Goal: Task Accomplishment & Management: Complete application form

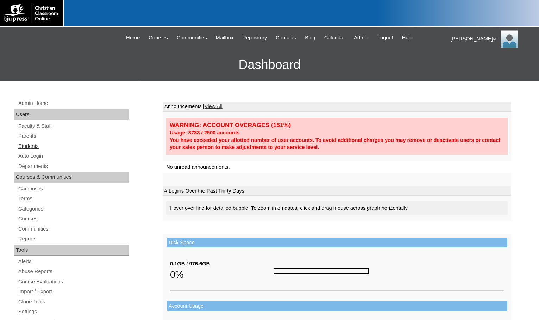
click at [31, 143] on link "Students" at bounding box center [74, 146] width 112 height 9
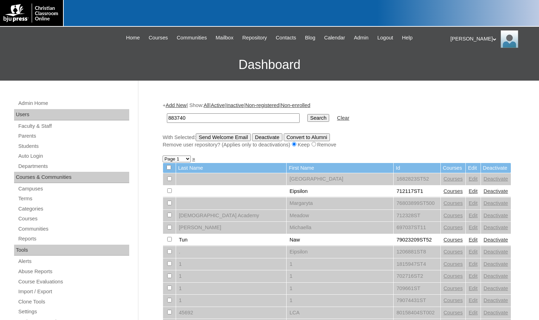
type input "883740"
click at [307, 120] on input "Search" at bounding box center [318, 118] width 22 height 8
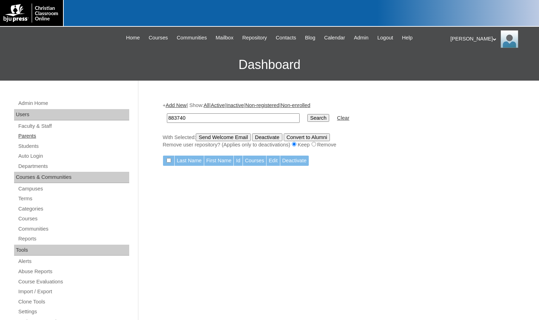
click at [31, 136] on link "Parents" at bounding box center [74, 136] width 112 height 9
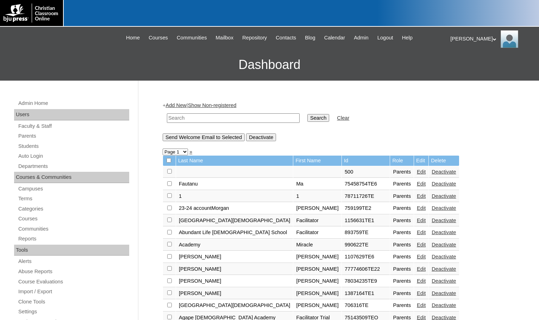
click at [230, 119] on input "text" at bounding box center [233, 118] width 133 height 10
paste input "883740"
type input "883740"
click at [307, 117] on input "Search" at bounding box center [318, 118] width 22 height 8
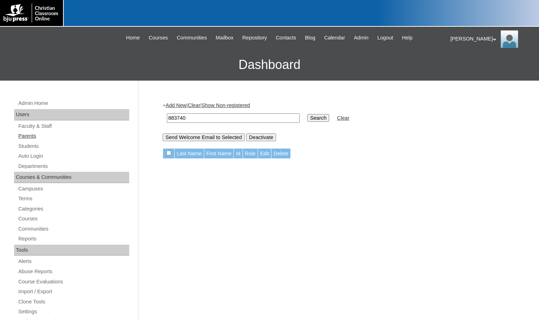
click at [37, 132] on link "Parents" at bounding box center [74, 136] width 112 height 9
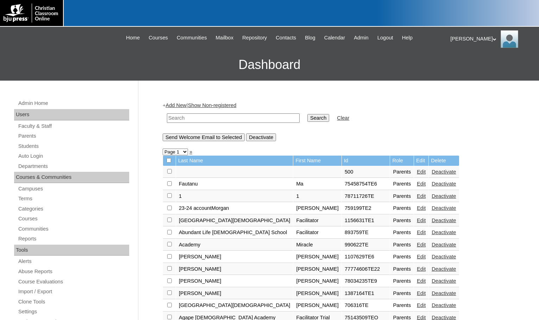
click at [179, 119] on input "text" at bounding box center [233, 118] width 133 height 10
drag, startPoint x: 196, startPoint y: 116, endPoint x: 154, endPoint y: 113, distance: 42.4
type input "78871268"
click at [307, 118] on input "Search" at bounding box center [318, 118] width 22 height 8
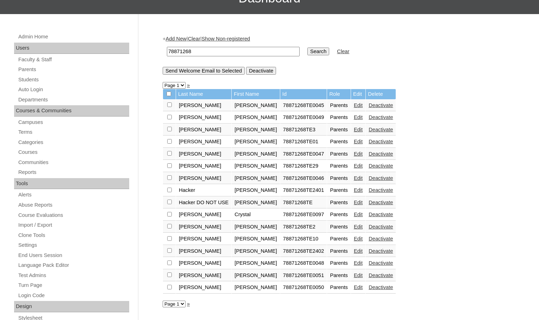
scroll to position [70, 0]
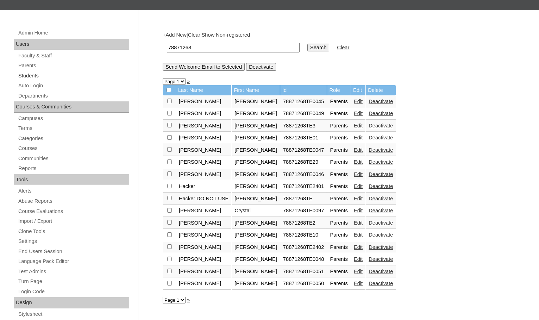
click at [29, 76] on link "Students" at bounding box center [74, 75] width 112 height 9
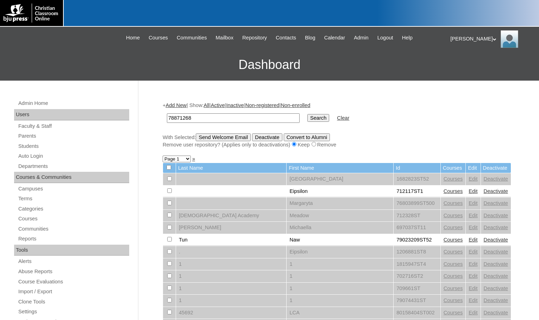
type input "78871268"
click at [307, 117] on input "Search" at bounding box center [318, 118] width 22 height 8
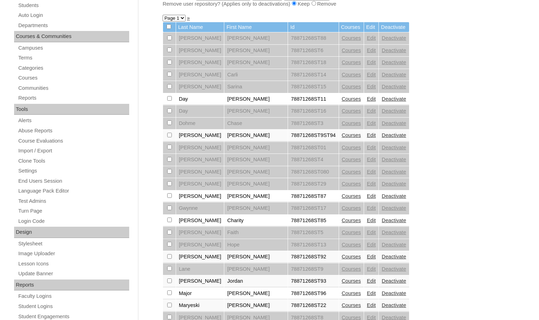
scroll to position [176, 0]
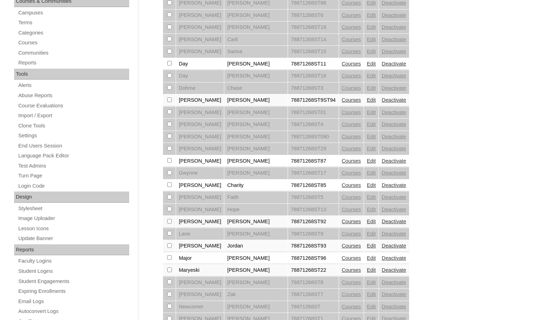
click at [367, 185] on link "Edit" at bounding box center [371, 185] width 9 height 6
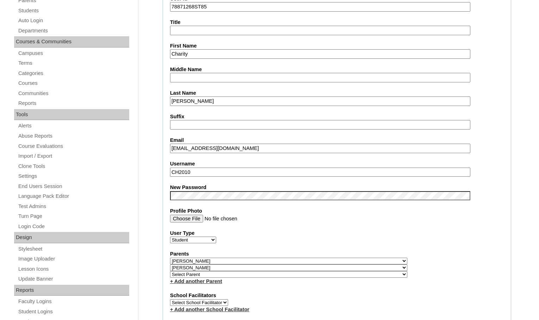
scroll to position [141, 0]
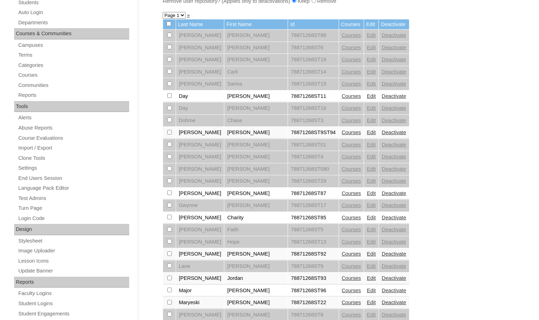
scroll to position [176, 0]
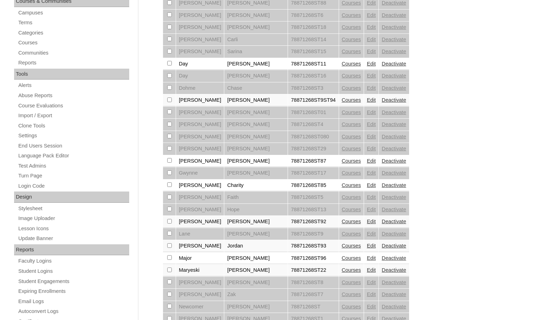
click at [342, 187] on link "Courses" at bounding box center [351, 185] width 19 height 6
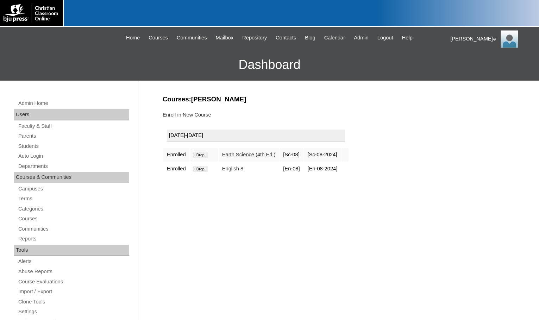
click at [204, 115] on link "Enroll in New Course" at bounding box center [187, 115] width 49 height 6
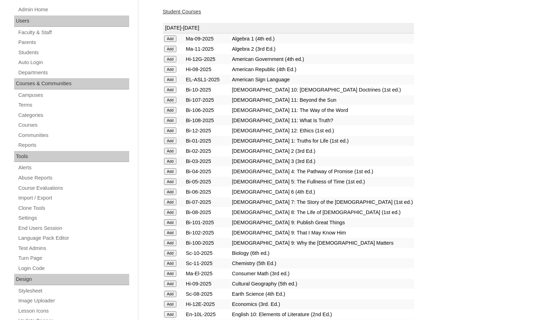
scroll to position [176, 0]
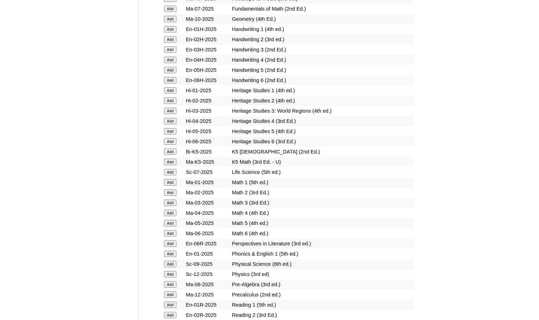
scroll to position [563, 0]
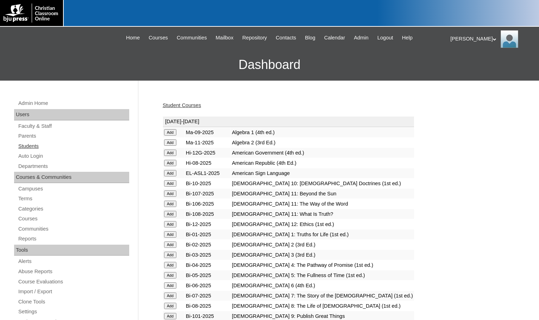
click at [33, 146] on link "Students" at bounding box center [74, 146] width 112 height 9
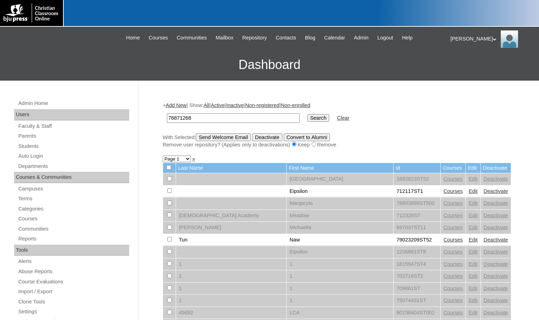
type input "78871268"
click at [307, 114] on input "Search" at bounding box center [318, 118] width 22 height 8
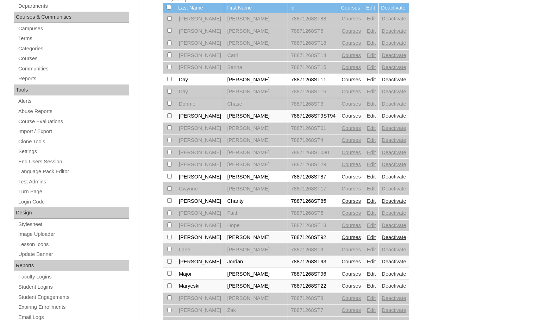
scroll to position [176, 0]
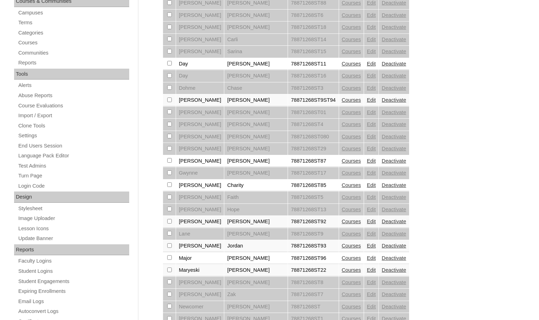
click at [342, 268] on link "Courses" at bounding box center [351, 270] width 19 height 6
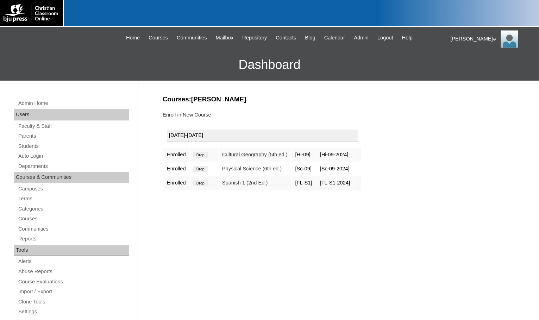
click at [203, 115] on link "Enroll in New Course" at bounding box center [187, 115] width 49 height 6
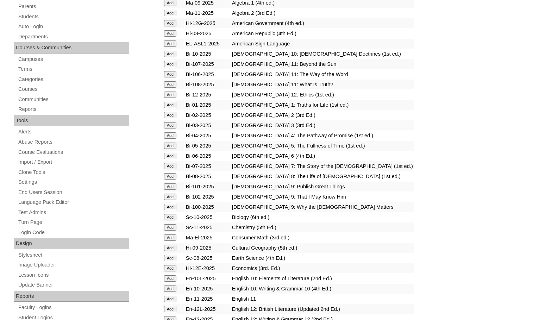
scroll to position [141, 0]
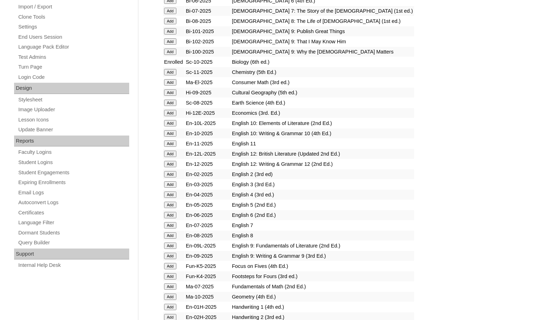
scroll to position [317, 0]
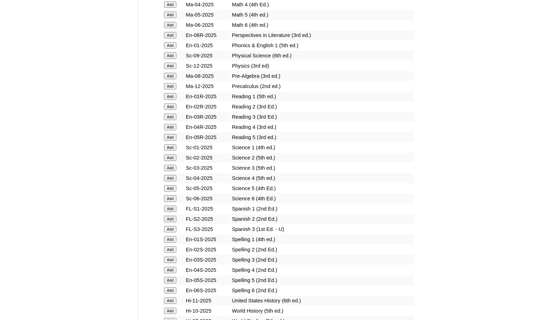
scroll to position [774, 0]
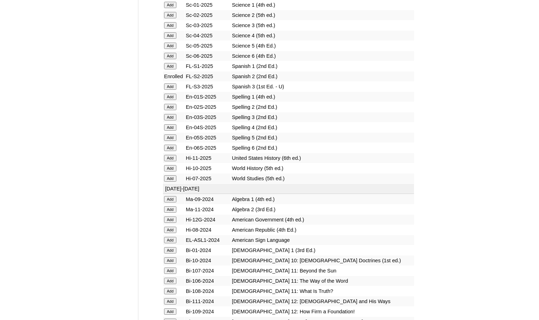
scroll to position [915, 0]
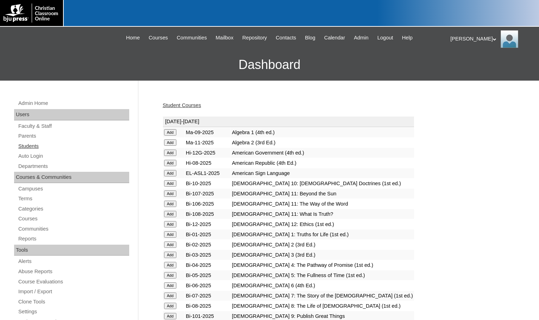
click at [59, 145] on link "Students" at bounding box center [74, 146] width 112 height 9
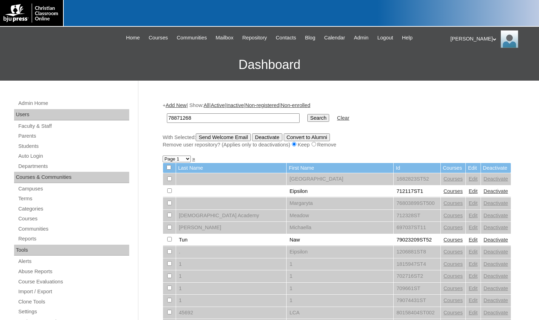
type input "78871268"
click at [307, 114] on input "Search" at bounding box center [318, 118] width 22 height 8
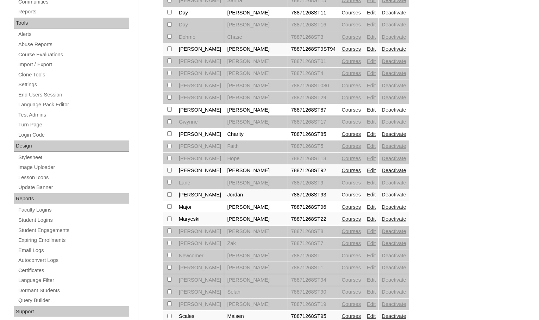
scroll to position [246, 0]
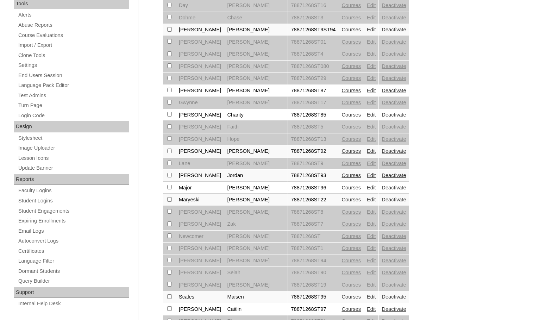
click at [367, 201] on link "Edit" at bounding box center [371, 200] width 9 height 6
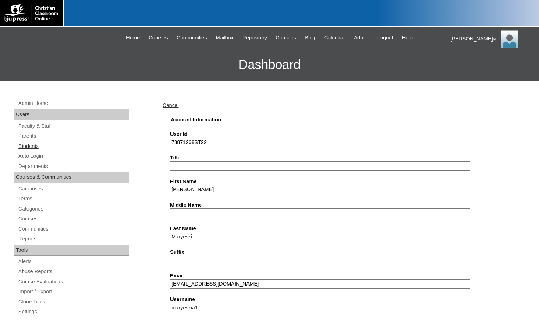
click at [31, 144] on link "Students" at bounding box center [74, 146] width 112 height 9
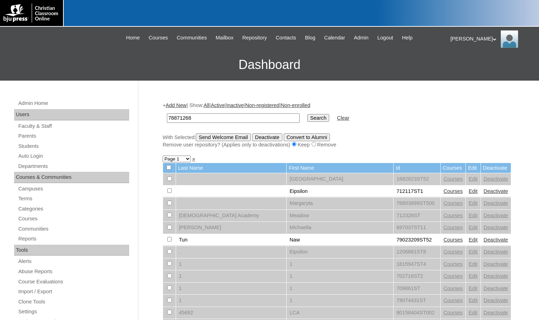
type input "78871268"
click at [307, 114] on input "Search" at bounding box center [318, 118] width 22 height 8
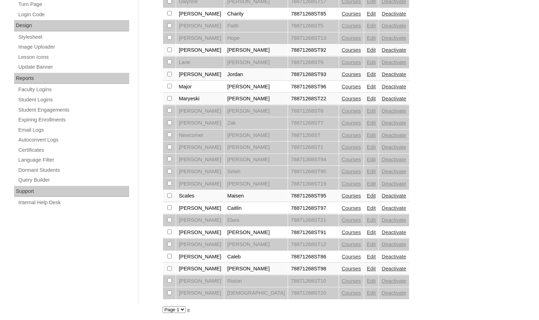
scroll to position [348, 0]
click at [342, 256] on link "Courses" at bounding box center [351, 256] width 19 height 6
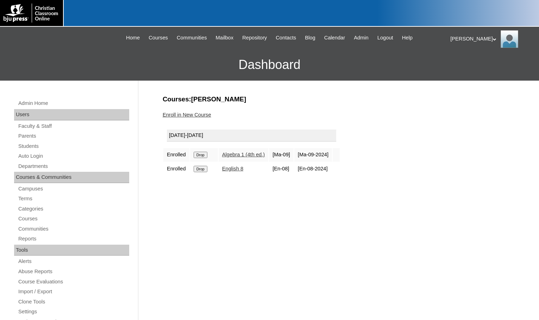
click at [185, 114] on link "Enroll in New Course" at bounding box center [187, 115] width 49 height 6
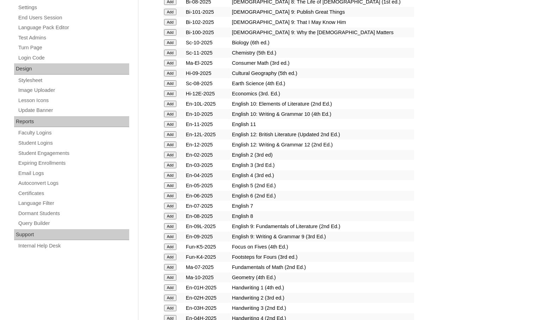
scroll to position [317, 0]
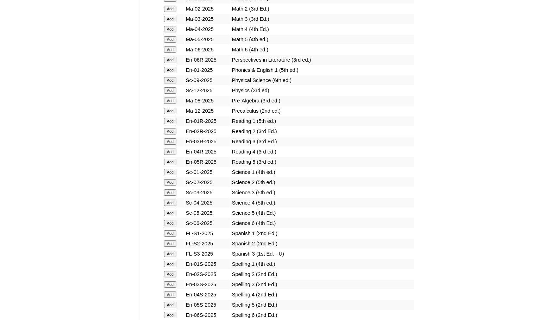
scroll to position [810, 0]
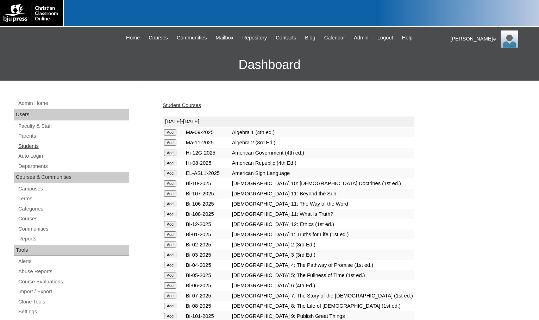
click at [47, 147] on link "Students" at bounding box center [74, 146] width 112 height 9
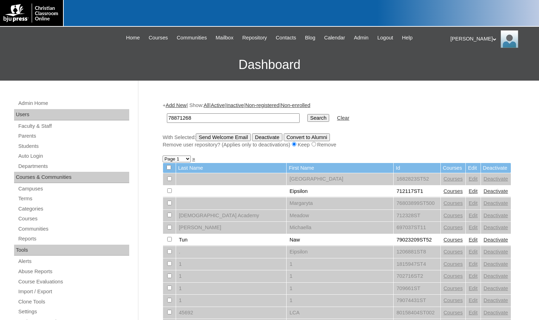
type input "78871268"
click at [307, 114] on input "Search" at bounding box center [318, 118] width 22 height 8
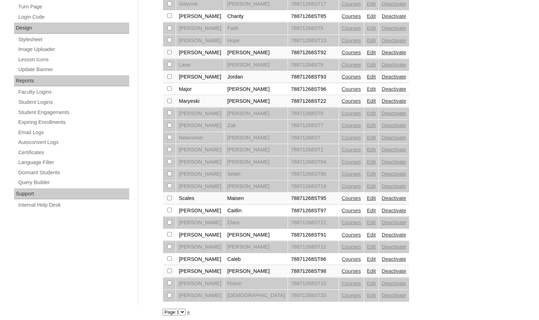
scroll to position [348, 0]
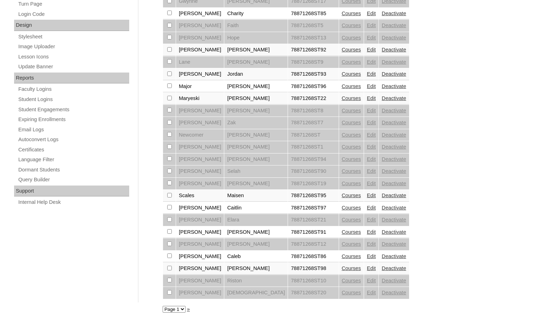
click at [367, 256] on link "Edit" at bounding box center [371, 256] width 9 height 6
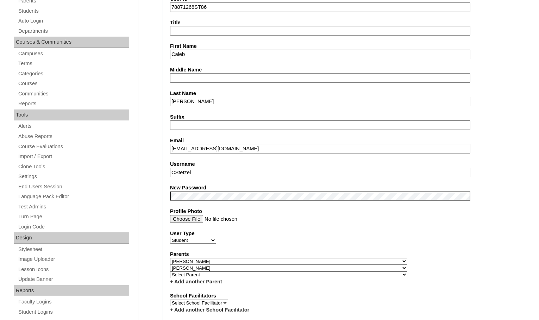
scroll to position [141, 0]
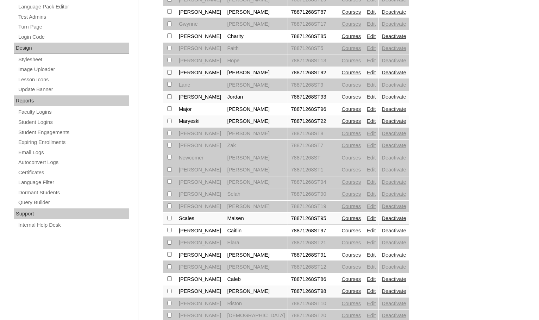
scroll to position [348, 0]
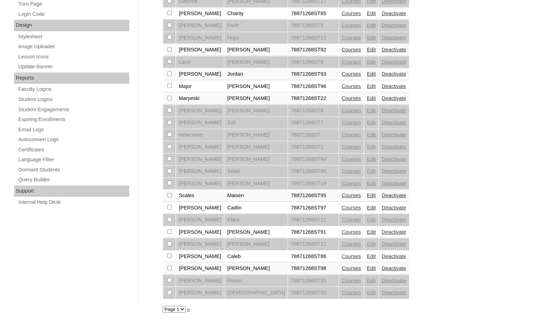
click at [367, 267] on link "Edit" at bounding box center [371, 268] width 9 height 6
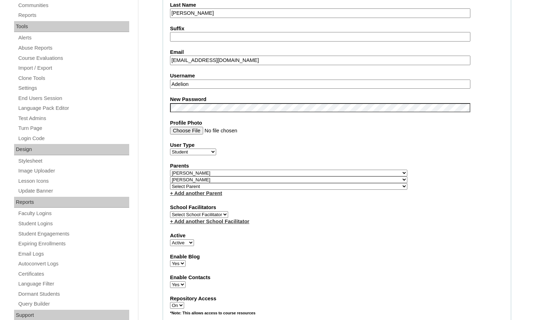
scroll to position [106, 0]
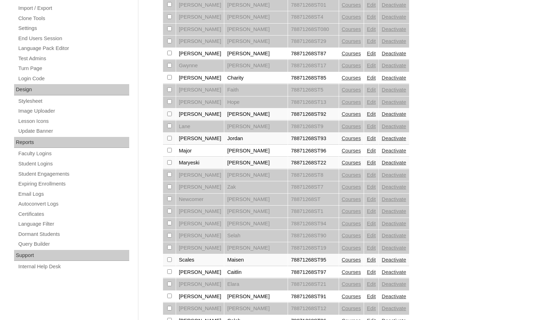
scroll to position [348, 0]
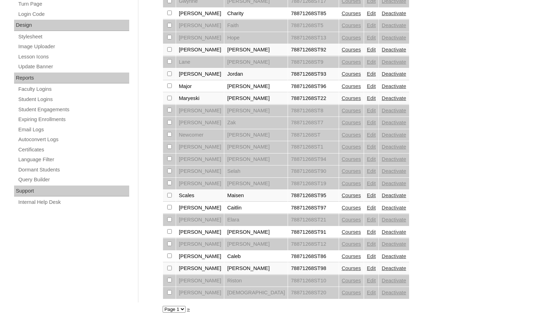
click at [342, 269] on link "Courses" at bounding box center [351, 268] width 19 height 6
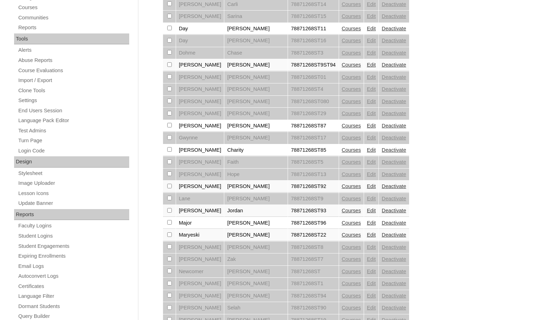
scroll to position [348, 0]
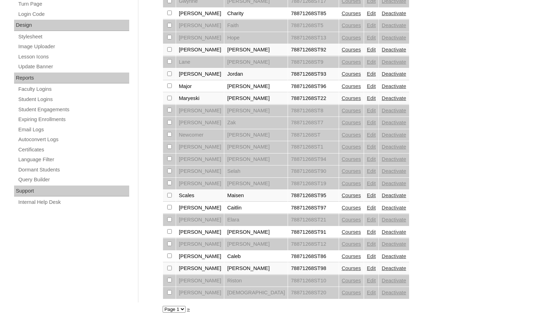
click at [342, 269] on link "Courses" at bounding box center [351, 268] width 19 height 6
click at [187, 309] on link "»" at bounding box center [188, 309] width 3 height 6
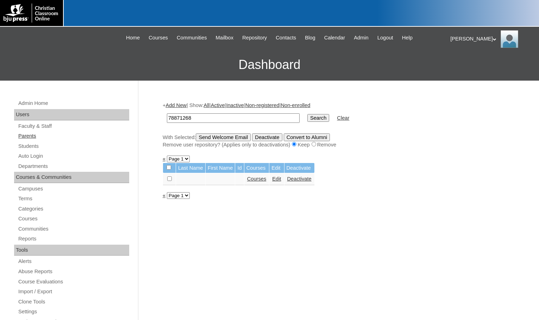
click at [31, 136] on link "Parents" at bounding box center [74, 136] width 112 height 9
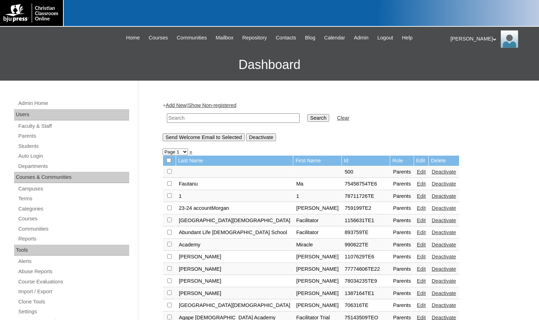
click at [232, 118] on input "text" at bounding box center [233, 118] width 133 height 10
paste input "78871268"
type input "78871268"
click at [307, 114] on input "Search" at bounding box center [318, 118] width 22 height 8
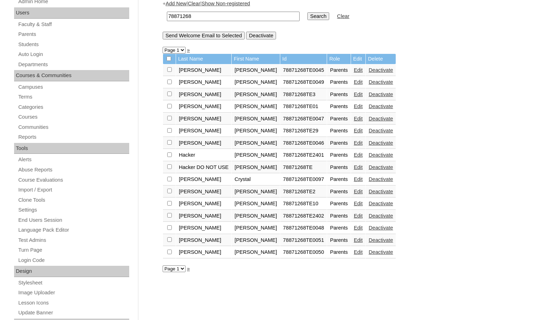
scroll to position [106, 0]
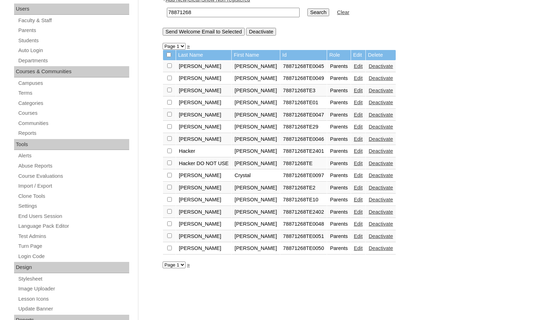
click at [354, 237] on link "Edit" at bounding box center [358, 236] width 9 height 6
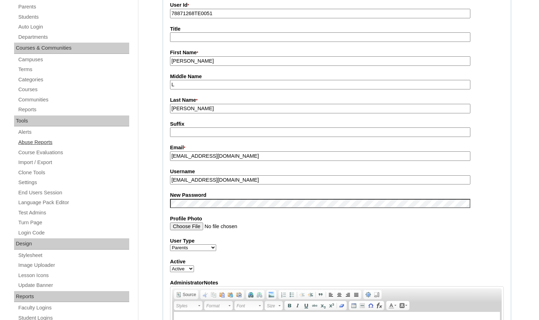
scroll to position [141, 0]
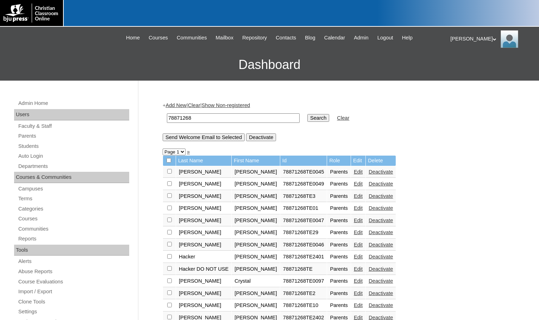
scroll to position [105, 0]
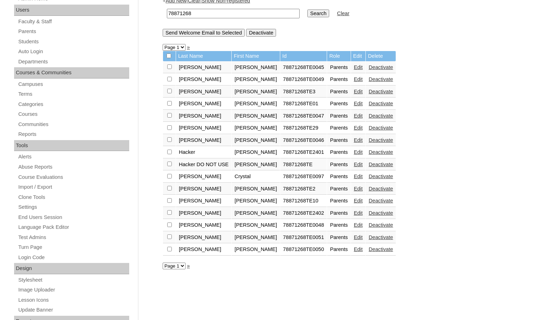
click at [354, 225] on link "Edit" at bounding box center [358, 225] width 9 height 6
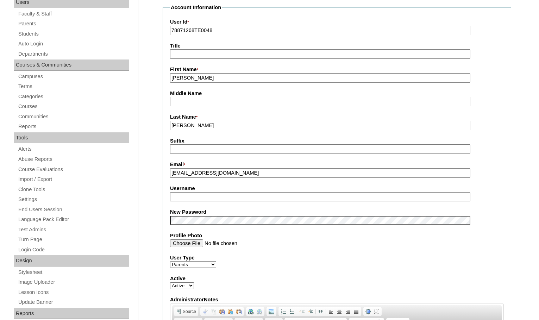
scroll to position [141, 0]
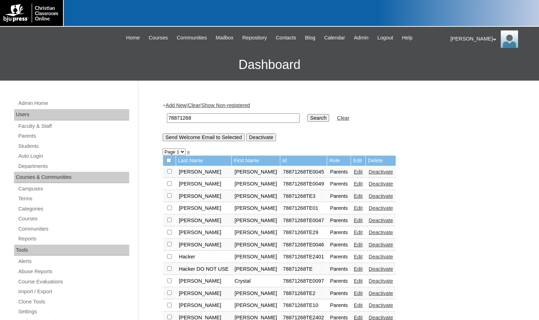
scroll to position [103, 0]
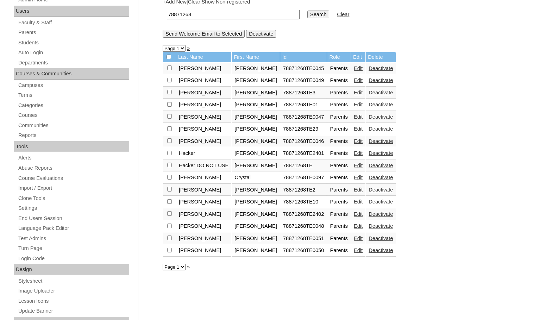
click at [354, 177] on link "Edit" at bounding box center [358, 178] width 9 height 6
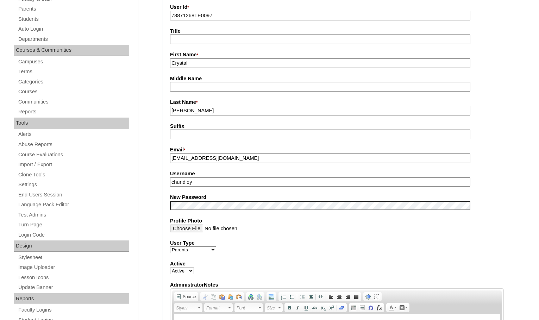
scroll to position [176, 0]
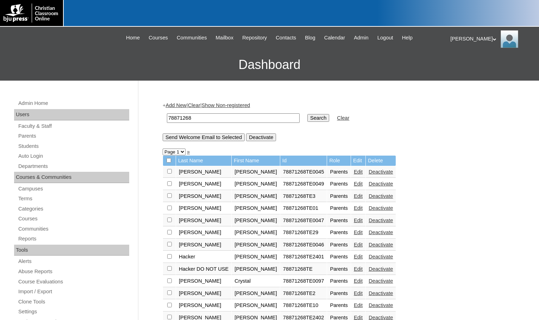
scroll to position [102, 0]
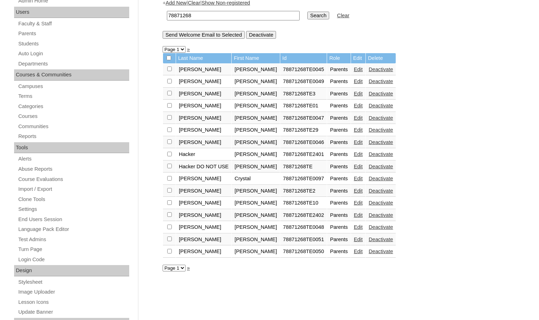
click at [354, 118] on link "Edit" at bounding box center [358, 118] width 9 height 6
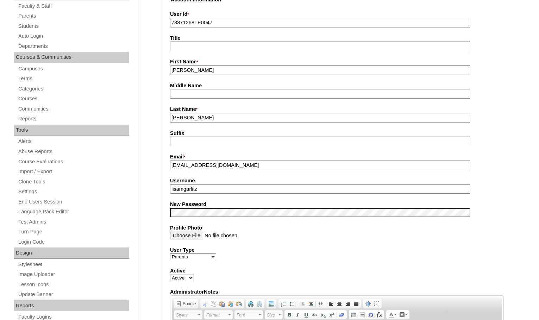
scroll to position [176, 0]
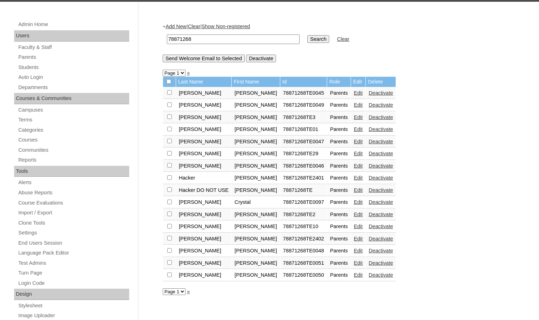
scroll to position [66, 0]
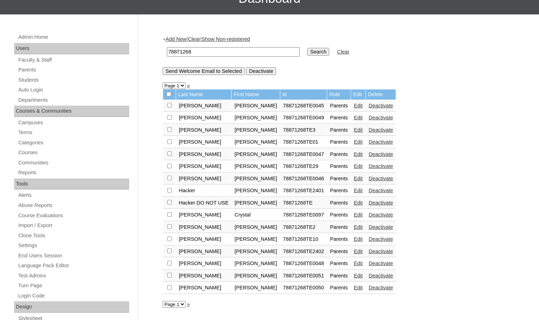
click at [184, 39] on link "Add New" at bounding box center [175, 39] width 21 height 6
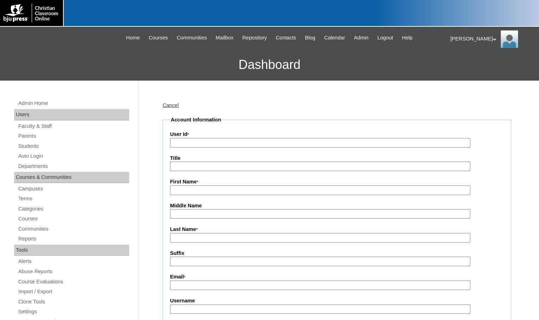
click at [210, 146] on input "User Id *" at bounding box center [320, 143] width 300 height 10
paste input "78871268"
type input "78871268TE4"
type input "M"
type input "[PERSON_NAME]"
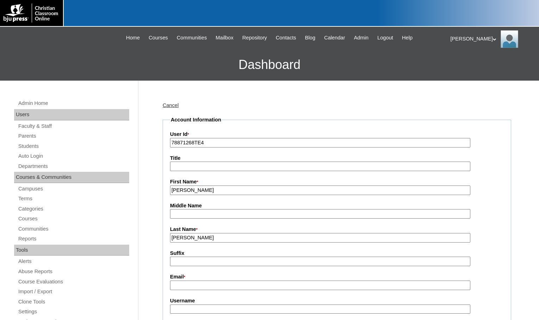
type input "[PERSON_NAME]"
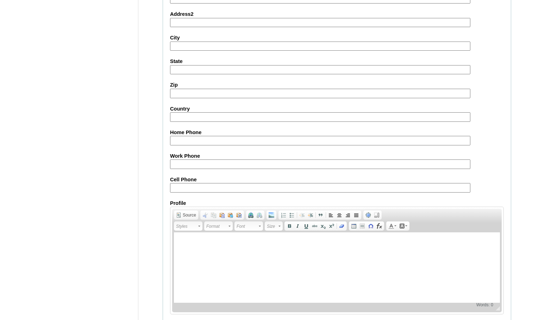
scroll to position [631, 0]
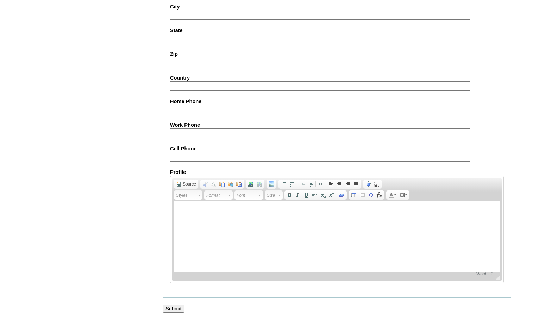
type input "kacdxn@gmail.com"
click at [175, 306] on input "Submit" at bounding box center [174, 309] width 22 height 8
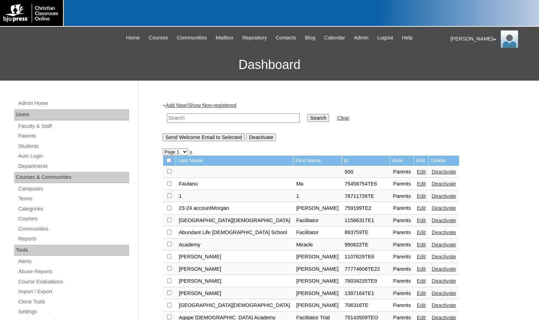
click at [175, 105] on link "Add New" at bounding box center [175, 105] width 21 height 6
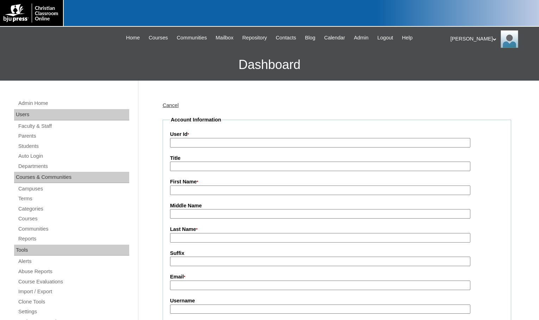
click at [192, 143] on input "User Id *" at bounding box center [320, 143] width 300 height 10
paste input "78871268"
type input "78871268TE5"
type input "[PERSON_NAME]"
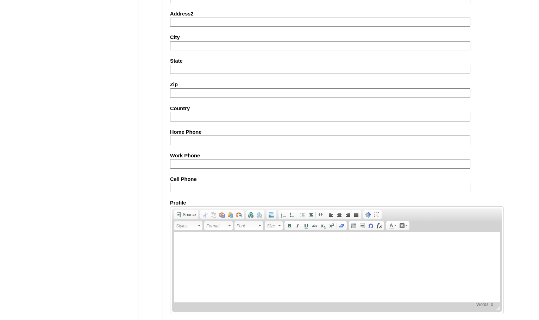
scroll to position [631, 0]
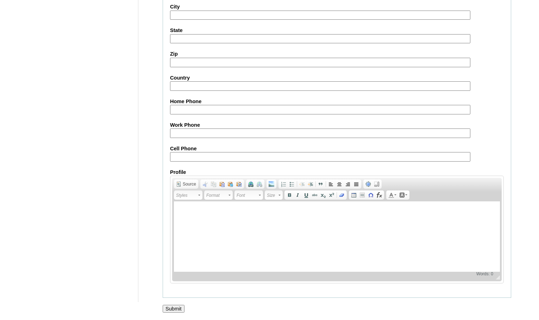
type input "rtipton26@gmail.com"
click at [181, 307] on input "Submit" at bounding box center [174, 309] width 22 height 8
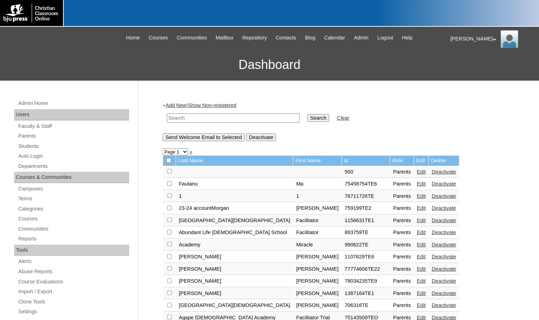
click at [241, 122] on input "text" at bounding box center [233, 118] width 133 height 10
paste input "78871268"
type input "78871268"
click at [307, 117] on input "Search" at bounding box center [318, 118] width 22 height 8
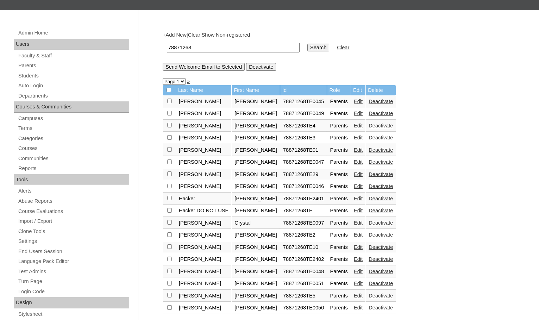
scroll to position [106, 0]
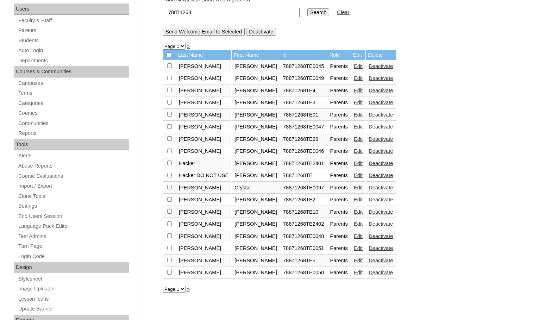
click at [354, 251] on link "Edit" at bounding box center [358, 248] width 9 height 6
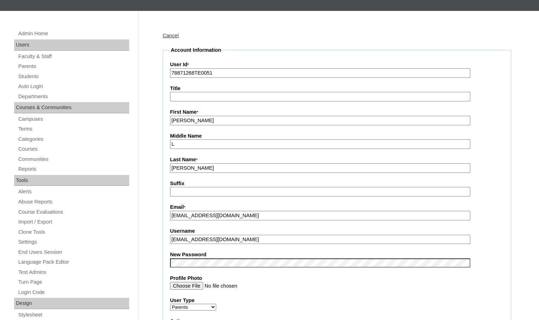
scroll to position [70, 0]
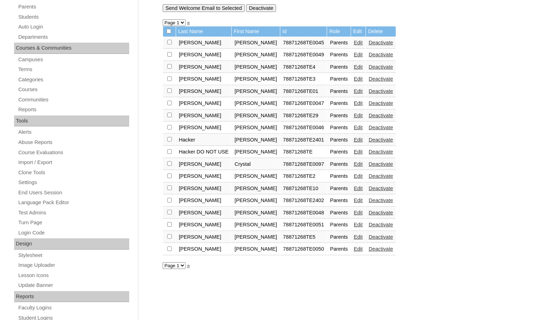
scroll to position [140, 0]
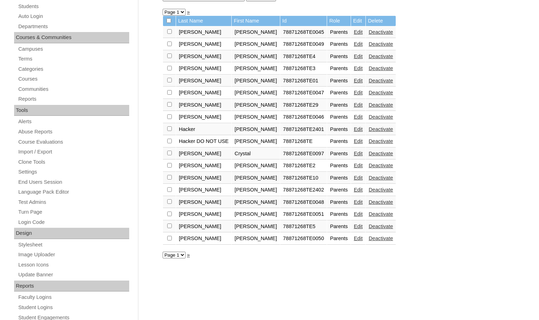
click at [354, 202] on link "Edit" at bounding box center [358, 202] width 9 height 6
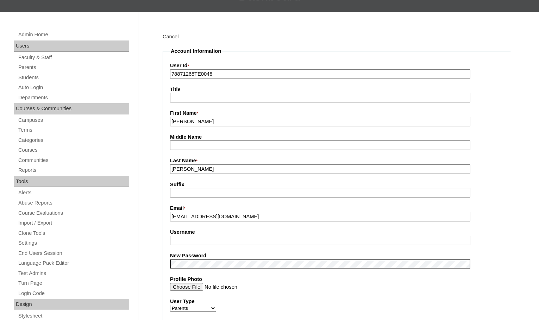
scroll to position [106, 0]
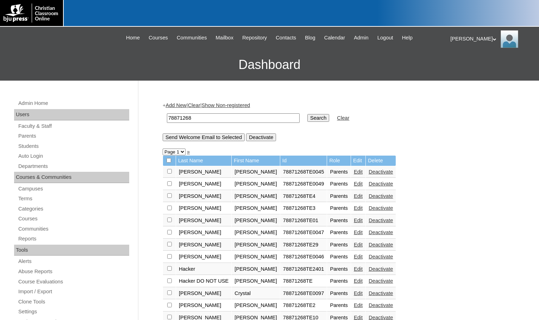
scroll to position [140, 0]
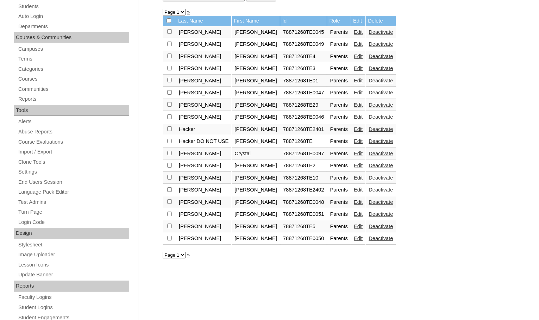
click at [170, 34] on input "checkbox" at bounding box center [169, 31] width 5 height 5
checkbox input "true"
click at [170, 34] on input "checkbox" at bounding box center [169, 31] width 5 height 5
checkbox input "true"
click at [168, 34] on input "checkbox" at bounding box center [169, 31] width 5 height 5
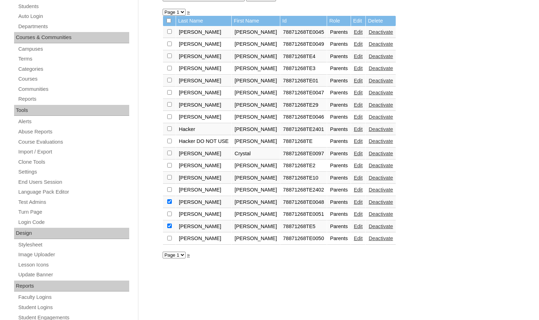
checkbox input "true"
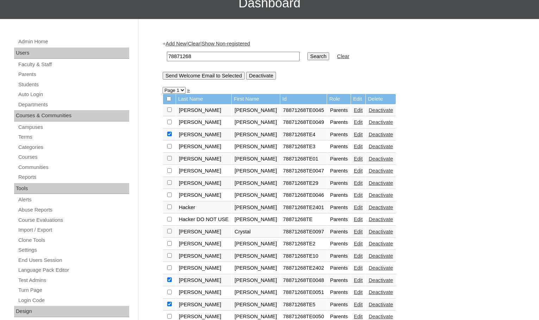
scroll to position [34, 0]
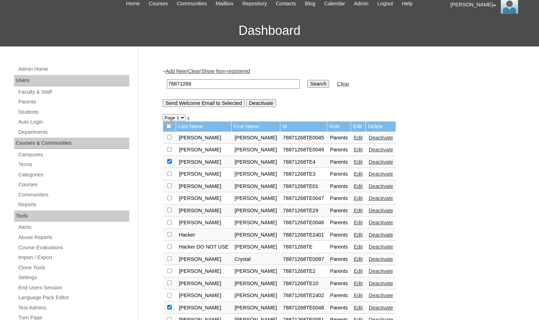
click at [234, 105] on input "Send Welcome Email to Selected" at bounding box center [204, 103] width 82 height 8
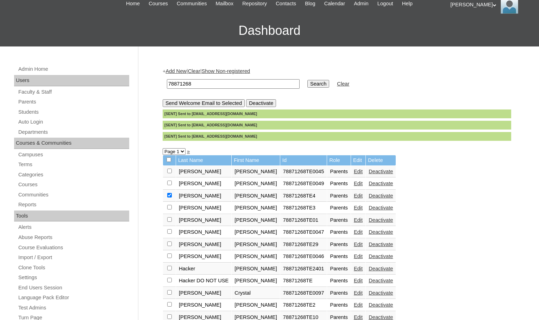
drag, startPoint x: 200, startPoint y: 82, endPoint x: 145, endPoint y: 81, distance: 54.9
click at [145, 81] on div "Admin Home Users Faculty & Staff Parents Students Auto Login Departments Course…" at bounding box center [269, 288] width 539 height 485
click at [37, 110] on link "Students" at bounding box center [74, 112] width 112 height 9
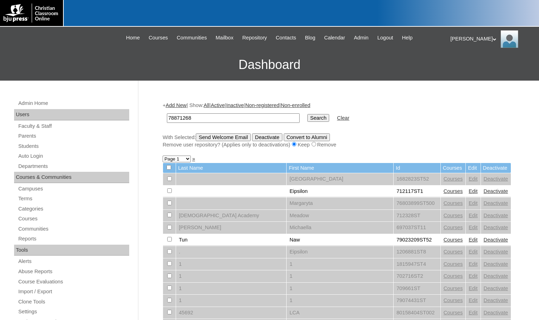
type input "78871268"
click at [307, 114] on input "Search" at bounding box center [318, 118] width 22 height 8
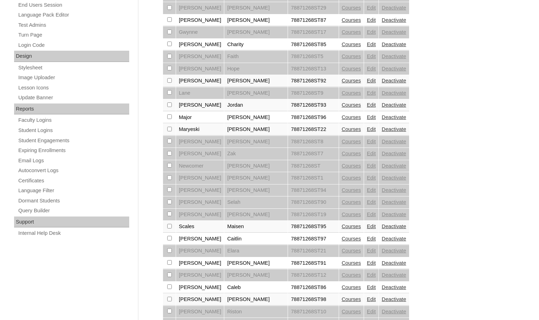
scroll to position [348, 0]
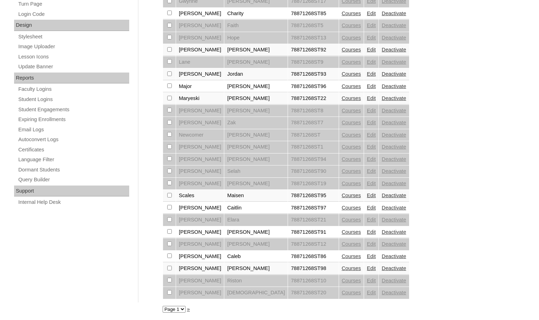
click at [179, 309] on select "Page 1" at bounding box center [174, 309] width 23 height 7
click at [182, 309] on select "Page 1" at bounding box center [174, 309] width 23 height 7
click at [405, 283] on div "+ Add New | Show: All | Active | Inactive | Non-registered | Non-enrolled 78871…" at bounding box center [335, 30] width 352 height 566
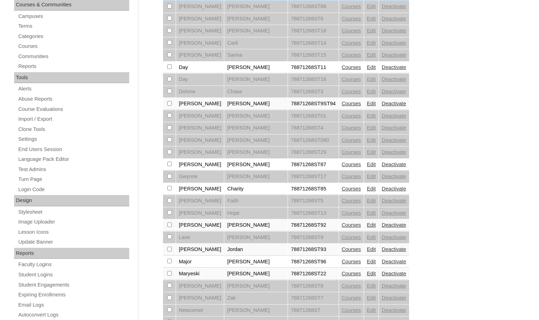
scroll to position [0, 0]
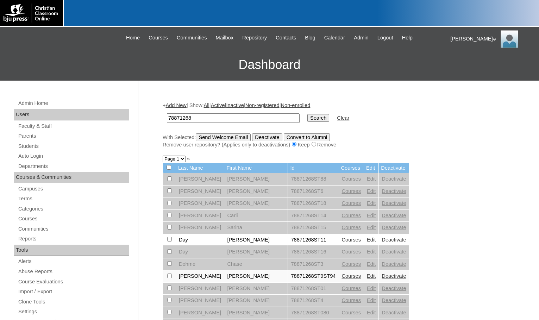
click at [186, 107] on link "Add New" at bounding box center [175, 105] width 21 height 6
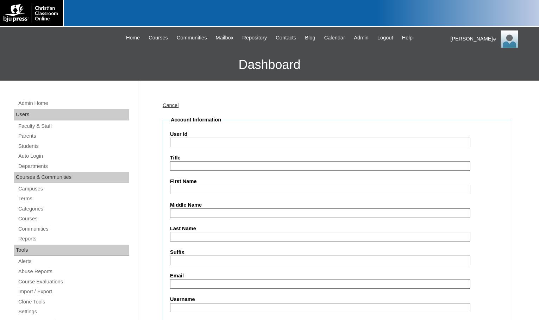
click at [220, 141] on input "User Id" at bounding box center [320, 143] width 300 height 10
paste input "78871268"
type input "78871268ST"
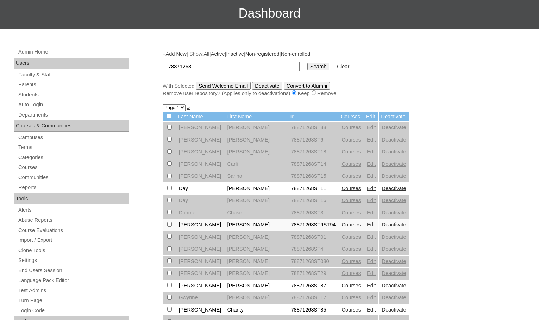
scroll to position [32, 0]
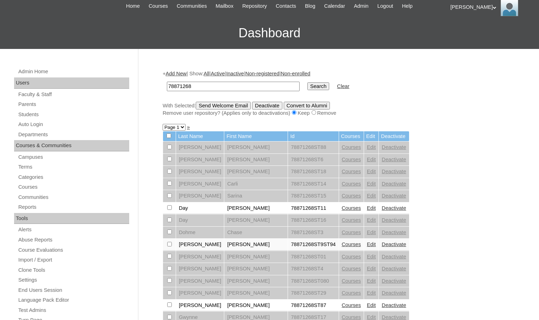
click at [184, 73] on link "Add New" at bounding box center [175, 74] width 21 height 6
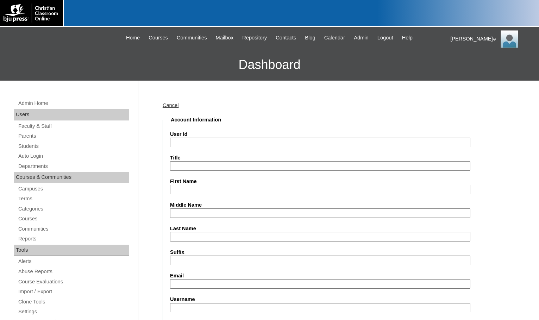
click at [219, 138] on input "User Id" at bounding box center [320, 143] width 300 height 10
paste input "78871268"
type input "78871268ST30"
type input "[PERSON_NAME]"
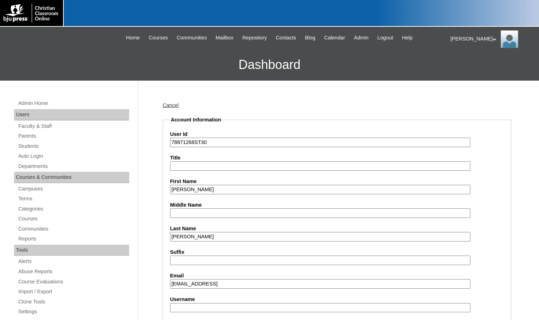
type input "[EMAIL_ADDRESS][DOMAIN_NAME]"
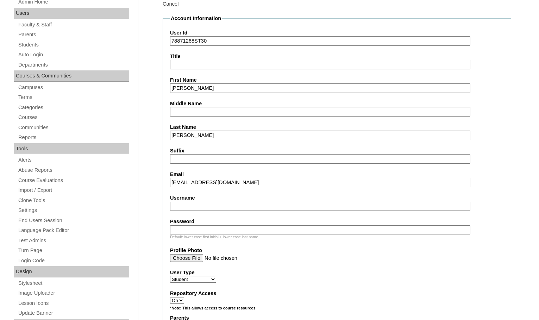
scroll to position [176, 0]
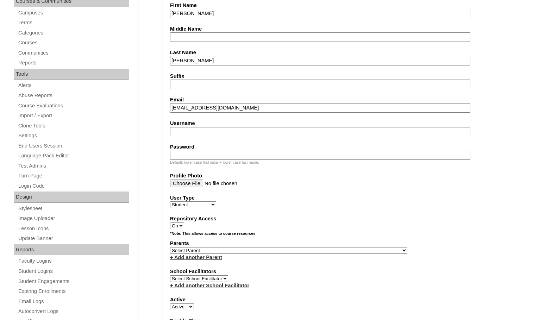
click at [322, 247] on select "Select Parent , Fautanu, Ma 1, 1 23-24 accountMorgan, Jason 6th Street Mennonit…" at bounding box center [288, 250] width 237 height 7
select select "25187"
click at [346, 248] on div "Parents Select Parent , Fautanu, Ma 1, 1 23-24 accountMorgan, Jason 6th Street …" at bounding box center [337, 250] width 334 height 21
click at [206, 257] on link "+ Add another Parent" at bounding box center [196, 257] width 52 height 6
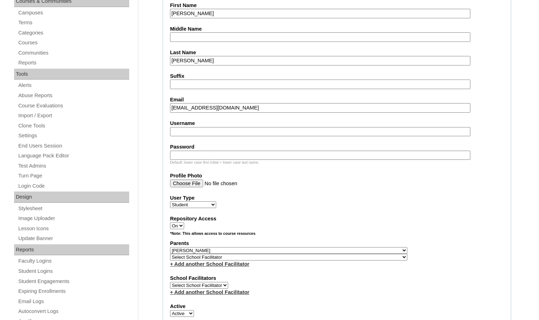
click at [319, 258] on select "Select School Facilitator , Fautanu, Ma 1, 1 23-24 accountMorgan, Jason 6th Str…" at bounding box center [288, 257] width 237 height 7
select select "37222"
click at [336, 256] on div "Parents Select Parent , Fautanu, Ma 1, 1 23-24 accountMorgan, Jason 6th Street …" at bounding box center [337, 254] width 334 height 28
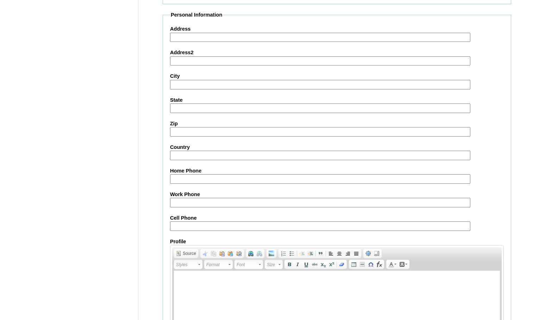
scroll to position [758, 0]
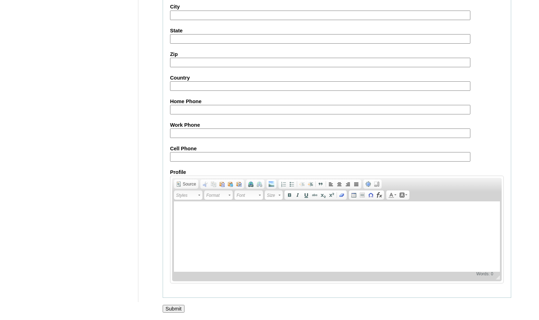
click at [178, 307] on input "Submit" at bounding box center [174, 309] width 22 height 8
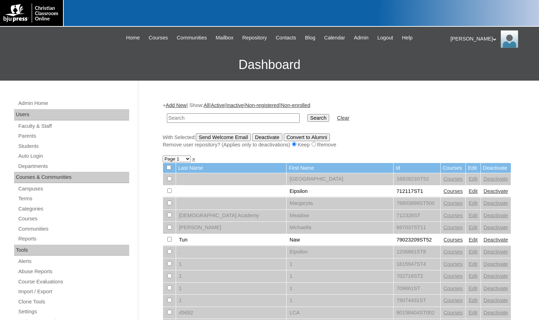
click at [237, 120] on input "text" at bounding box center [233, 118] width 133 height 10
paste input "78871268"
type input "78871268"
click at [307, 114] on input "Search" at bounding box center [318, 118] width 22 height 8
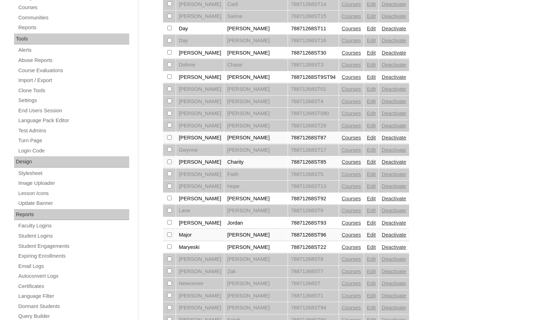
scroll to position [373, 0]
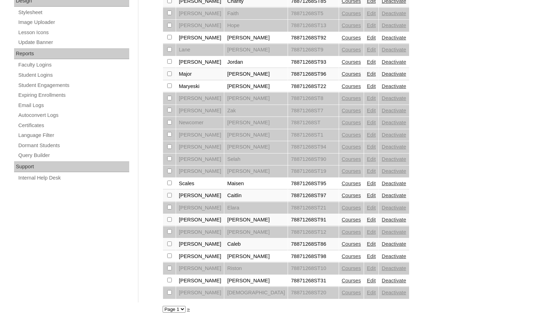
click at [342, 280] on link "Courses" at bounding box center [351, 281] width 19 height 6
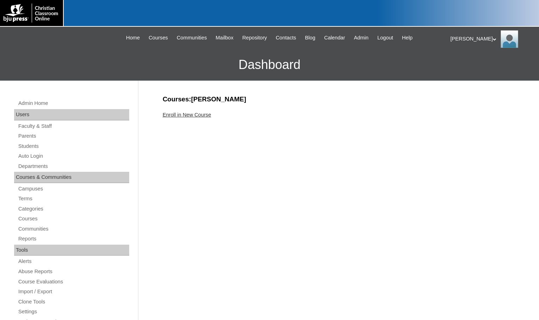
click at [188, 112] on link "Enroll in New Course" at bounding box center [187, 115] width 49 height 6
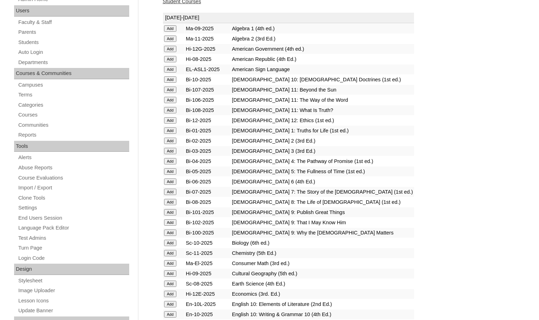
scroll to position [106, 0]
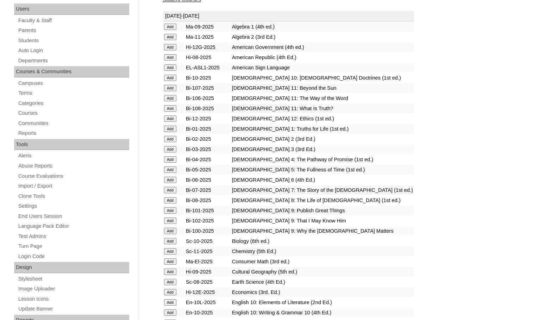
click at [175, 30] on input "Add" at bounding box center [170, 27] width 12 height 6
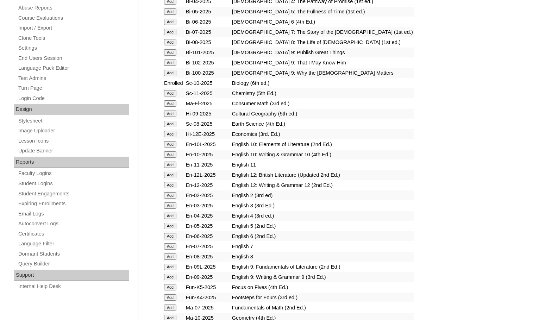
scroll to position [282, 0]
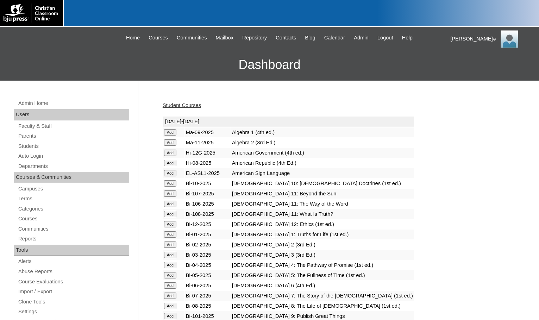
click at [172, 136] on input "Add" at bounding box center [170, 132] width 12 height 6
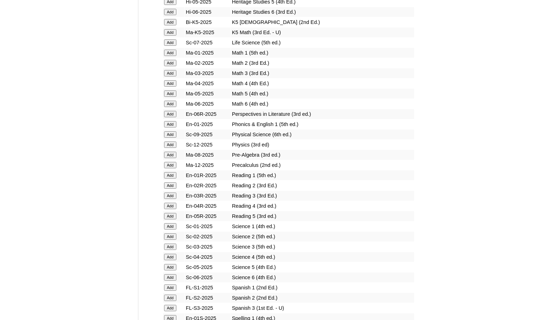
scroll to position [704, 0]
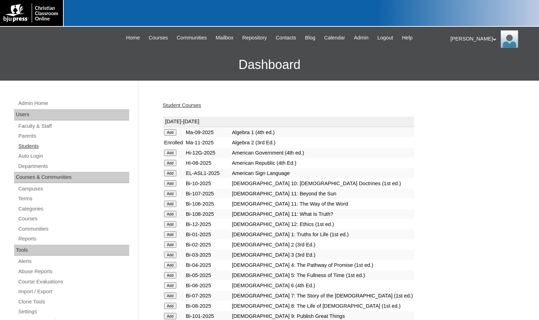
click at [42, 146] on link "Students" at bounding box center [74, 146] width 112 height 9
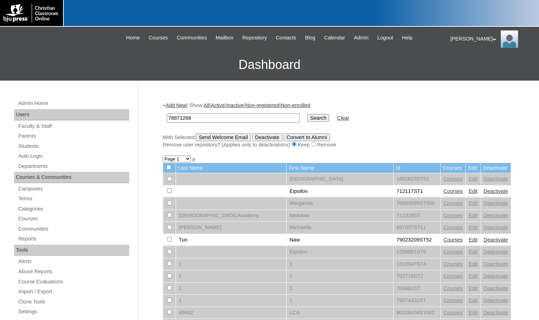
type input "78871268"
click at [307, 114] on input "Search" at bounding box center [318, 118] width 22 height 8
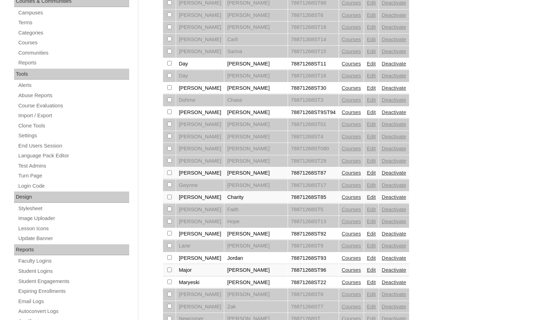
scroll to position [373, 0]
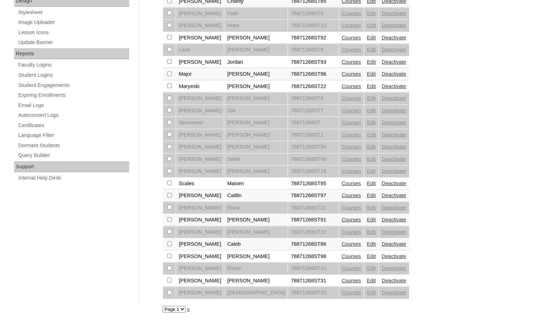
click at [342, 281] on link "Courses" at bounding box center [351, 281] width 19 height 6
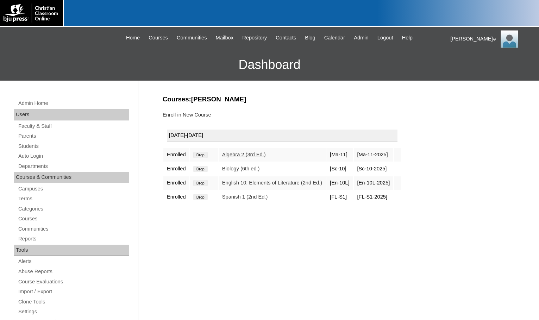
click at [202, 157] on input "Drop" at bounding box center [201, 155] width 14 height 6
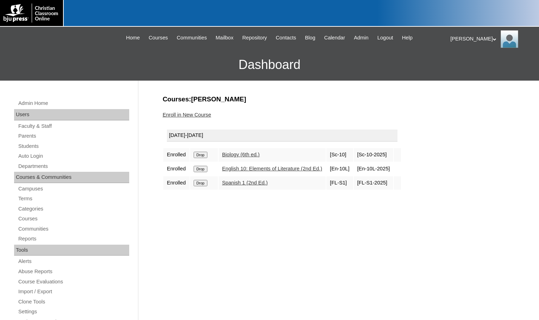
click at [205, 153] on input "Drop" at bounding box center [201, 155] width 14 height 6
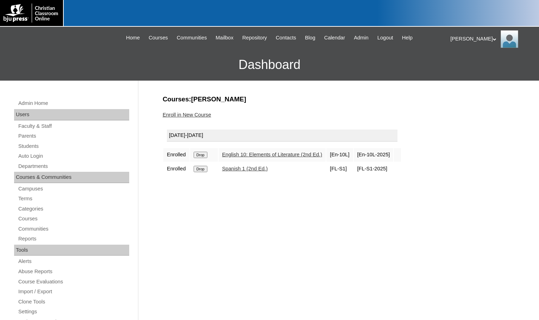
click at [204, 155] on input "Drop" at bounding box center [201, 155] width 14 height 6
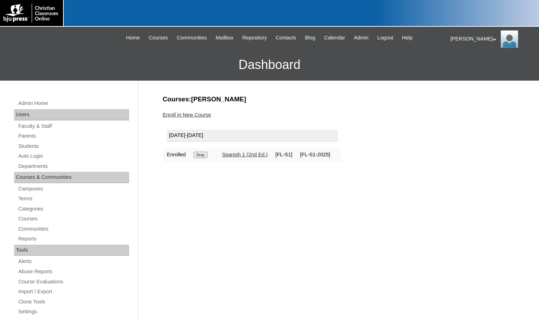
click at [203, 157] on input "Drop" at bounding box center [201, 155] width 14 height 6
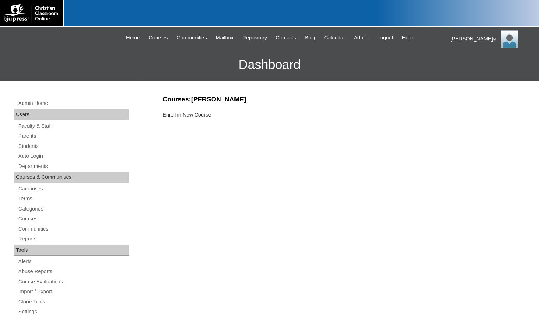
click at [193, 114] on link "Enroll in New Course" at bounding box center [187, 115] width 49 height 6
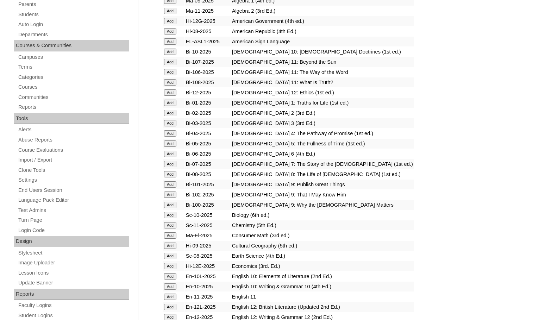
scroll to position [176, 0]
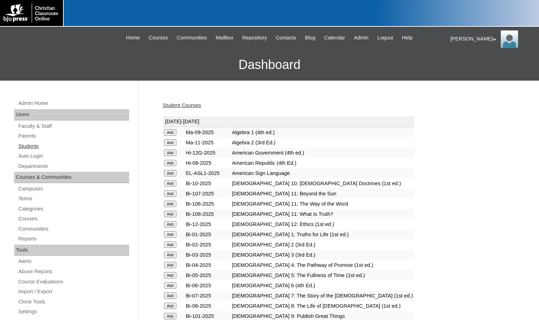
click at [42, 146] on link "Students" at bounding box center [74, 146] width 112 height 9
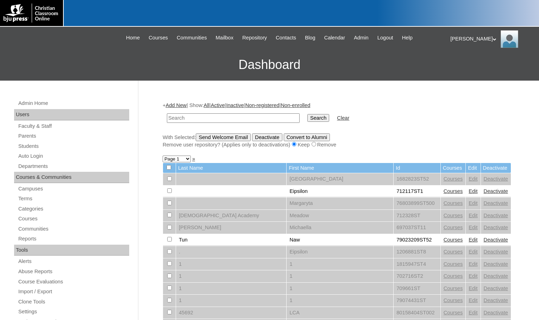
click at [176, 105] on link "Add New" at bounding box center [175, 105] width 21 height 6
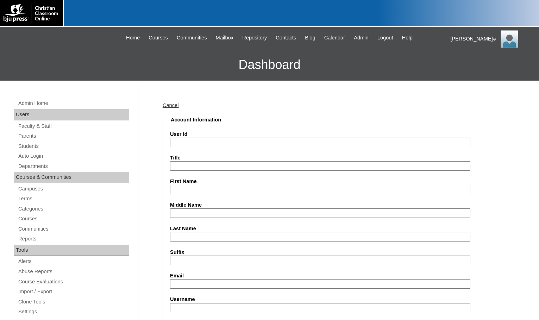
click at [194, 143] on input "User Id" at bounding box center [320, 143] width 300 height 10
paste input "78871268"
type input "78871268ST32"
type input "Mina"
type input "Streeter"
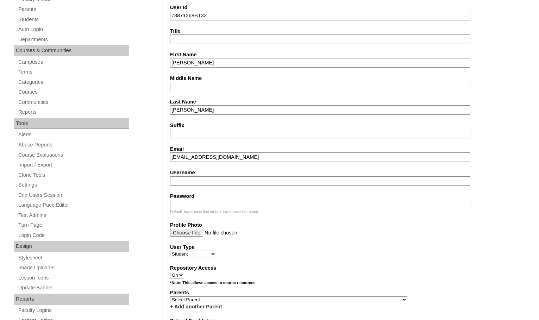
scroll to position [141, 0]
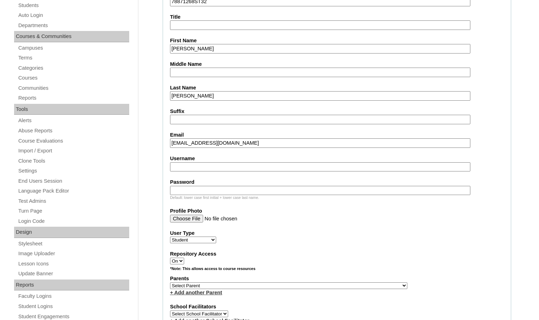
type input "streeterm1@tcmail.org"
click at [326, 284] on select "Select Parent , Fautanu, Ma 1, 1 23-24 accountMorgan, Jason 6th Street Mennonit…" at bounding box center [288, 285] width 237 height 7
select select "25187"
click at [351, 284] on div "Parents Select Parent , Fautanu, Ma 1, 1 23-24 accountMorgan, Jason 6th Street …" at bounding box center [337, 285] width 334 height 21
click at [216, 294] on link "+ Add another Parent" at bounding box center [196, 293] width 52 height 6
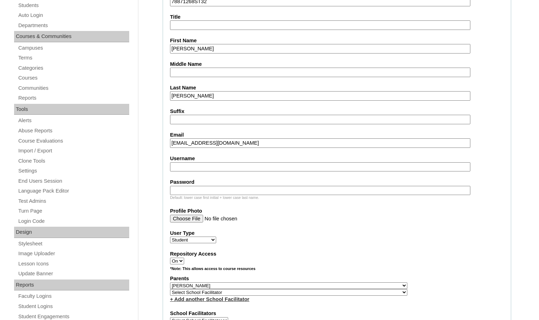
click at [322, 292] on select "Select School Facilitator , Fautanu, Ma 1, 1 23-24 accountMorgan, Jason 6th Str…" at bounding box center [288, 292] width 237 height 7
select select "35740"
click at [362, 293] on div "Parents Select Parent , Fautanu, Ma 1, 1 23-24 accountMorgan, Jason 6th Street …" at bounding box center [337, 289] width 334 height 28
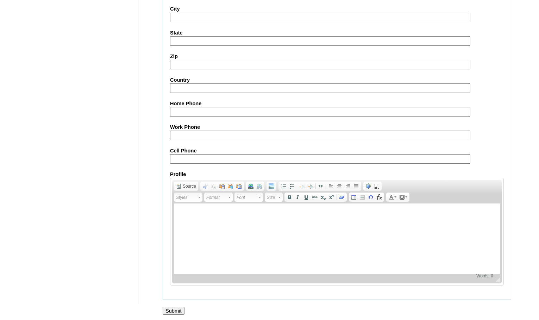
scroll to position [758, 0]
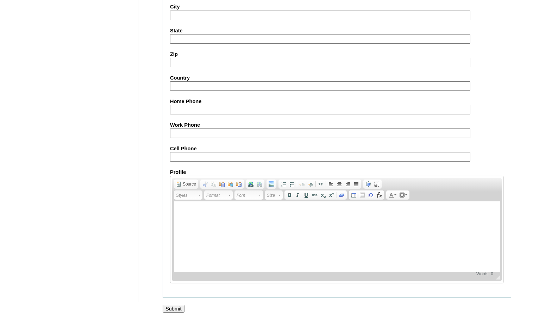
click at [180, 307] on input "Submit" at bounding box center [174, 309] width 22 height 8
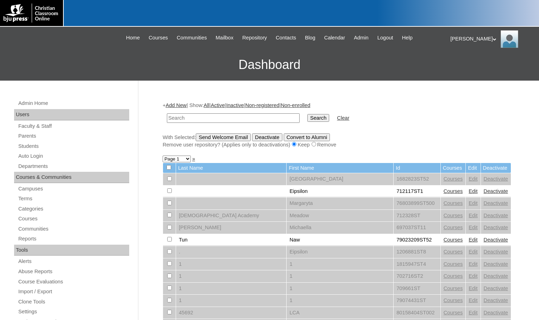
click at [56, 47] on div "Melanie My Profile My Settings Logout |N|Faculty|| Skip to Main Content Skip to…" at bounding box center [269, 54] width 539 height 54
click at [39, 146] on link "Students" at bounding box center [74, 146] width 112 height 9
click at [200, 121] on input "text" at bounding box center [233, 118] width 133 height 10
drag, startPoint x: 200, startPoint y: 121, endPoint x: 132, endPoint y: 115, distance: 68.5
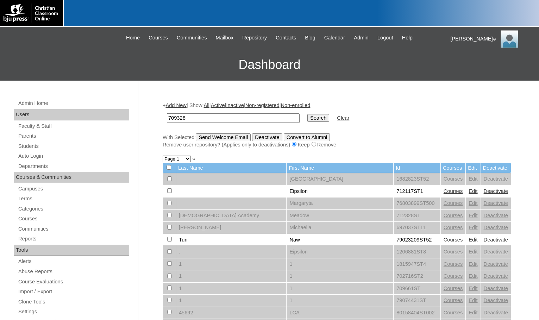
type input "709328"
click at [307, 116] on input "Search" at bounding box center [318, 118] width 22 height 8
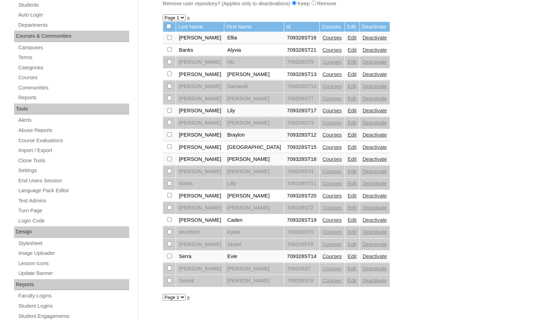
scroll to position [141, 0]
click at [322, 52] on link "Courses" at bounding box center [331, 51] width 19 height 6
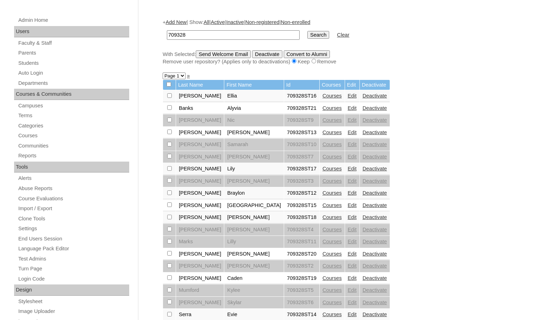
scroll to position [70, 0]
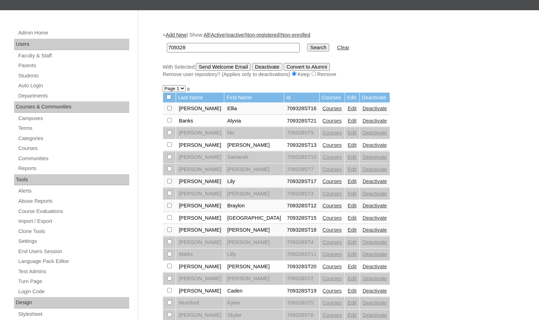
click at [276, 87] on div "+ Add New | Show: All | Active | Inactive | Non-registered | Non-enrolled 70932…" at bounding box center [335, 259] width 352 height 471
click at [348, 119] on link "Edit" at bounding box center [352, 121] width 9 height 6
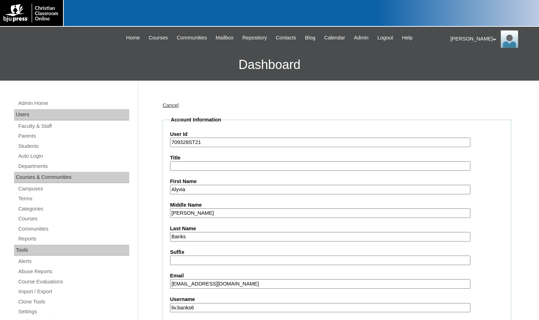
click at [79, 50] on h3 "Dashboard" at bounding box center [270, 65] width 532 height 32
click at [38, 144] on link "Students" at bounding box center [74, 146] width 112 height 9
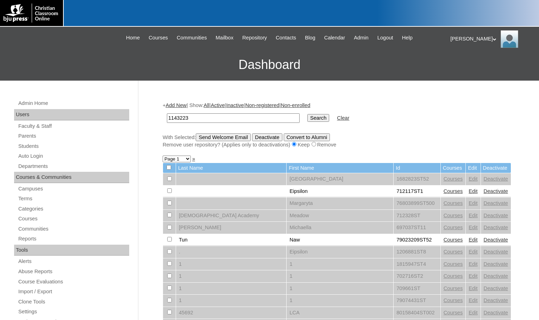
type input "1143223"
click at [307, 119] on input "Search" at bounding box center [318, 118] width 22 height 8
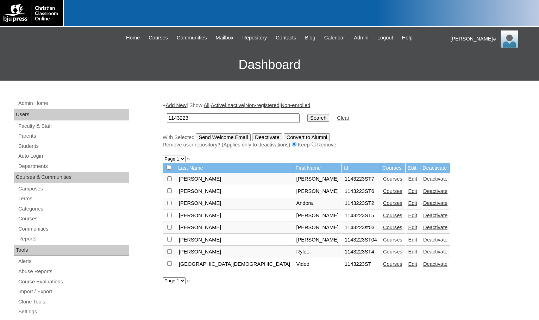
click at [408, 241] on link "Edit" at bounding box center [412, 240] width 9 height 6
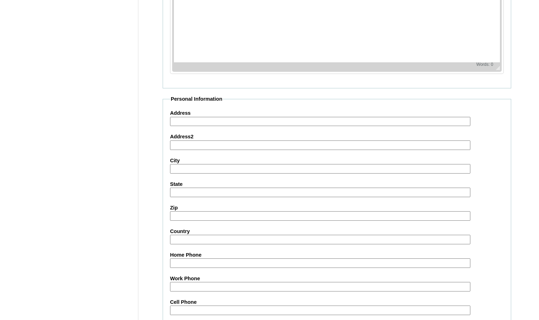
scroll to position [752, 0]
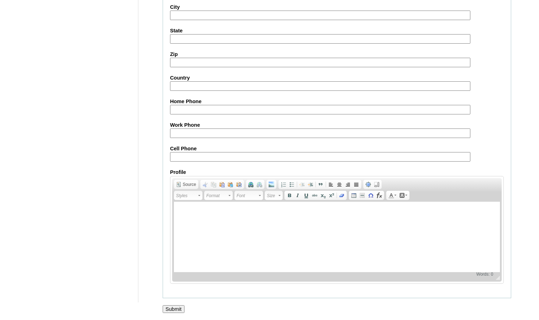
click at [180, 308] on input "Submit" at bounding box center [174, 309] width 22 height 8
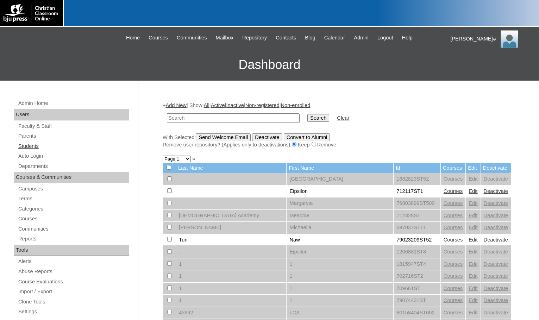
click at [50, 145] on link "Students" at bounding box center [74, 146] width 112 height 9
click at [238, 117] on input "text" at bounding box center [233, 118] width 133 height 10
type input "75004702"
click at [307, 116] on input "Search" at bounding box center [318, 118] width 22 height 8
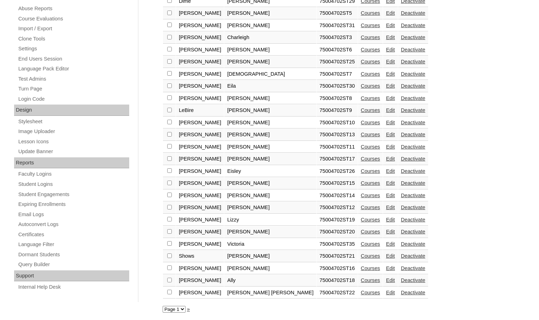
scroll to position [264, 0]
checkbox input "true"
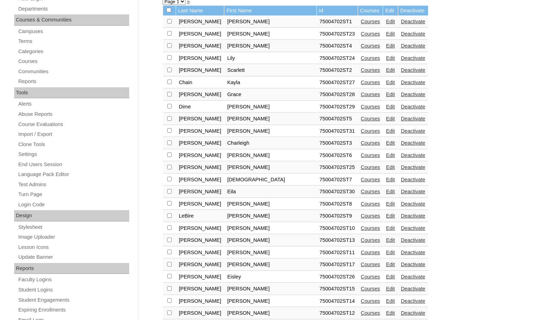
scroll to position [52, 0]
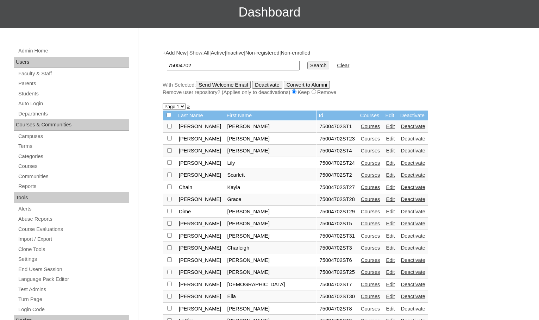
click at [237, 81] on input "Send Welcome Email" at bounding box center [223, 85] width 55 height 8
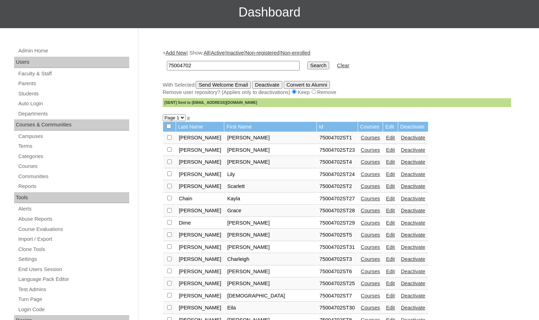
click at [465, 93] on div "Remove user repository? (Applies only to deactivations) Keep Remove" at bounding box center [337, 92] width 348 height 7
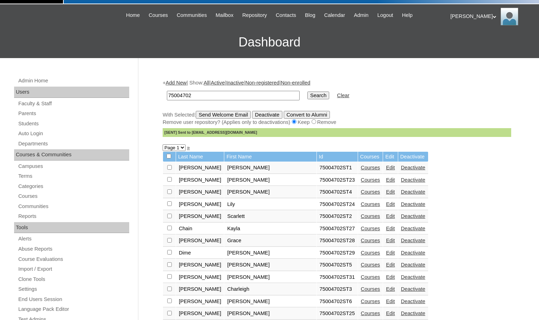
scroll to position [0, 0]
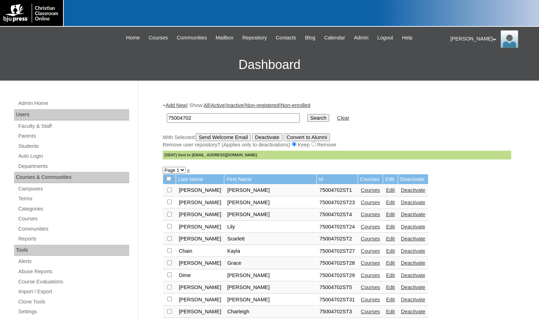
drag, startPoint x: 462, startPoint y: 39, endPoint x: 466, endPoint y: 41, distance: 3.8
click at [462, 39] on div "Melanie My Profile My Settings Logout" at bounding box center [491, 39] width 82 height 18
click at [468, 65] on span "Logout" at bounding box center [463, 65] width 14 height 5
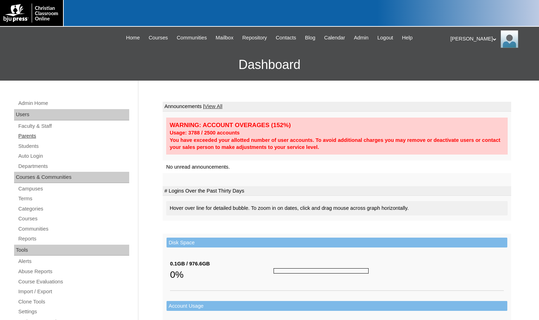
click at [33, 140] on link "Parents" at bounding box center [74, 136] width 112 height 9
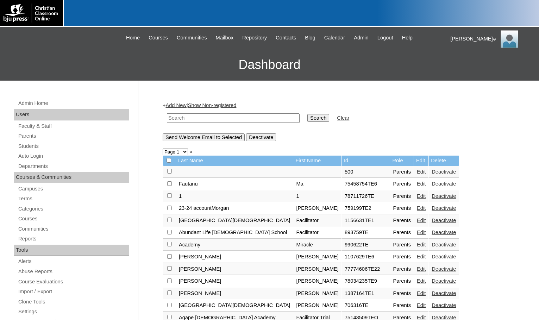
click at [195, 119] on input "text" at bounding box center [233, 118] width 133 height 10
click at [201, 120] on input "text" at bounding box center [233, 118] width 133 height 10
drag, startPoint x: 201, startPoint y: 120, endPoint x: 113, endPoint y: 117, distance: 87.7
type input "1705739"
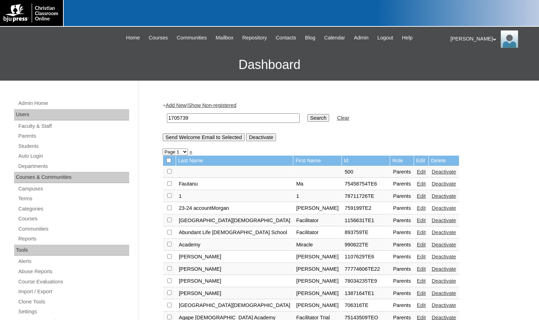
click at [307, 119] on input "Search" at bounding box center [318, 118] width 22 height 8
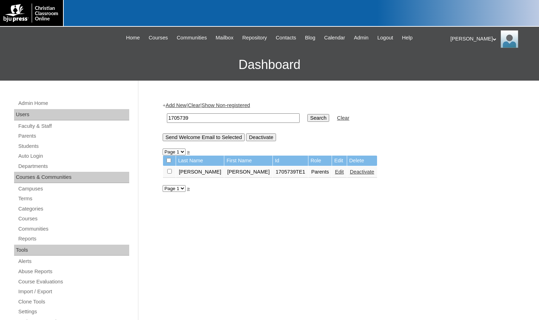
click at [335, 171] on link "Edit" at bounding box center [339, 172] width 9 height 6
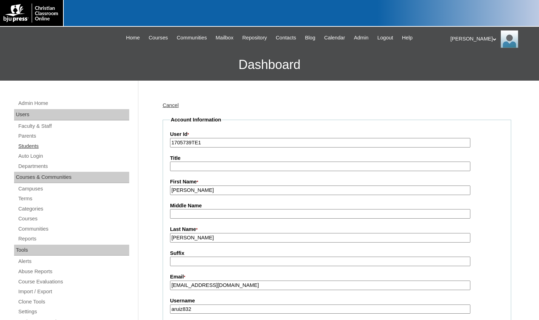
click at [74, 144] on link "Students" at bounding box center [74, 146] width 112 height 9
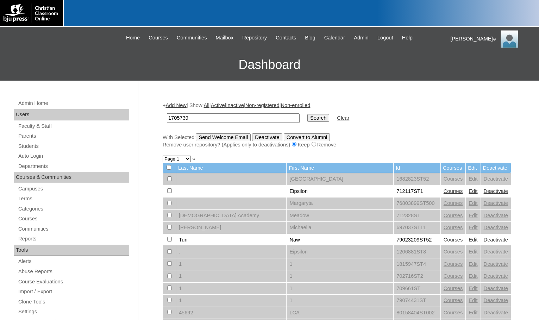
type input "1705739"
click at [307, 120] on input "Search" at bounding box center [318, 118] width 22 height 8
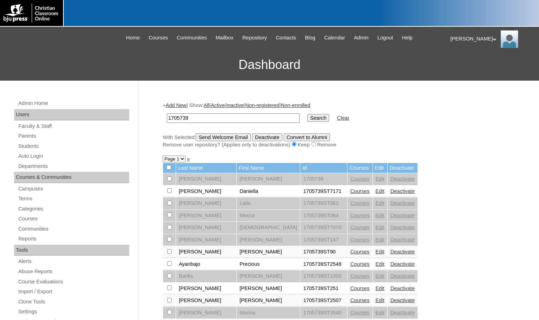
click at [350, 189] on link "Courses" at bounding box center [359, 191] width 19 height 6
click at [350, 250] on link "Courses" at bounding box center [359, 252] width 19 height 6
click at [350, 266] on link "Courses" at bounding box center [359, 264] width 19 height 6
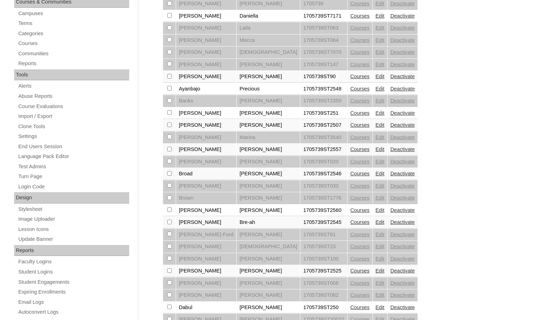
scroll to position [176, 0]
click at [347, 146] on td "Courses" at bounding box center [359, 149] width 25 height 12
click at [350, 149] on link "Courses" at bounding box center [359, 149] width 19 height 6
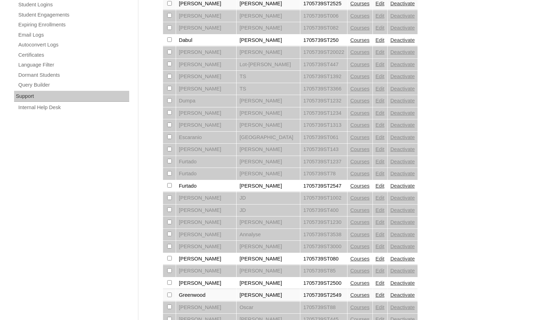
scroll to position [482, 0]
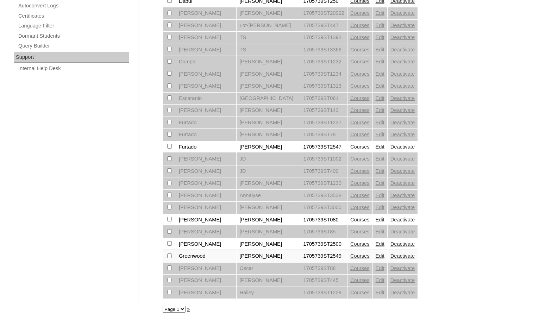
click at [350, 218] on link "Courses" at bounding box center [359, 220] width 19 height 6
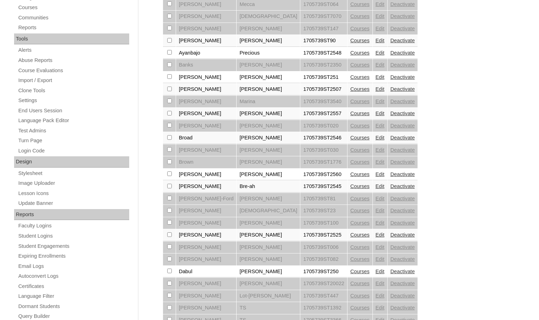
scroll to position [422, 0]
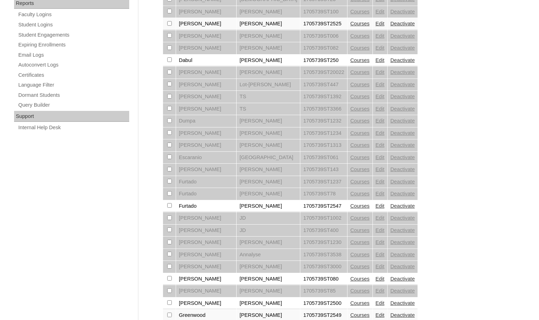
click at [350, 62] on link "Courses" at bounding box center [359, 60] width 19 height 6
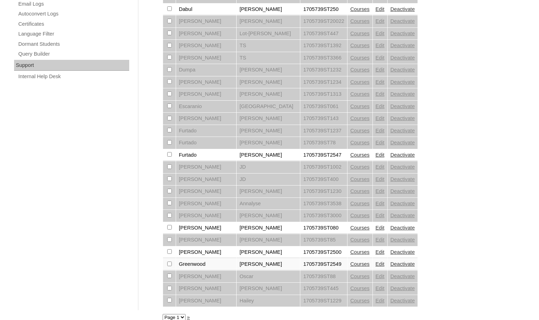
scroll to position [482, 0]
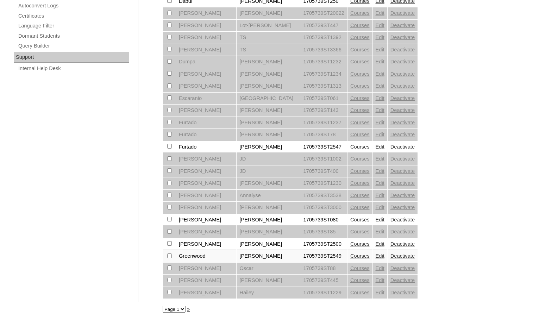
click at [350, 219] on link "Courses" at bounding box center [359, 220] width 19 height 6
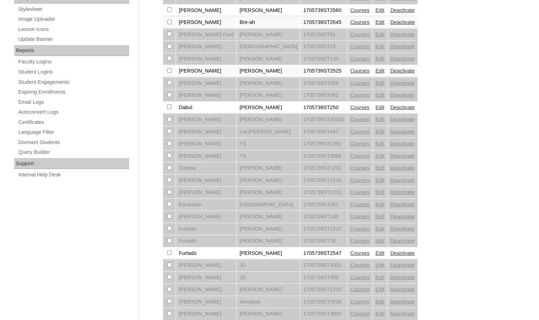
scroll to position [482, 0]
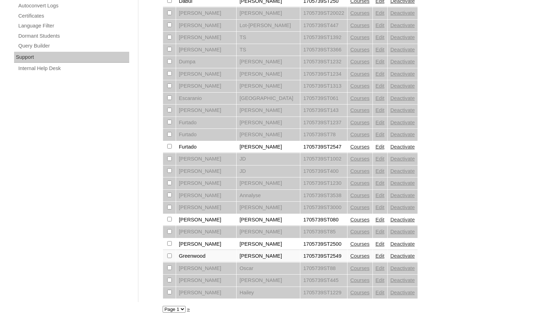
click at [350, 253] on link "Courses" at bounding box center [359, 256] width 19 height 6
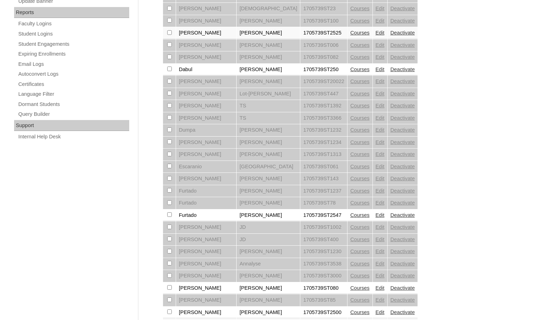
scroll to position [482, 0]
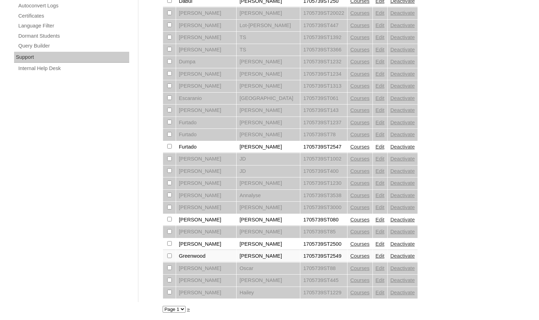
click at [169, 310] on select "Page 1 Page 2 Page 3" at bounding box center [174, 309] width 23 height 7
select select "admin_students.php?q=1705739&submit=Search&page=3"
click at [163, 306] on select "Page 1 Page 2 Page 3" at bounding box center [174, 309] width 23 height 7
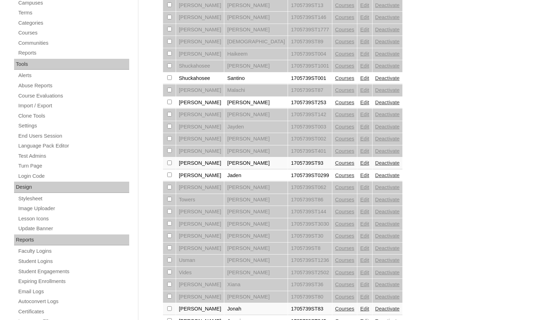
scroll to position [183, 0]
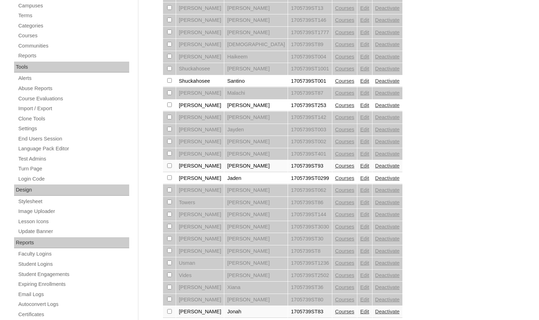
click at [335, 80] on link "Courses" at bounding box center [344, 81] width 19 height 6
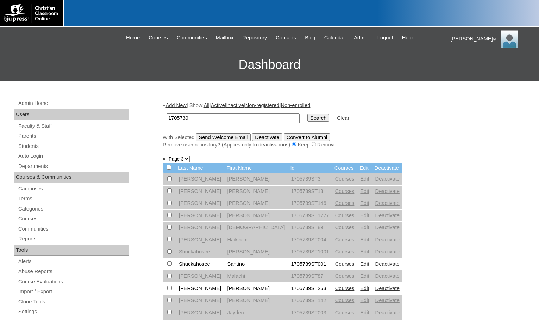
click at [183, 159] on select "Page 1 Page 2 Page 3" at bounding box center [178, 159] width 23 height 7
select select "admin_students.php?q=1705739&submit=Search&page=2"
click at [167, 156] on select "Page 1 Page 2 Page 3" at bounding box center [178, 159] width 23 height 7
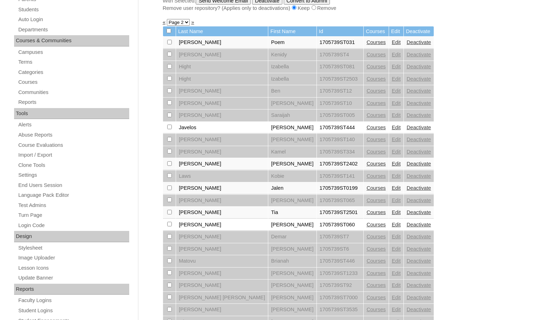
scroll to position [141, 0]
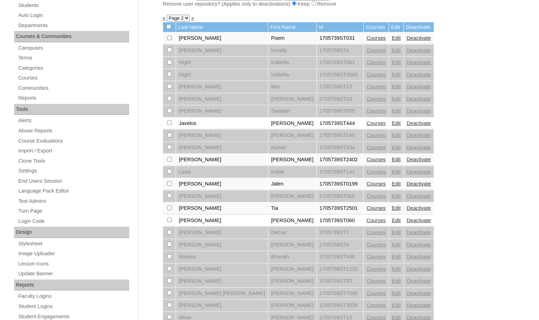
click at [366, 37] on link "Courses" at bounding box center [375, 38] width 19 height 6
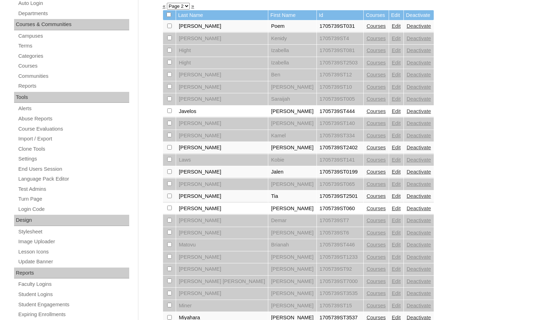
scroll to position [176, 0]
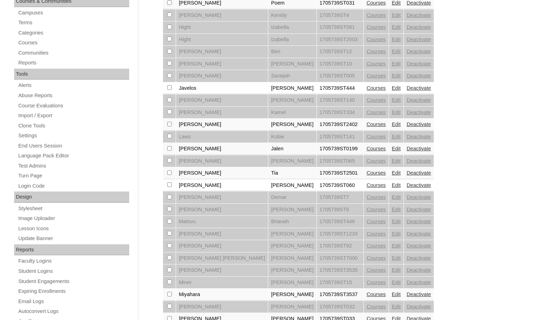
click at [366, 184] on link "Courses" at bounding box center [375, 185] width 19 height 6
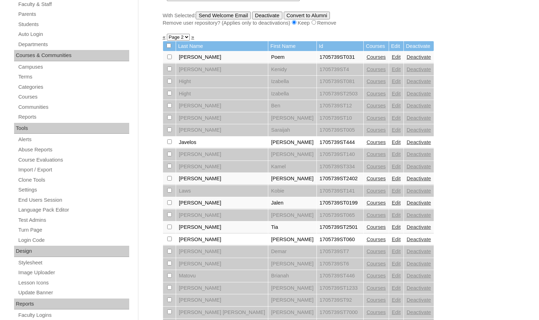
scroll to position [176, 0]
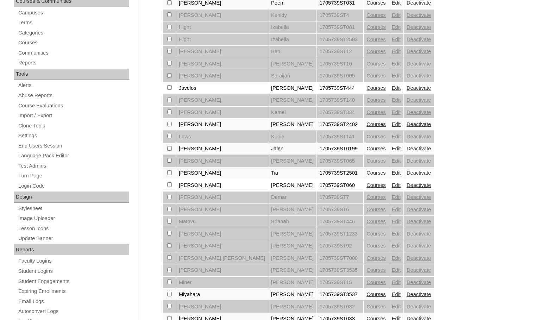
click at [366, 149] on link "Courses" at bounding box center [375, 149] width 19 height 6
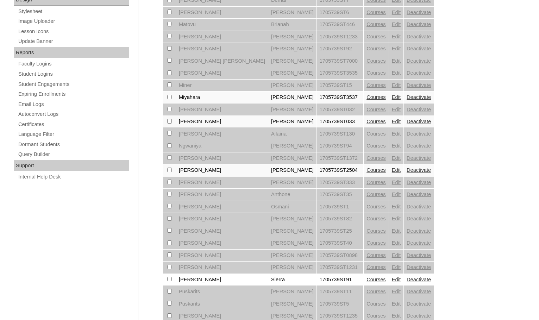
scroll to position [458, 0]
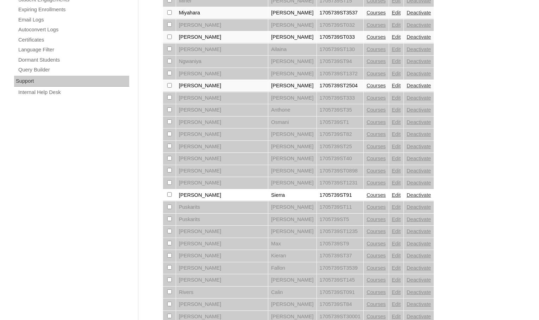
click at [366, 193] on link "Courses" at bounding box center [375, 195] width 19 height 6
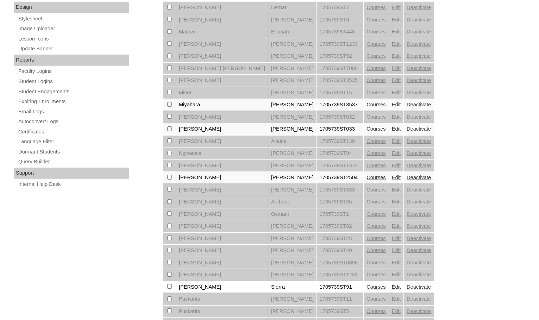
scroll to position [482, 0]
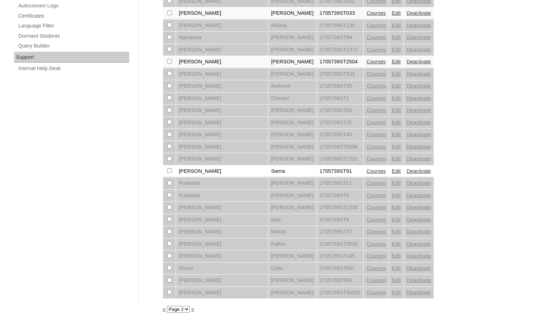
click at [191, 308] on link "»" at bounding box center [192, 309] width 3 height 6
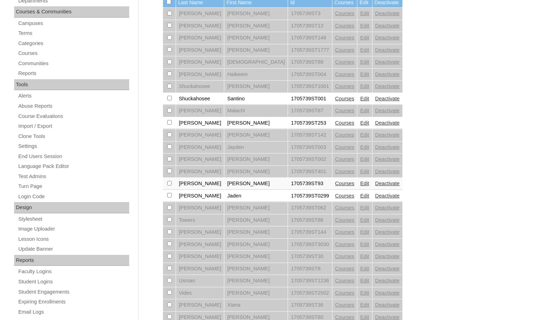
scroll to position [211, 0]
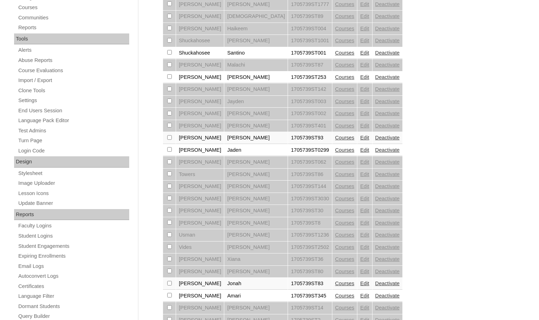
click at [335, 147] on link "Courses" at bounding box center [344, 150] width 19 height 6
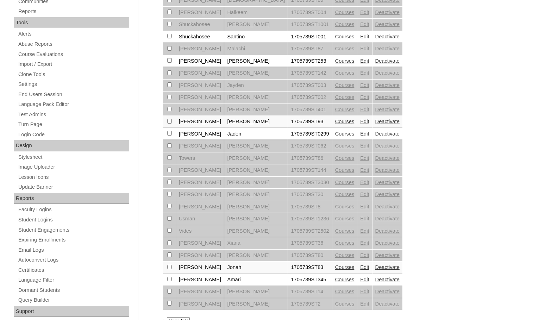
scroll to position [246, 0]
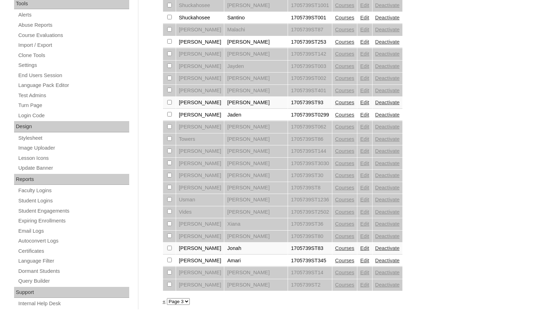
click at [360, 114] on link "Edit" at bounding box center [364, 115] width 9 height 6
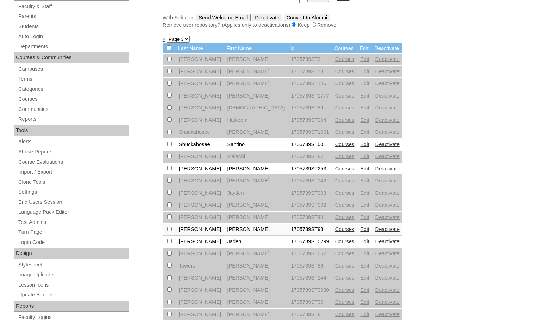
scroll to position [113, 0]
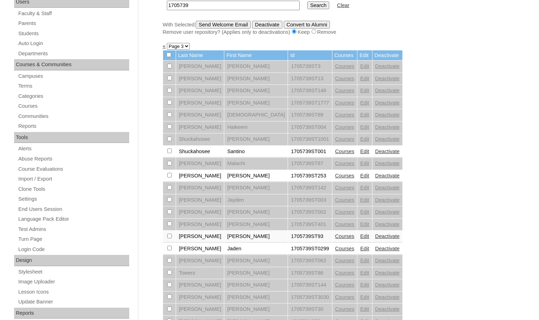
click at [176, 46] on select "Page 1 Page 2 Page 3" at bounding box center [178, 46] width 23 height 7
select select "admin_students.php?q=1705739&submit=Search&page=1"
click at [167, 44] on select "Page 1 Page 2 Page 3" at bounding box center [178, 46] width 23 height 7
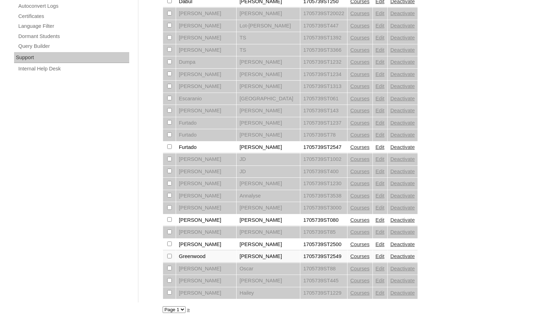
scroll to position [482, 0]
click at [188, 308] on link "»" at bounding box center [188, 309] width 3 height 6
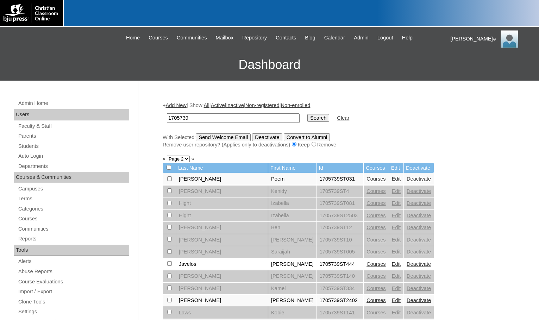
click at [175, 104] on link "Add New" at bounding box center [175, 105] width 21 height 6
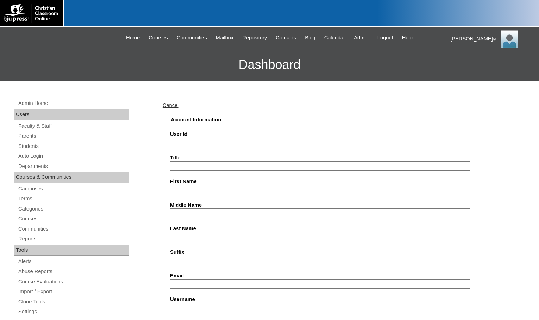
click at [249, 143] on input "User Id" at bounding box center [320, 143] width 300 height 10
paste input "1705739"
type input "1705739ST0298"
type input "Kylee"
type input "Knudson"
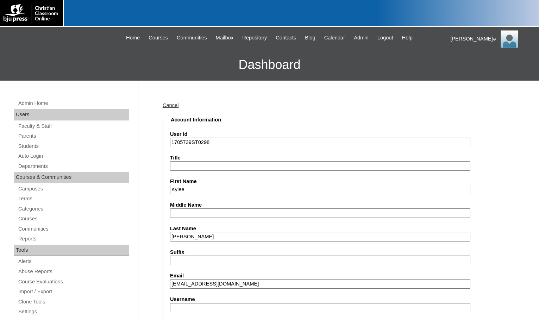
click at [87, 72] on h3 "Dashboard" at bounding box center [270, 65] width 532 height 32
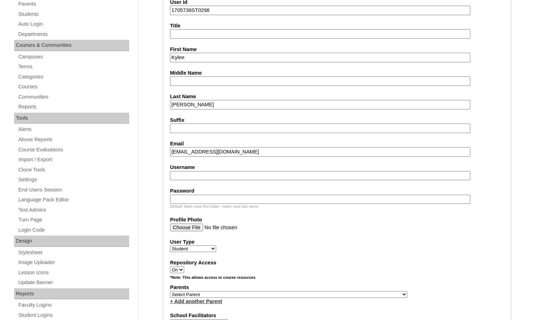
scroll to position [141, 0]
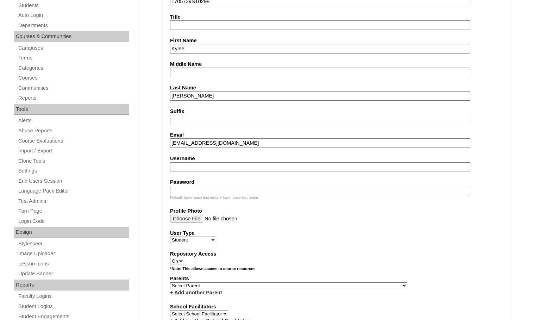
drag, startPoint x: 252, startPoint y: 142, endPoint x: 159, endPoint y: 136, distance: 93.5
type input "s"
type input "jshawna68@yahoo.com"
drag, startPoint x: 320, startPoint y: 285, endPoint x: 354, endPoint y: 288, distance: 33.9
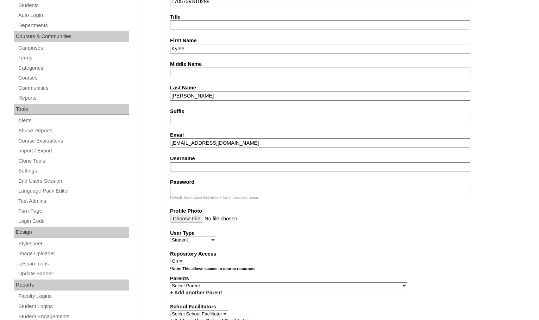
click at [320, 285] on select "Select Parent , Fautanu, Ma 1, 1 23-24 accountMorgan, Jason 6th Street Mennonit…" at bounding box center [288, 285] width 237 height 7
select select "22258"
click at [361, 285] on div "Parents Select Parent , [GEOGRAPHIC_DATA], Ma 1, 1 23-24 accountMorgan, [PERSON…" at bounding box center [337, 285] width 334 height 21
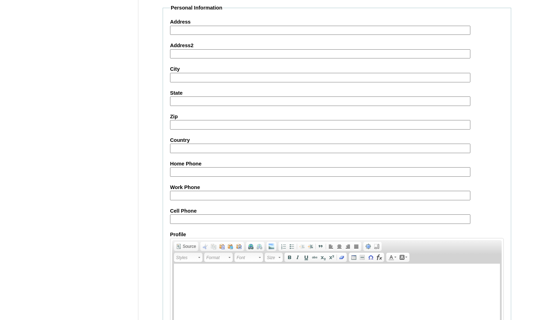
scroll to position [751, 0]
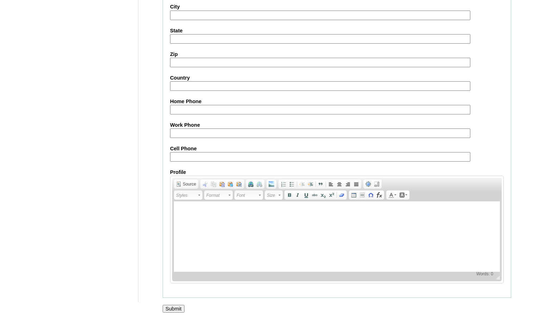
click at [174, 313] on input "Submit" at bounding box center [174, 309] width 22 height 8
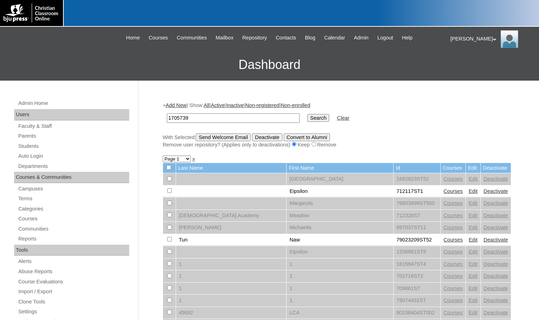
type input "1705739"
click at [307, 120] on input "Search" at bounding box center [318, 118] width 22 height 8
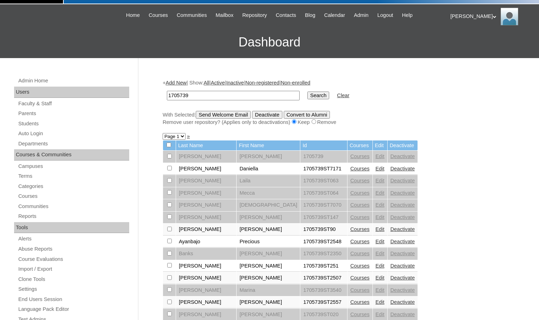
scroll to position [35, 0]
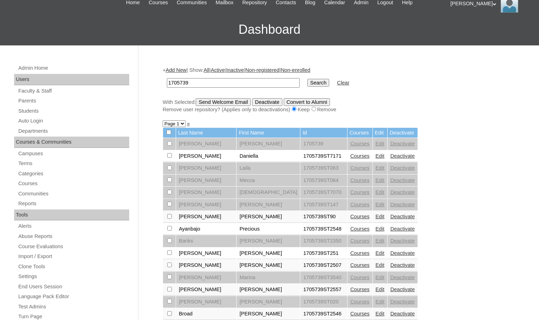
click at [170, 121] on select "Page 1 Page 2 Page 3" at bounding box center [174, 123] width 23 height 7
select select "admin_students.php?q=1705739&submit=Search&page=2"
click at [163, 121] on select "Page 1 Page 2 Page 3" at bounding box center [174, 123] width 23 height 7
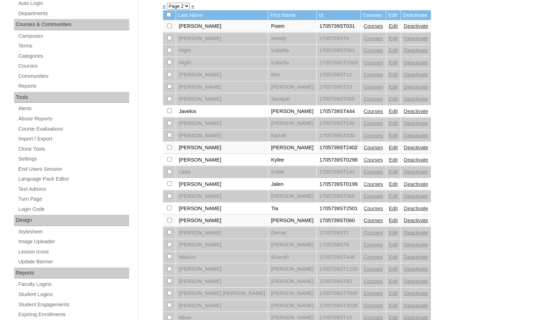
scroll to position [176, 0]
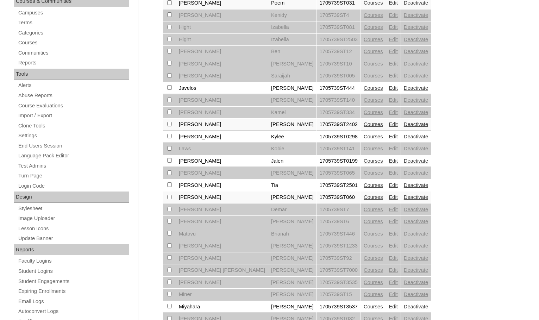
click at [364, 137] on link "Courses" at bounding box center [373, 137] width 19 height 6
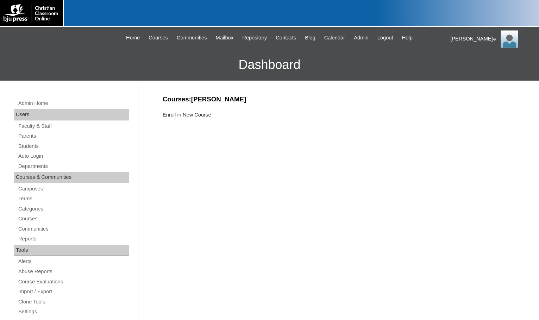
click at [191, 116] on link "Enroll in New Course" at bounding box center [187, 115] width 49 height 6
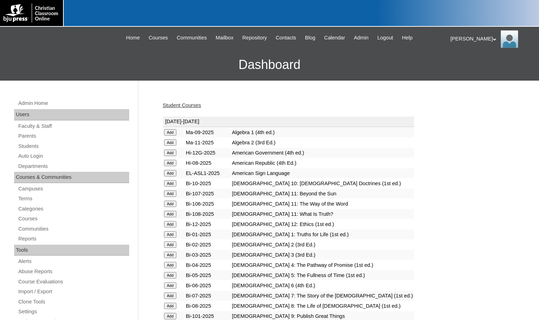
click at [173, 133] on input "Add" at bounding box center [170, 132] width 12 height 6
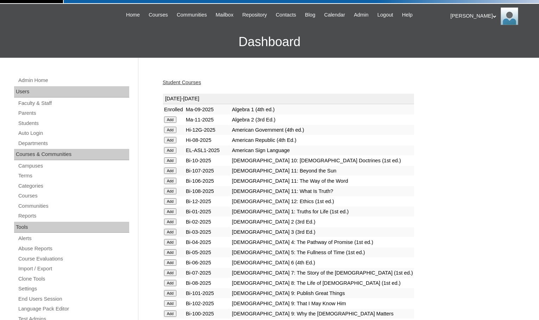
scroll to position [35, 0]
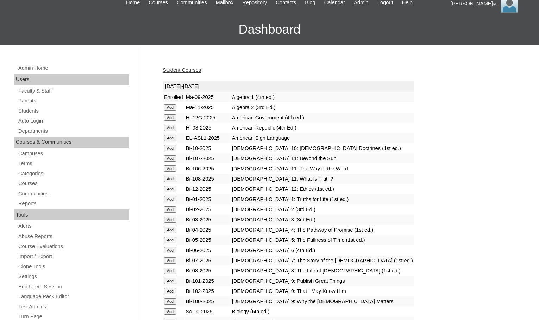
click at [174, 111] on input "Add" at bounding box center [170, 107] width 12 height 6
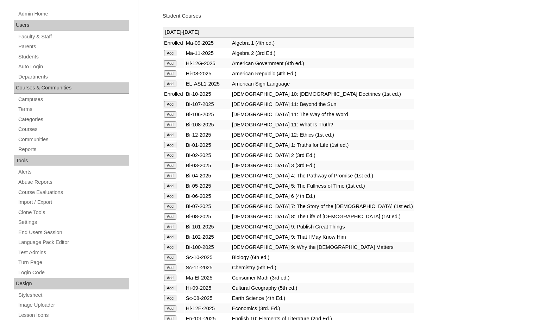
scroll to position [176, 0]
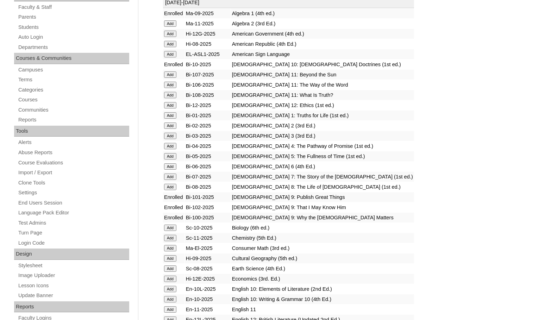
scroll to position [141, 0]
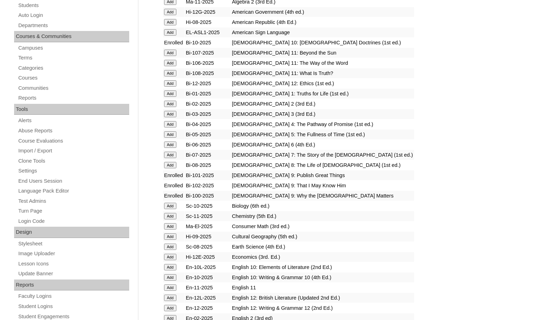
click at [174, 5] on input "Add" at bounding box center [170, 2] width 12 height 6
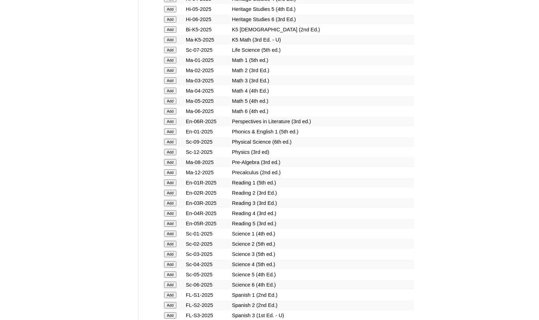
scroll to position [810, 0]
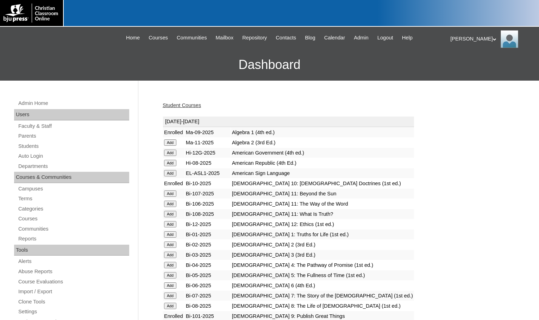
click at [192, 106] on link "Student Courses" at bounding box center [182, 105] width 38 height 6
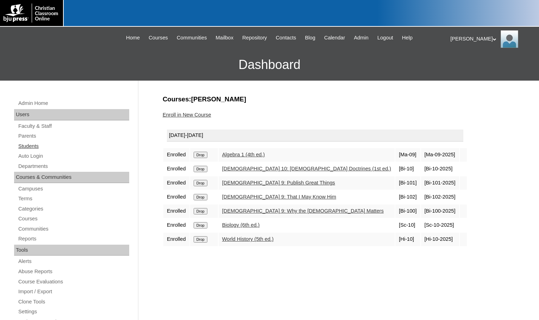
click at [35, 145] on link "Students" at bounding box center [74, 146] width 112 height 9
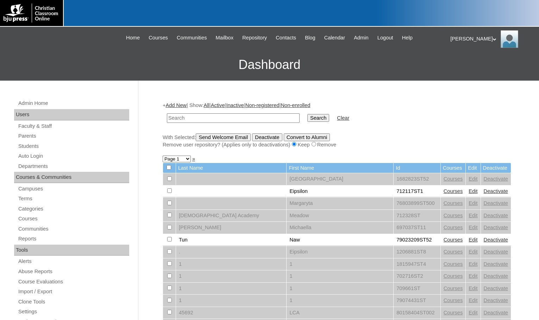
click at [171, 104] on link "Add New" at bounding box center [175, 105] width 21 height 6
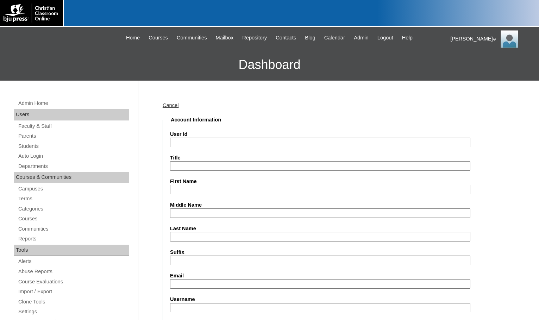
click at [192, 140] on input "User Id" at bounding box center [320, 143] width 300 height 10
paste input "1705739"
type input "1705739ST0297"
type input "Cody"
type input "Knudson"
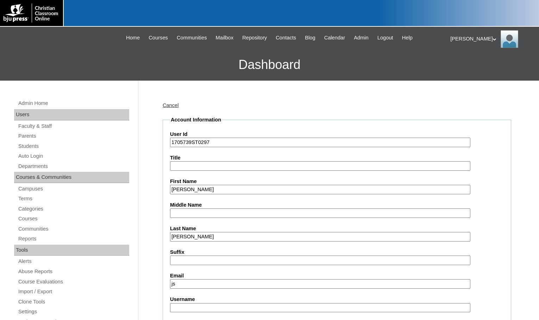
type input "jshawna68@yahoo.com"
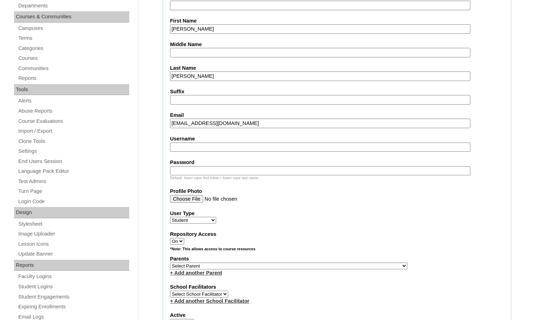
scroll to position [176, 0]
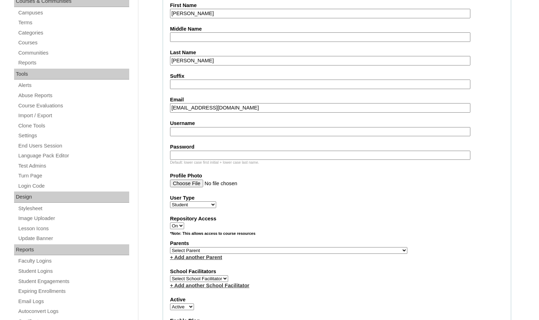
click at [322, 252] on select "Select Parent , Fautanu, Ma 1, 1 23-24 accountMorgan, Jason 6th Street Mennonit…" at bounding box center [288, 250] width 237 height 7
select select "22258"
click at [341, 250] on div "Parents Select Parent , [GEOGRAPHIC_DATA], Ma 1, 1 23-24 accountMorgan, [PERSON…" at bounding box center [337, 250] width 334 height 21
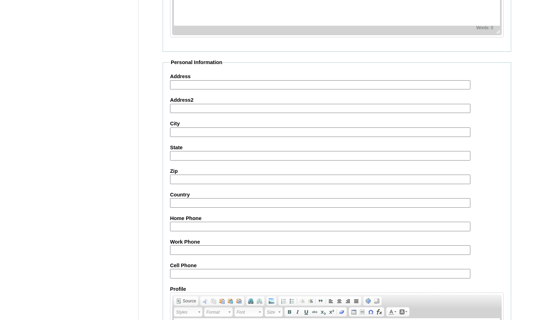
scroll to position [751, 0]
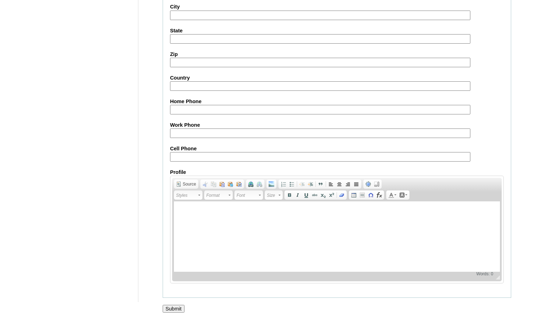
click at [177, 310] on input "Submit" at bounding box center [174, 309] width 22 height 8
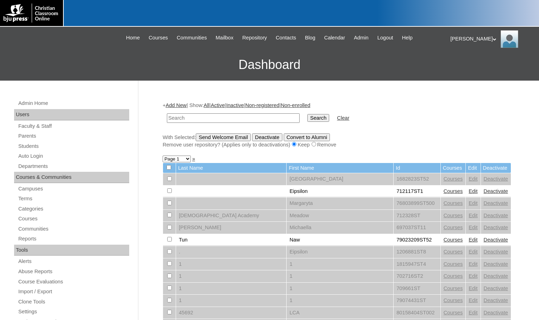
click at [73, 62] on h3 "Dashboard" at bounding box center [270, 65] width 532 height 32
drag, startPoint x: 32, startPoint y: 136, endPoint x: 53, endPoint y: 136, distance: 21.5
click at [32, 136] on link "Parents" at bounding box center [74, 136] width 112 height 9
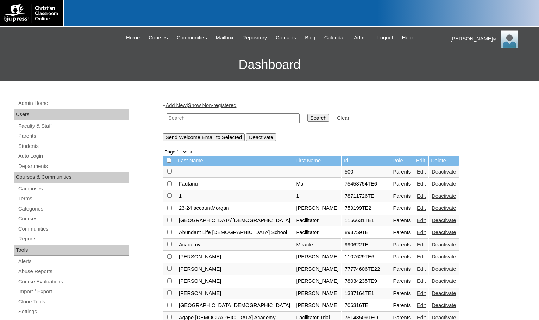
drag, startPoint x: 255, startPoint y: 120, endPoint x: 269, endPoint y: 120, distance: 13.7
click at [255, 120] on input "text" at bounding box center [233, 118] width 133 height 10
paste input "79532254"
type input "79532254"
click at [307, 118] on input "Search" at bounding box center [318, 118] width 22 height 8
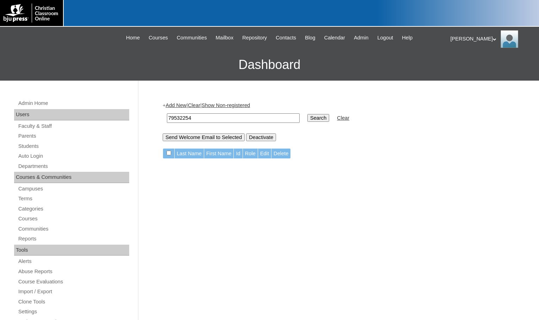
click at [185, 106] on link "Add New" at bounding box center [175, 105] width 21 height 6
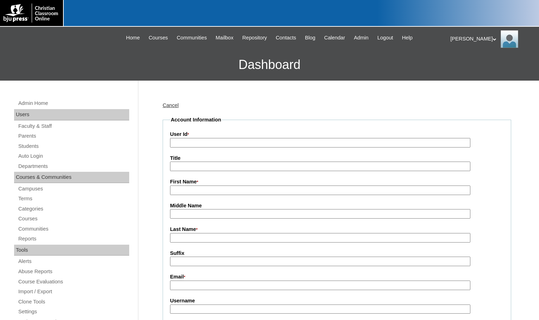
click at [223, 139] on input "User Id *" at bounding box center [320, 143] width 300 height 10
paste input "79532254"
type input "79532254TE"
type input "Susan"
type input "Caster"
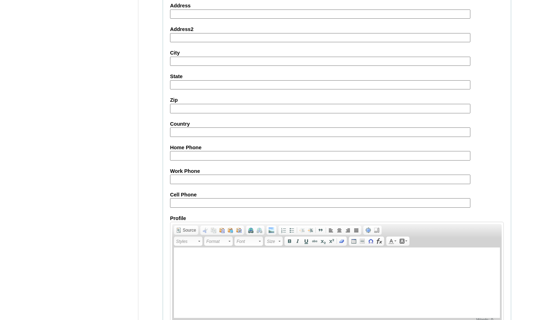
scroll to position [631, 0]
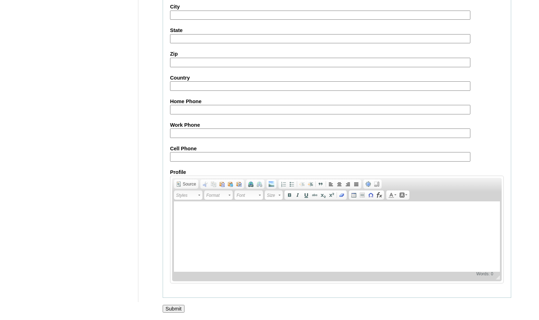
type input "susan.caster@ccajtn.com"
click at [182, 305] on input "Submit" at bounding box center [174, 309] width 22 height 8
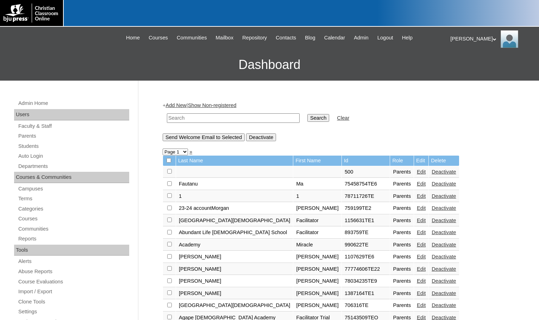
click at [251, 119] on input "text" at bounding box center [233, 118] width 133 height 10
paste input "79532254"
type input "79532254"
click at [307, 120] on input "Search" at bounding box center [318, 118] width 22 height 8
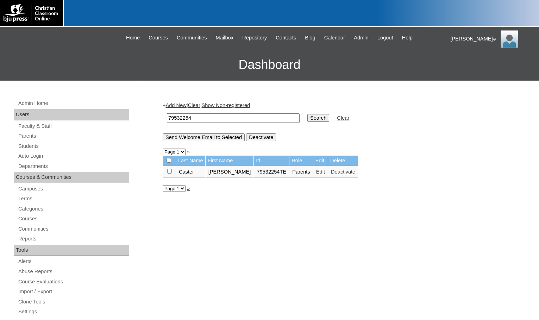
click at [170, 170] on input "checkbox" at bounding box center [169, 171] width 5 height 5
checkbox input "true"
click at [213, 139] on input "Send Welcome Email to Selected" at bounding box center [204, 137] width 82 height 8
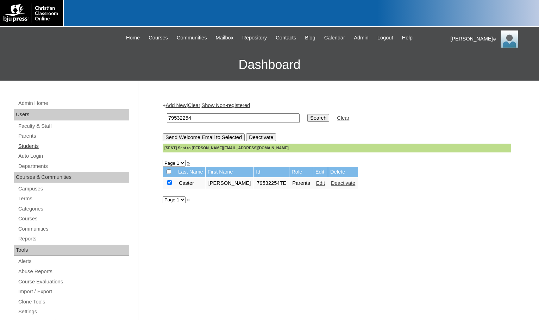
click at [18, 146] on link "Students" at bounding box center [74, 146] width 112 height 9
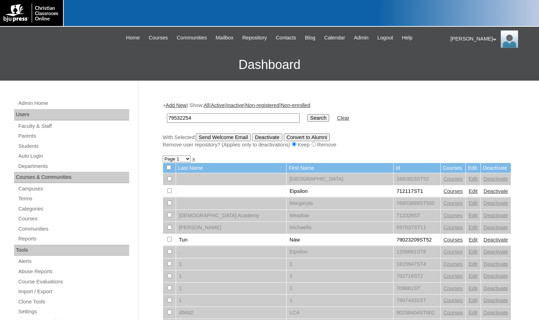
type input "79532254"
click at [307, 114] on input "Search" at bounding box center [318, 118] width 22 height 8
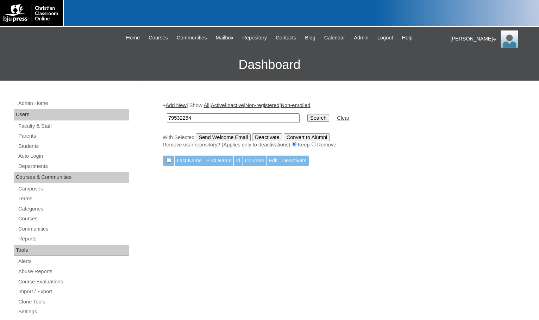
click at [177, 107] on link "Add New" at bounding box center [175, 105] width 21 height 6
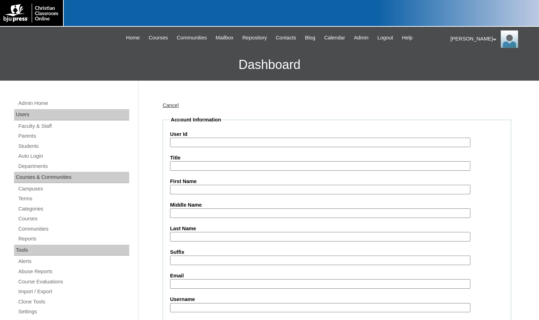
click at [188, 139] on input "User Id" at bounding box center [320, 143] width 300 height 10
paste input "79532254"
type input "79532254ST1"
type input "Emmett"
type input "Allen"
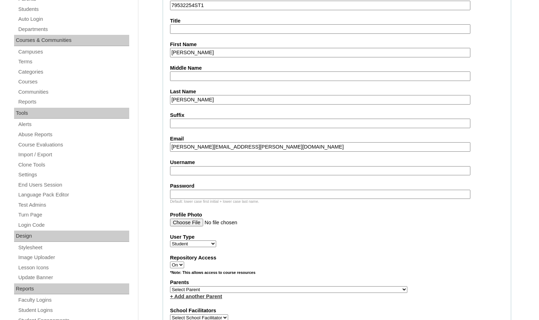
scroll to position [141, 0]
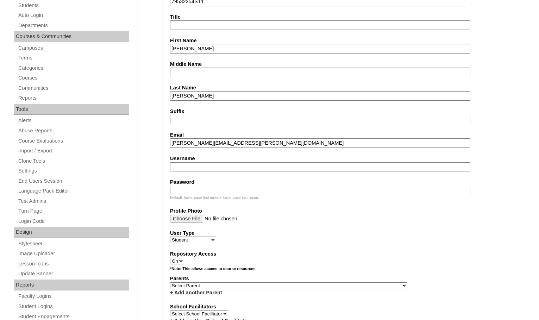
type input "emmett.allen@ccajtn.com"
drag, startPoint x: 325, startPoint y: 282, endPoint x: 346, endPoint y: 282, distance: 21.5
click at [325, 282] on select "Select Parent , Fautanu, Ma 1, 1 23-24 accountMorgan, Jason 6th Street Mennonit…" at bounding box center [288, 285] width 237 height 7
select select "37230"
click at [339, 285] on div "Parents Select Parent , Fautanu, Ma 1, 1 23-24 accountMorgan, Jason 6th Street …" at bounding box center [337, 285] width 334 height 21
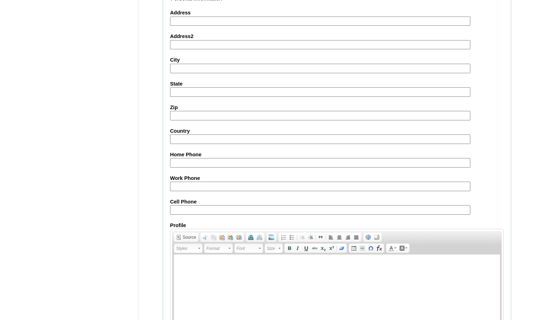
scroll to position [751, 0]
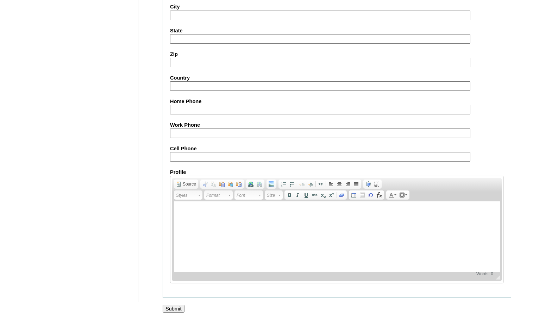
click at [172, 307] on input "Submit" at bounding box center [174, 309] width 22 height 8
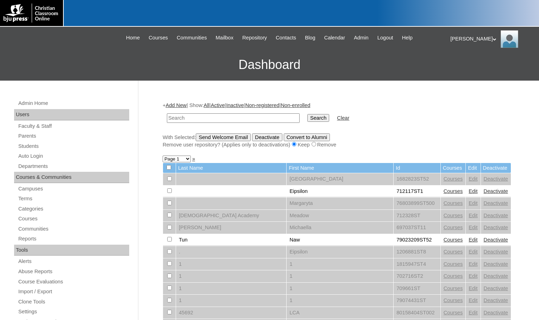
click at [227, 121] on input "text" at bounding box center [233, 118] width 133 height 10
paste input "79532254"
type input "79532254"
click at [307, 114] on input "Search" at bounding box center [318, 118] width 22 height 8
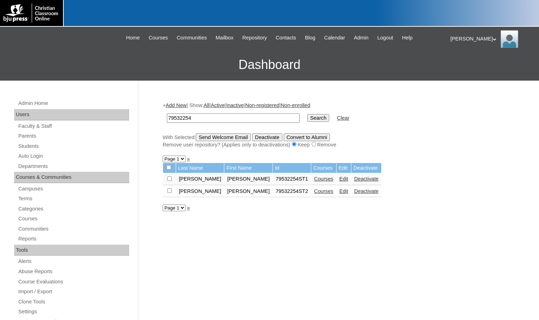
click at [314, 190] on link "Courses" at bounding box center [323, 191] width 19 height 6
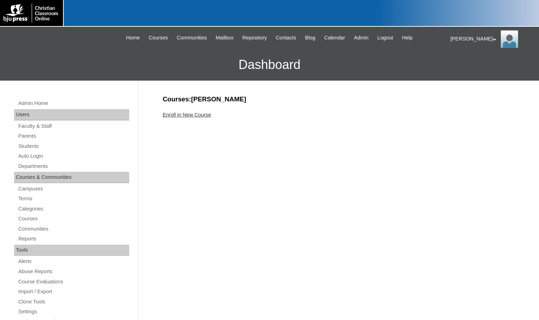
click at [200, 114] on link "Enroll in New Course" at bounding box center [187, 115] width 49 height 6
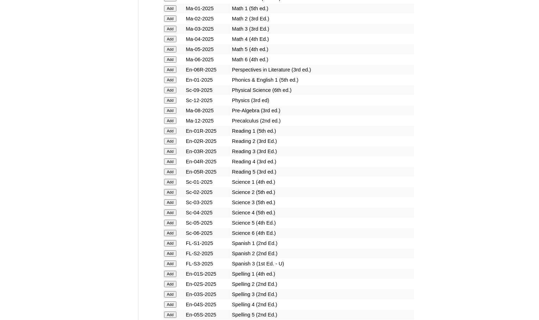
scroll to position [739, 0]
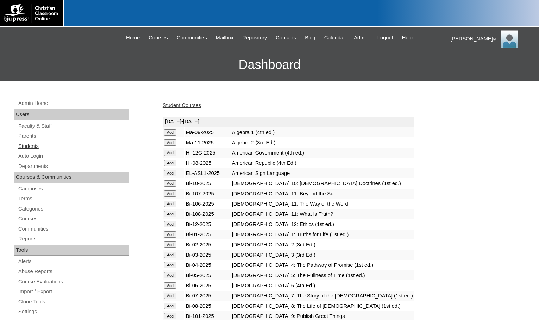
click at [48, 149] on link "Students" at bounding box center [74, 146] width 112 height 9
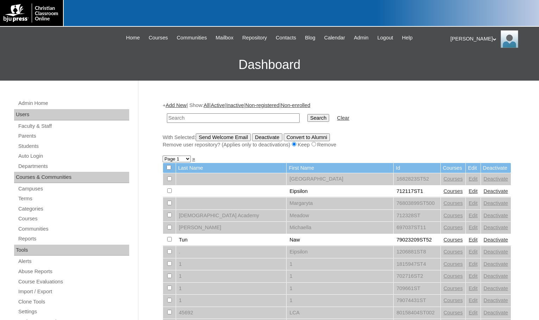
click at [178, 104] on link "Add New" at bounding box center [175, 105] width 21 height 6
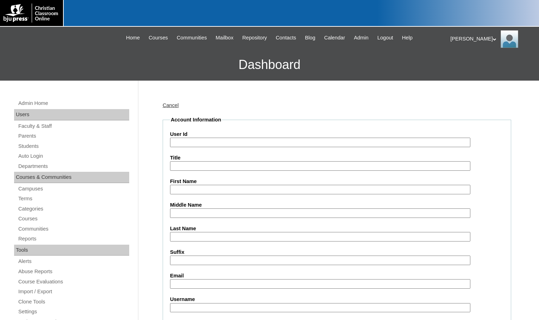
click at [201, 144] on input "User Id" at bounding box center [320, 143] width 300 height 10
paste input "79532254"
type input "79532254ST3"
type input "Grace"
type input "Amidon"
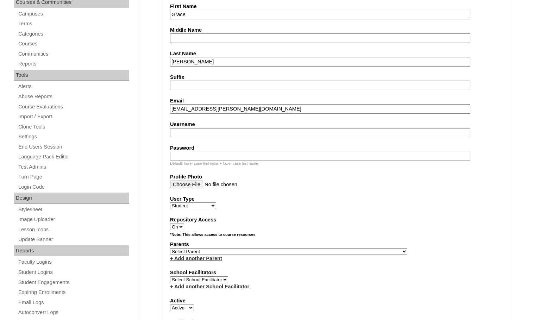
scroll to position [176, 0]
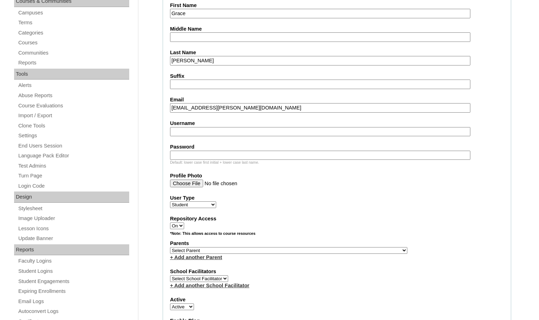
type input "grace.amidon@ccajtn.com"
click at [320, 248] on select "Select Parent , Fautanu, Ma 1, 1 23-24 accountMorgan, Jason 6th Street Mennonit…" at bounding box center [288, 250] width 237 height 7
select select "37230"
click at [347, 248] on div "Parents Select Parent , Fautanu, Ma 1, 1 23-24 accountMorgan, Jason 6th Street …" at bounding box center [337, 250] width 334 height 21
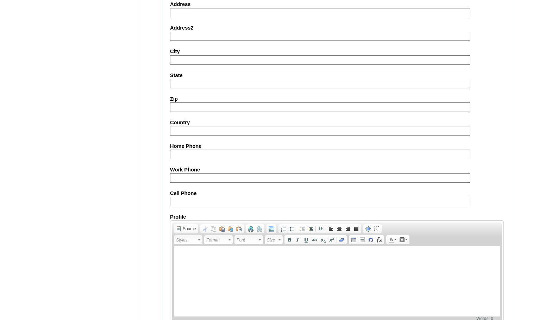
scroll to position [751, 0]
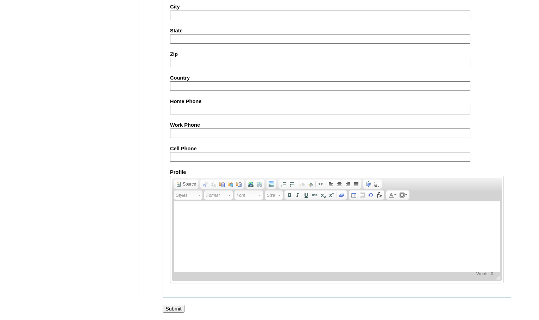
click at [180, 309] on input "Submit" at bounding box center [174, 309] width 22 height 8
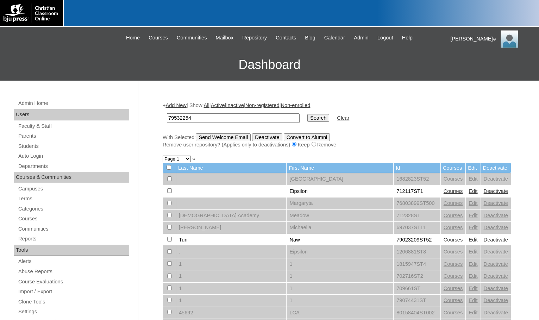
type input "79532254"
click at [307, 114] on input "Search" at bounding box center [318, 118] width 22 height 8
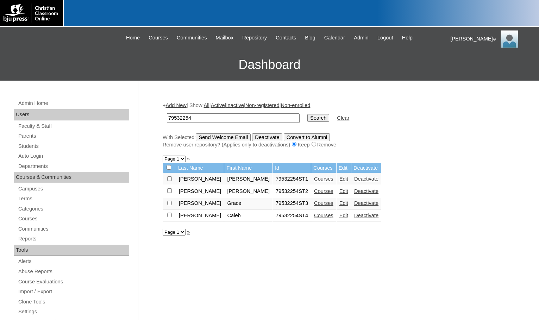
click at [314, 216] on link "Courses" at bounding box center [323, 216] width 19 height 6
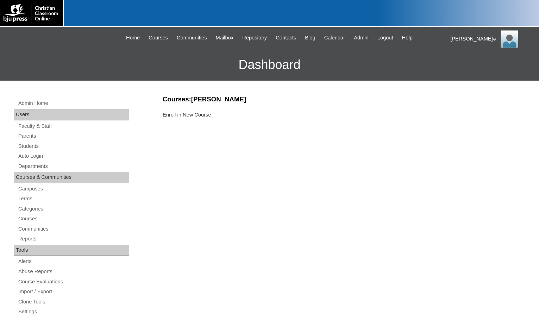
click at [197, 115] on link "Enroll in New Course" at bounding box center [187, 115] width 49 height 6
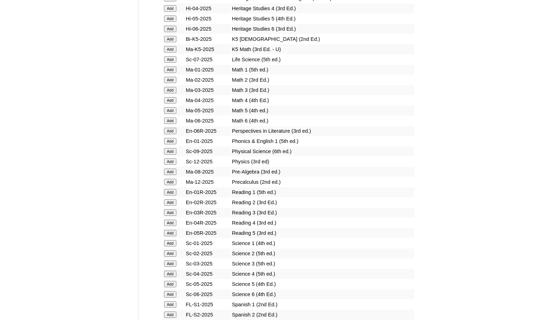
scroll to position [704, 0]
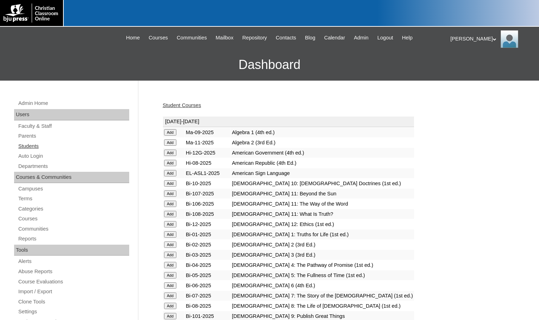
click at [37, 149] on link "Students" at bounding box center [74, 146] width 112 height 9
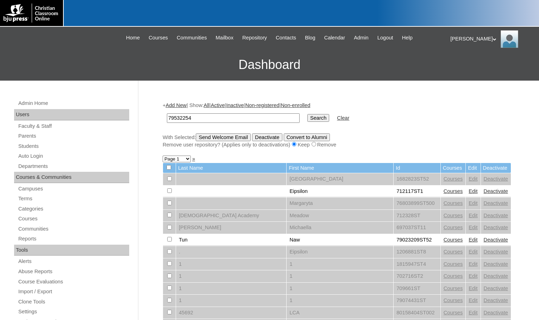
type input "79532254"
click at [182, 102] on link "Add New" at bounding box center [175, 105] width 21 height 6
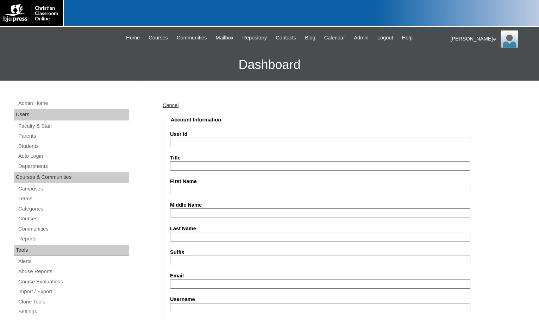
click at [195, 141] on input "User Id" at bounding box center [320, 143] width 300 height 10
paste input "79532254"
type input "79532254ST5"
type input "Prince"
type input "Buchanon"
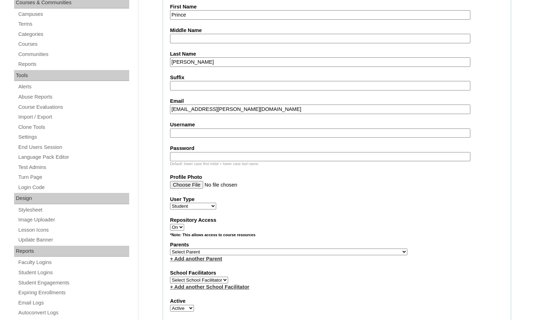
scroll to position [176, 0]
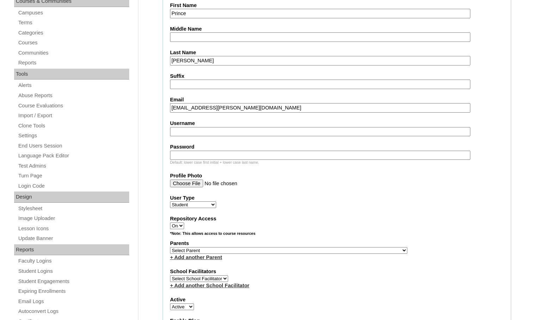
type input "prince.buchanon@ccajtn.com"
click at [325, 251] on select "Select Parent , Fautanu, Ma 1, 1 23-24 accountMorgan, Jason 6th Street Mennonit…" at bounding box center [288, 250] width 237 height 7
select select "37230"
click at [350, 251] on div "Parents Select Parent , Fautanu, Ma 1, 1 23-24 accountMorgan, Jason 6th Street …" at bounding box center [337, 250] width 334 height 21
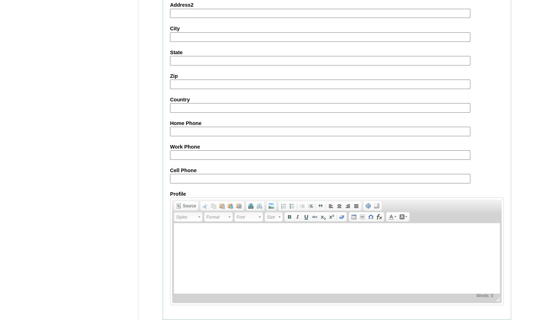
scroll to position [751, 0]
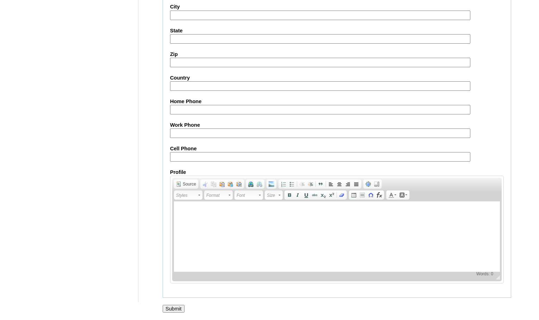
click at [180, 308] on input "Submit" at bounding box center [174, 309] width 22 height 8
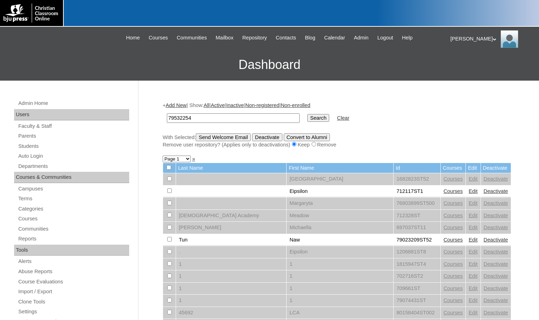
type input "79532254"
click at [307, 114] on input "Search" at bounding box center [318, 118] width 22 height 8
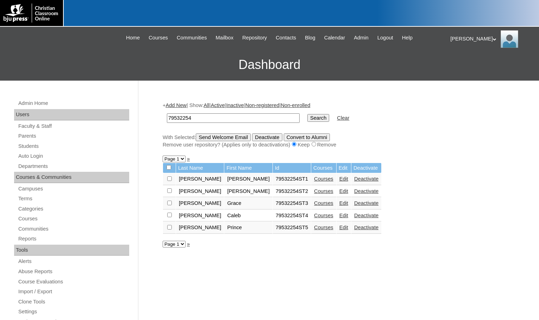
click at [314, 229] on link "Courses" at bounding box center [323, 228] width 19 height 6
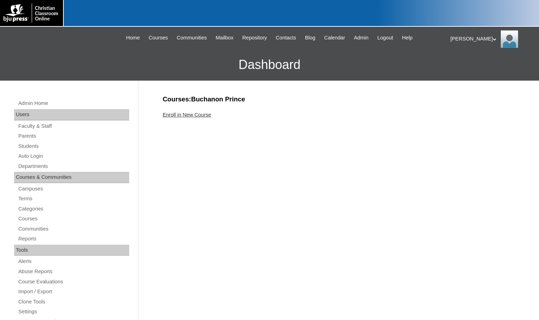
click at [200, 118] on div "Enroll in New Course" at bounding box center [337, 114] width 348 height 7
click at [200, 116] on link "Enroll in New Course" at bounding box center [187, 115] width 49 height 6
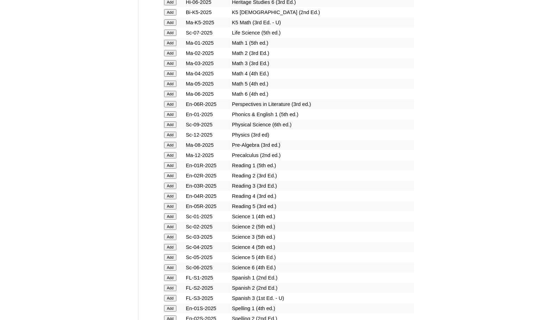
scroll to position [704, 0]
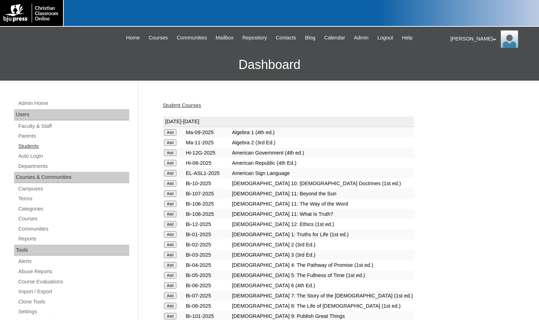
click at [48, 148] on link "Students" at bounding box center [74, 146] width 112 height 9
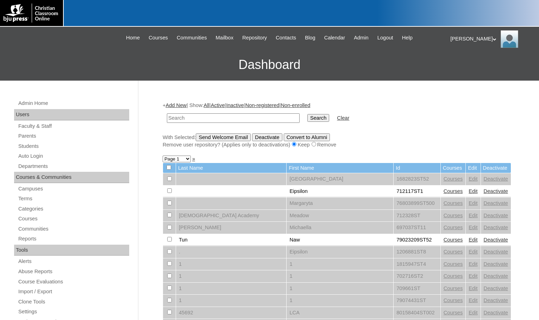
click at [58, 67] on h3 "Dashboard" at bounding box center [270, 65] width 532 height 32
drag, startPoint x: 218, startPoint y: 116, endPoint x: 225, endPoint y: 117, distance: 7.5
click at [218, 116] on input "text" at bounding box center [233, 118] width 133 height 10
paste input "79532254"
type input "79532254"
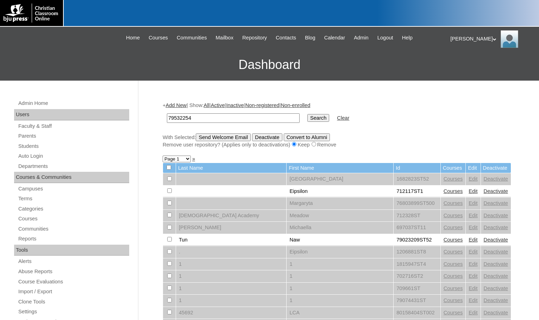
click at [307, 120] on input "Search" at bounding box center [318, 118] width 22 height 8
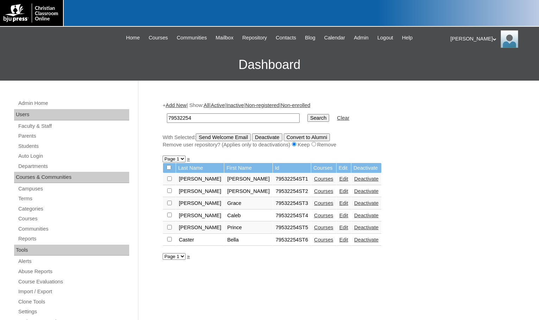
click at [314, 242] on link "Courses" at bounding box center [323, 240] width 19 height 6
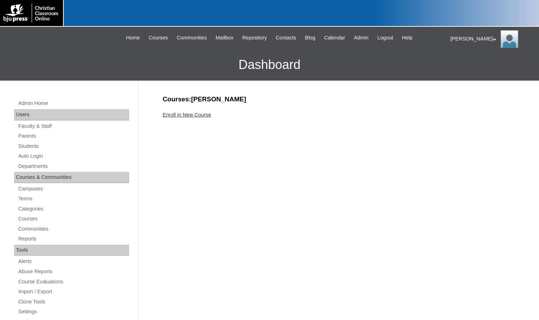
click at [203, 117] on link "Enroll in New Course" at bounding box center [187, 115] width 49 height 6
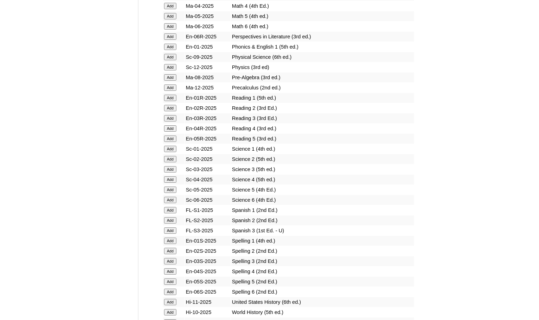
scroll to position [774, 0]
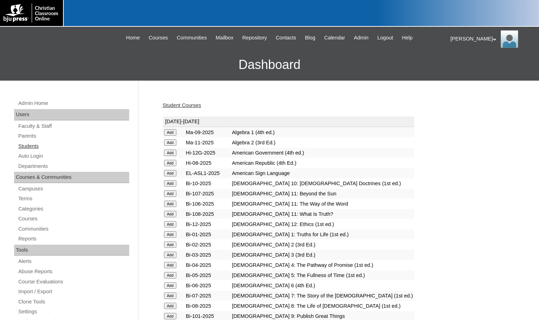
click at [35, 148] on link "Students" at bounding box center [74, 146] width 112 height 9
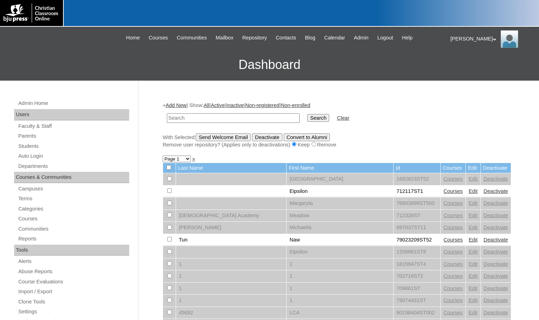
click at [181, 106] on link "Add New" at bounding box center [175, 105] width 21 height 6
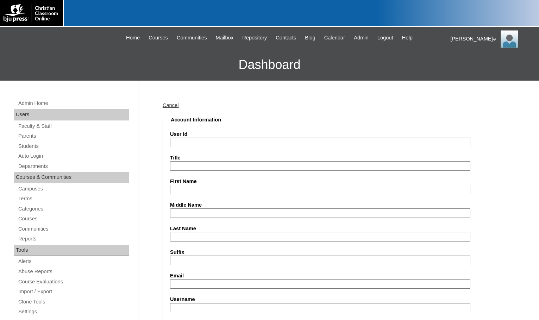
click at [203, 143] on input "User Id" at bounding box center [320, 143] width 300 height 10
paste input "79532254"
type input "79532254ST7"
type input "[PERSON_NAME]"
type input "Cataldo"
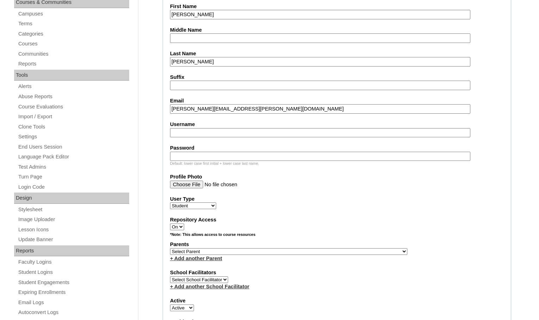
scroll to position [176, 0]
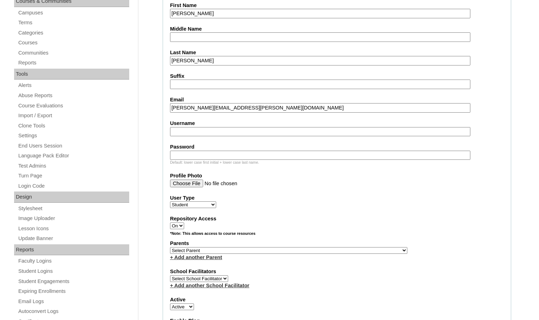
type input "delaney.cataldo@ccajtn.com"
click at [324, 250] on select "Select Parent , Fautanu, Ma 1, 1 23-24 accountMorgan, Jason 6th Street Mennonit…" at bounding box center [288, 250] width 237 height 7
select select "37230"
click at [333, 251] on div "Parents Select Parent , Fautanu, Ma 1, 1 23-24 accountMorgan, Jason 6th Street …" at bounding box center [337, 250] width 334 height 21
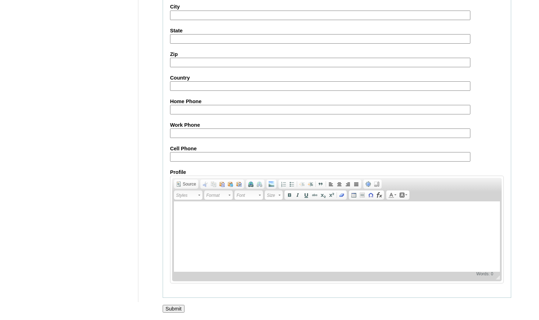
scroll to position [751, 0]
click at [176, 309] on input "Submit" at bounding box center [174, 309] width 22 height 8
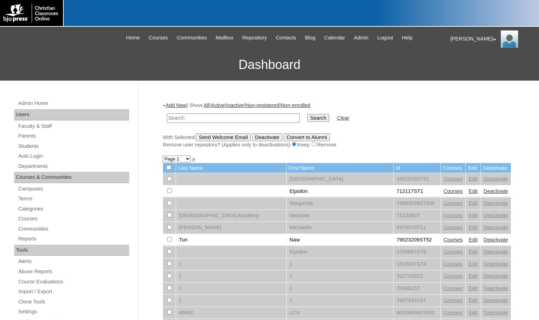
click at [66, 58] on h3 "Dashboard" at bounding box center [270, 65] width 532 height 32
drag, startPoint x: 244, startPoint y: 120, endPoint x: 263, endPoint y: 120, distance: 19.7
click at [244, 120] on input "text" at bounding box center [233, 118] width 133 height 10
paste input "79532254"
type input "79532254"
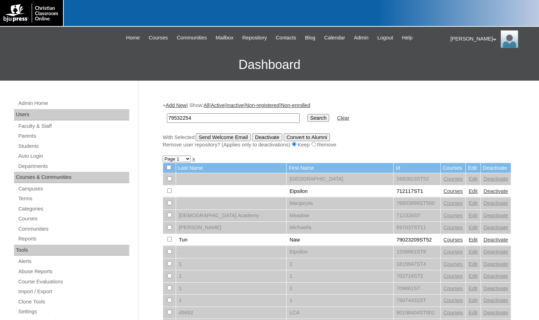
click at [307, 119] on input "Search" at bounding box center [318, 118] width 22 height 8
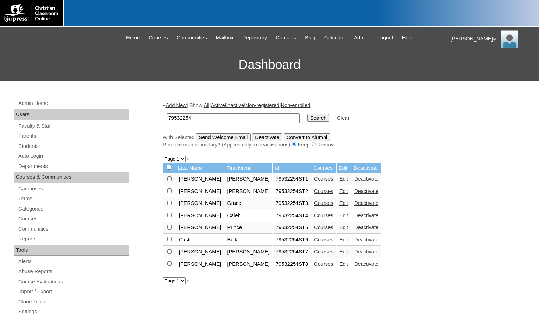
click at [177, 105] on link "Add New" at bounding box center [175, 105] width 21 height 6
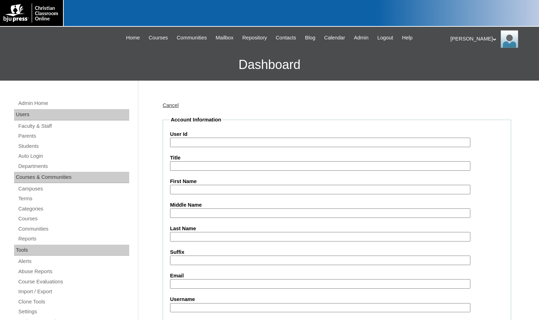
click at [199, 142] on input "User Id" at bounding box center [320, 143] width 300 height 10
paste input "79532254"
type input "79532254ST9"
type input "Kaylee"
type input "Field"
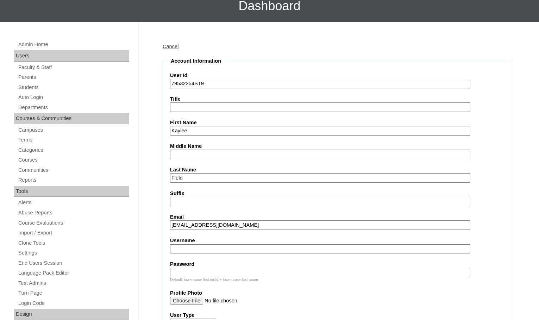
scroll to position [176, 0]
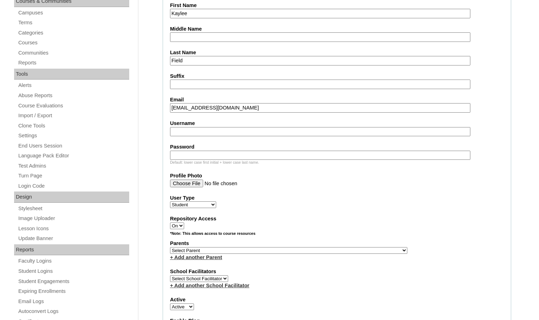
type input "kaylee.field@ccajtn.com"
click at [322, 250] on select "Select Parent , Fautanu, Ma 1, 1 23-24 accountMorgan, Jason 6th Street Mennonit…" at bounding box center [288, 250] width 237 height 7
select select "37230"
drag, startPoint x: 335, startPoint y: 252, endPoint x: 330, endPoint y: 255, distance: 6.1
click at [335, 252] on div "Parents Select Parent , Fautanu, Ma 1, 1 23-24 accountMorgan, Jason 6th Street …" at bounding box center [337, 250] width 334 height 21
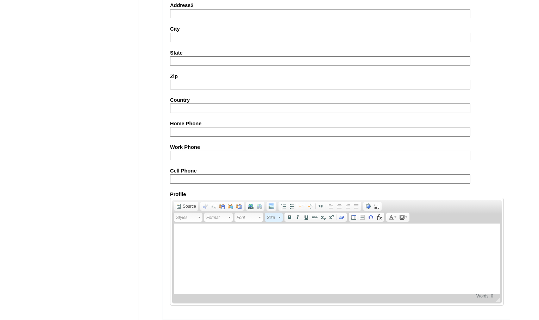
scroll to position [751, 0]
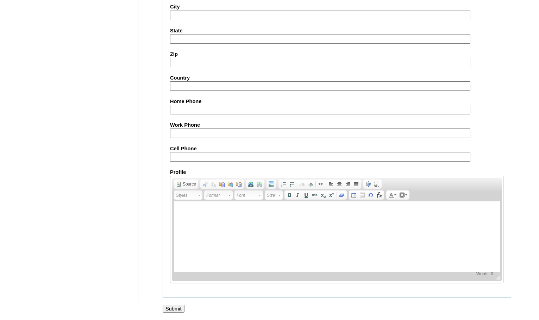
click at [178, 306] on input "Submit" at bounding box center [174, 309] width 22 height 8
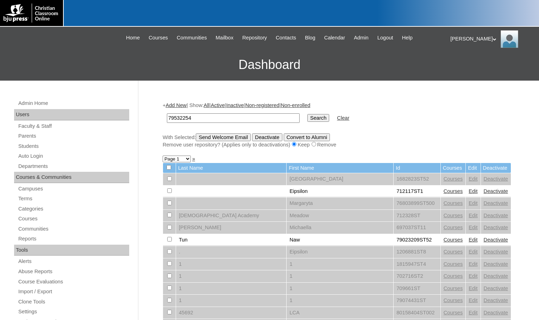
type input "79532254"
click at [307, 114] on input "Search" at bounding box center [318, 118] width 22 height 8
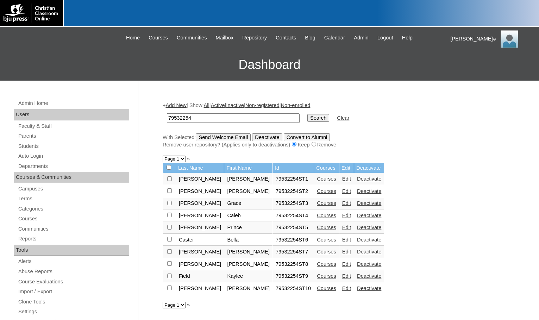
click at [317, 289] on link "Courses" at bounding box center [326, 288] width 19 height 6
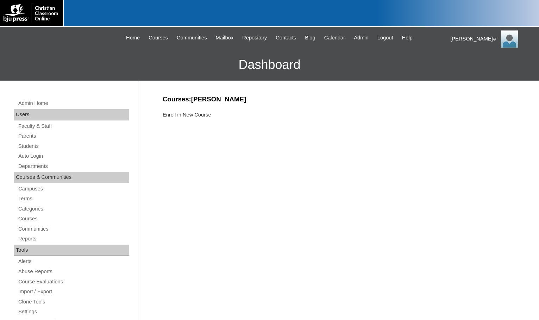
click at [204, 118] on div "Enroll in New Course" at bounding box center [337, 114] width 348 height 7
click at [203, 118] on div "Enroll in New Course" at bounding box center [337, 114] width 348 height 7
click at [203, 116] on link "Enroll in New Course" at bounding box center [187, 115] width 49 height 6
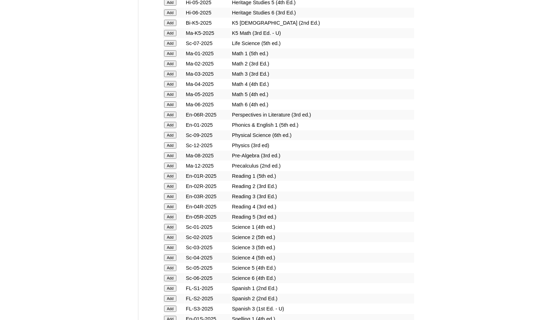
scroll to position [704, 0]
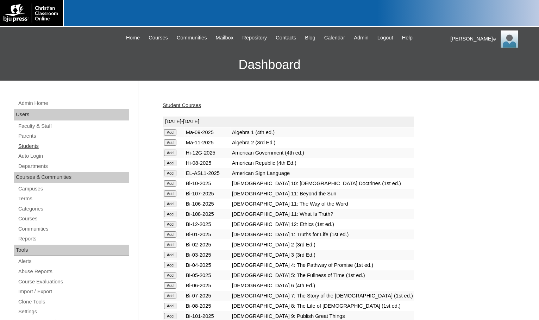
click at [43, 149] on link "Students" at bounding box center [74, 146] width 112 height 9
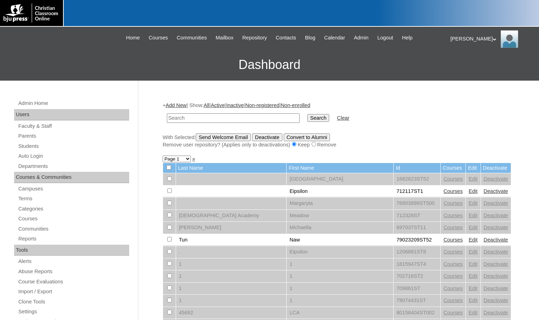
click at [177, 103] on link "Add New" at bounding box center [175, 105] width 21 height 6
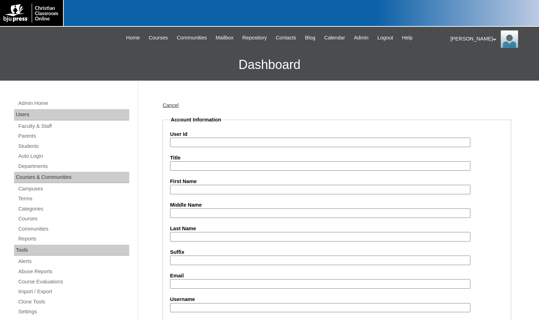
drag, startPoint x: 0, startPoint y: 0, endPoint x: 219, endPoint y: 141, distance: 260.3
click at [219, 141] on input "User Id" at bounding box center [320, 143] width 300 height 10
paste input "79532254"
type input "79532254ST11"
click at [181, 189] on input "Cuerra" at bounding box center [320, 190] width 300 height 10
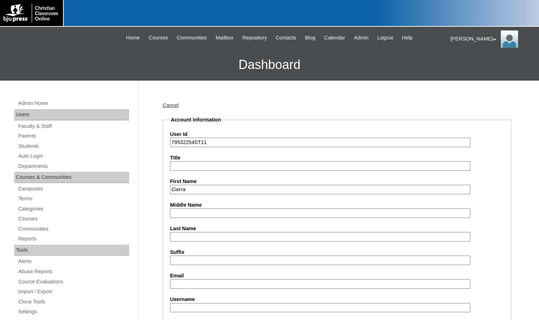
type input "Cierra"
type input "Jackson"
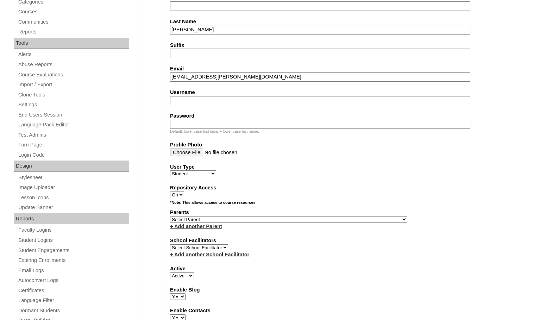
scroll to position [211, 0]
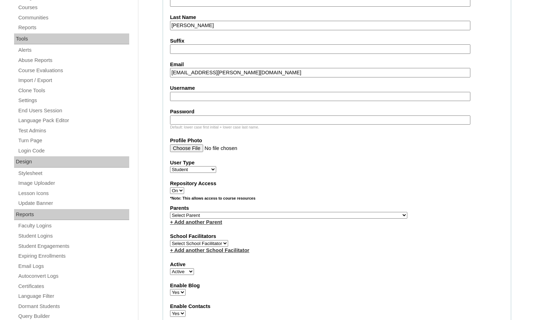
type input "cierra.jackson@ccajtn.com"
click at [315, 213] on select "Select Parent , Fautanu, Ma 1, 1 23-24 accountMorgan, Jason 6th Street Mennonit…" at bounding box center [288, 215] width 237 height 7
select select "37230"
click at [335, 215] on div "Parents Select Parent , Fautanu, Ma 1, 1 23-24 accountMorgan, Jason 6th Street …" at bounding box center [337, 214] width 334 height 21
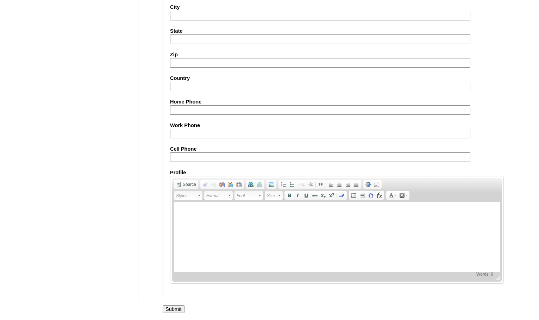
scroll to position [751, 0]
click at [177, 310] on input "Submit" at bounding box center [174, 309] width 22 height 8
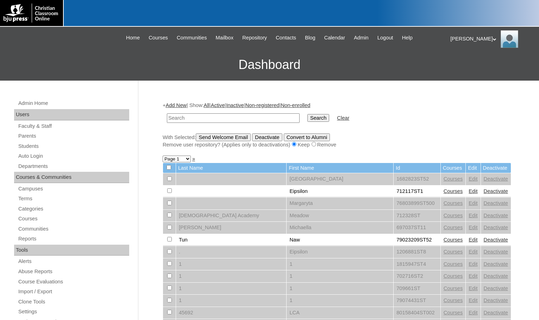
click at [39, 62] on h3 "Dashboard" at bounding box center [270, 65] width 532 height 32
click at [229, 115] on input "text" at bounding box center [233, 118] width 133 height 10
paste input "79532254"
type input "79532254"
click at [307, 114] on input "Search" at bounding box center [318, 118] width 22 height 8
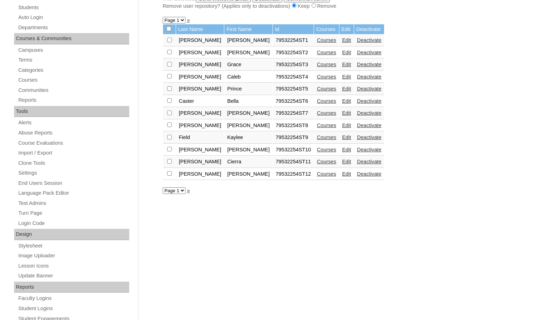
scroll to position [141, 0]
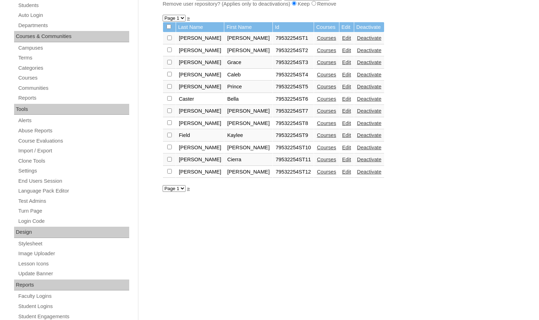
click at [317, 171] on link "Courses" at bounding box center [326, 172] width 19 height 6
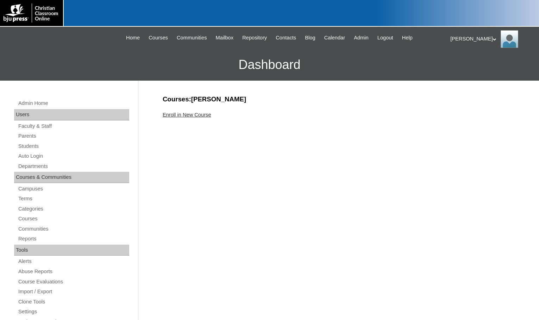
click at [202, 115] on link "Enroll in New Course" at bounding box center [187, 115] width 49 height 6
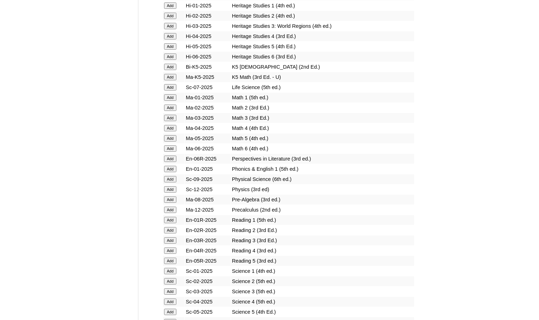
scroll to position [669, 0]
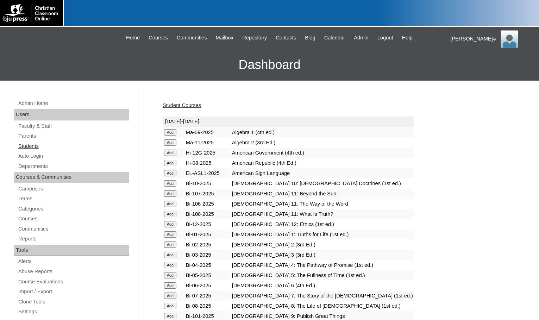
click at [39, 142] on link "Students" at bounding box center [74, 146] width 112 height 9
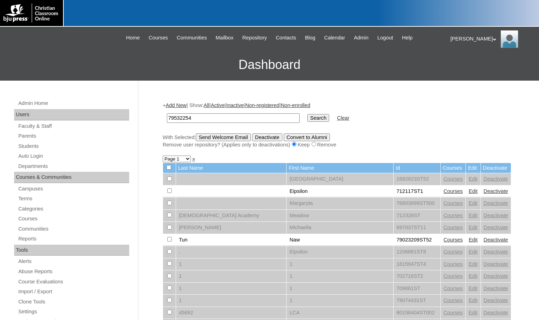
type input "79532254"
click at [307, 116] on input "Search" at bounding box center [318, 118] width 22 height 8
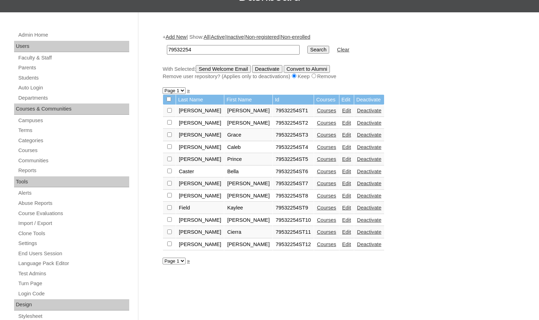
scroll to position [70, 0]
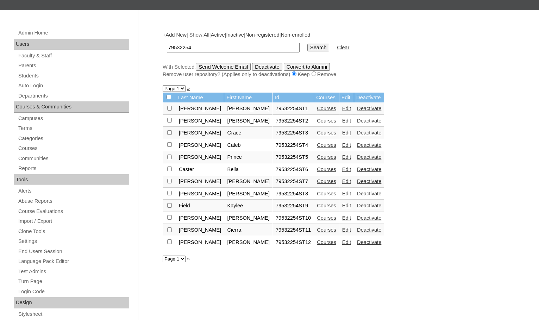
click at [317, 229] on link "Courses" at bounding box center [326, 230] width 19 height 6
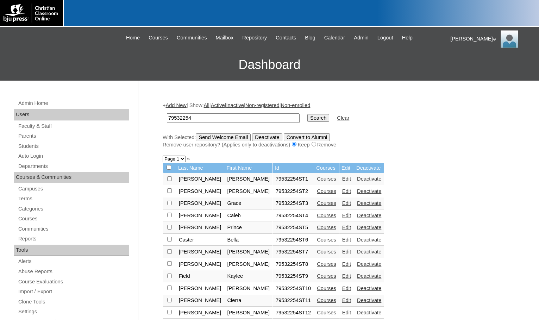
scroll to position [62, 0]
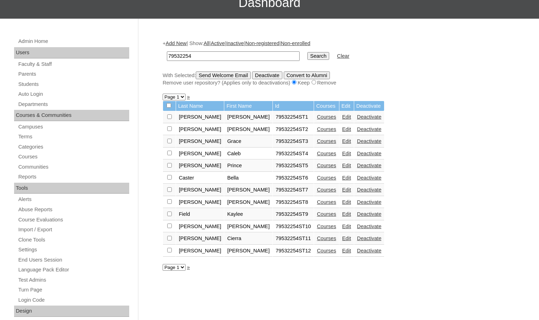
click at [177, 45] on link "Add New" at bounding box center [175, 43] width 21 height 6
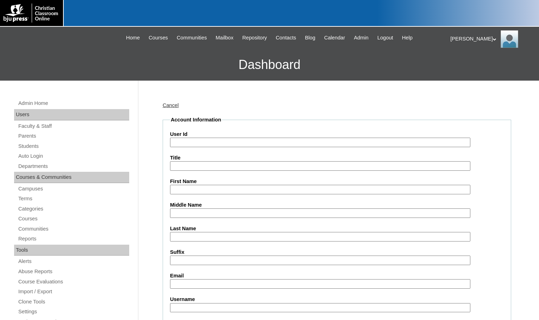
click at [216, 144] on input "User Id" at bounding box center [320, 143] width 300 height 10
paste input "79532254"
type input "79532254ST13"
type input "Kaia"
type input "Kohlbacher"
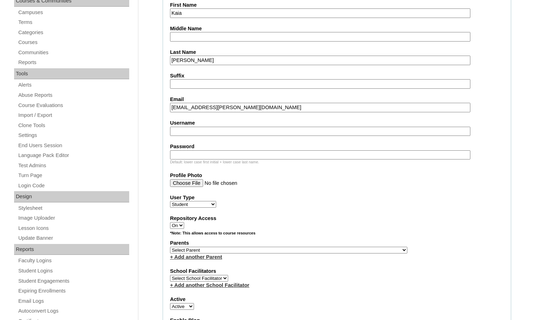
scroll to position [246, 0]
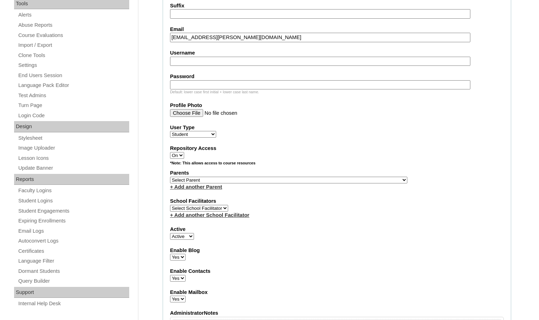
type input "kaia.kohlbacher@ccajtn.com"
click at [311, 181] on select "Select Parent , Fautanu, Ma 1, 1 23-24 accountMorgan, Jason 6th Street Mennonit…" at bounding box center [288, 180] width 237 height 7
select select "37230"
click at [357, 178] on div "Parents Select Parent , Fautanu, Ma 1, 1 23-24 accountMorgan, Jason 6th Street …" at bounding box center [337, 179] width 334 height 21
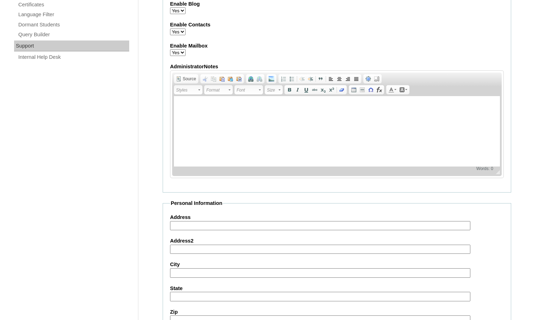
scroll to position [751, 0]
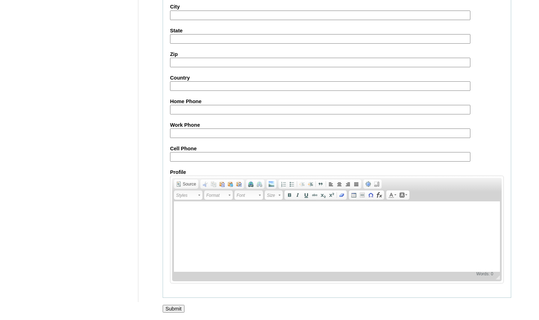
click at [177, 309] on input "Submit" at bounding box center [174, 309] width 22 height 8
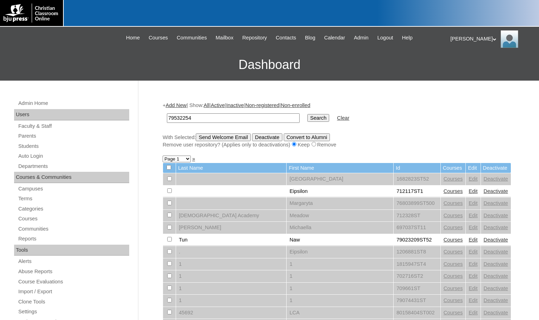
type input "79532254"
click at [307, 114] on input "Search" at bounding box center [318, 118] width 22 height 8
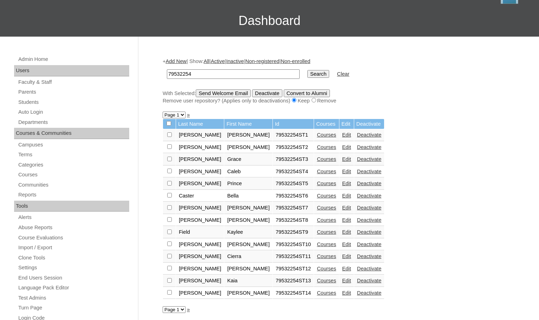
scroll to position [176, 0]
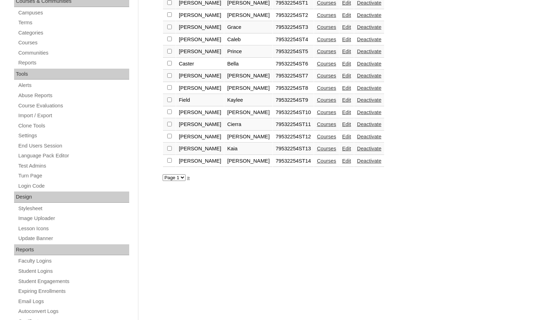
click at [317, 163] on link "Courses" at bounding box center [326, 161] width 19 height 6
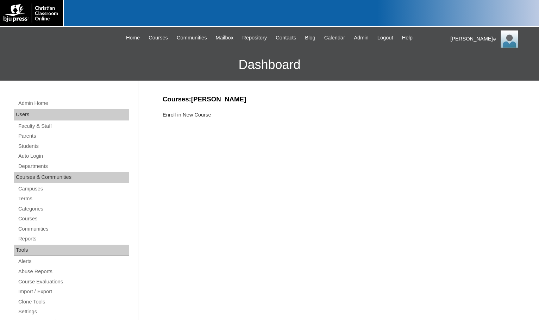
click at [197, 117] on link "Enroll in New Course" at bounding box center [187, 115] width 49 height 6
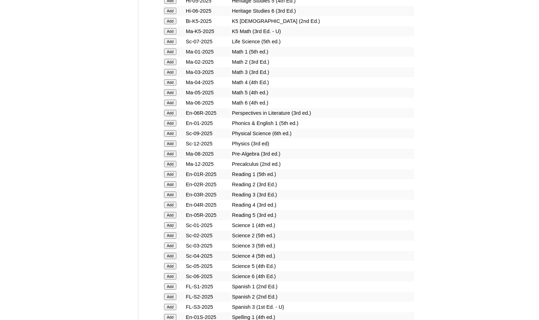
scroll to position [704, 0]
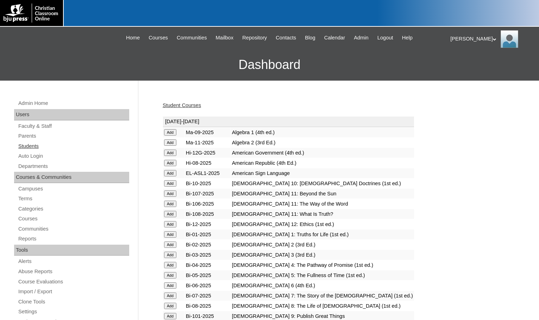
click at [44, 145] on link "Students" at bounding box center [74, 146] width 112 height 9
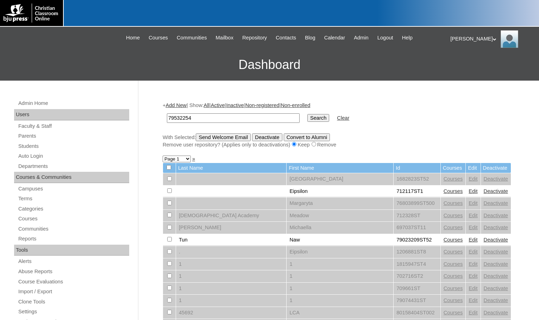
type input "79532254"
click at [307, 120] on input "Search" at bounding box center [318, 118] width 22 height 8
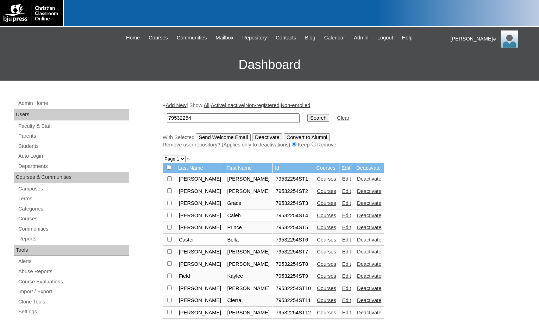
click at [178, 104] on link "Add New" at bounding box center [175, 105] width 21 height 6
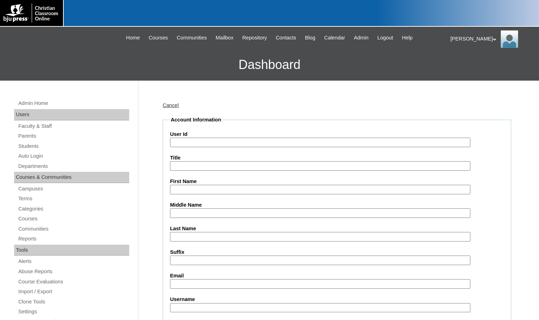
click at [193, 141] on input "User Id" at bounding box center [320, 143] width 300 height 10
paste input "79532254"
type input "79532254ST15"
type input "Julia"
type input "Pound"
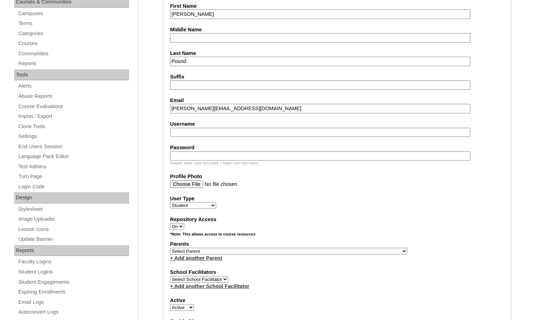
scroll to position [176, 0]
type input "julia.pound@ccajtn.com"
click at [324, 247] on select "Select Parent , Fautanu, Ma 1, 1 23-24 accountMorgan, Jason 6th Street Mennonit…" at bounding box center [288, 250] width 237 height 7
select select "37230"
click at [341, 251] on div "Parents Select Parent , Fautanu, Ma 1, 1 23-24 accountMorgan, Jason 6th Street …" at bounding box center [337, 250] width 334 height 21
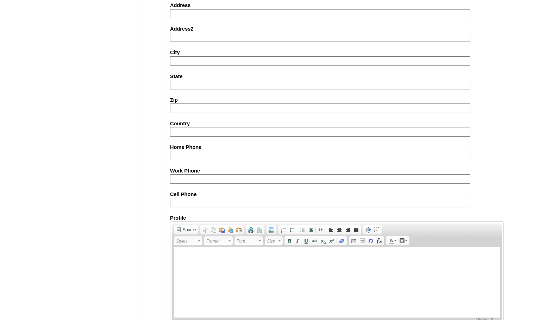
scroll to position [751, 0]
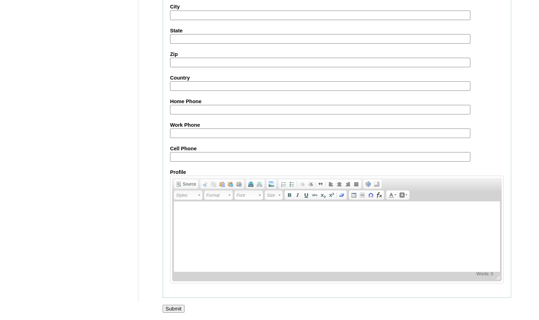
click at [178, 305] on input "Submit" at bounding box center [174, 309] width 22 height 8
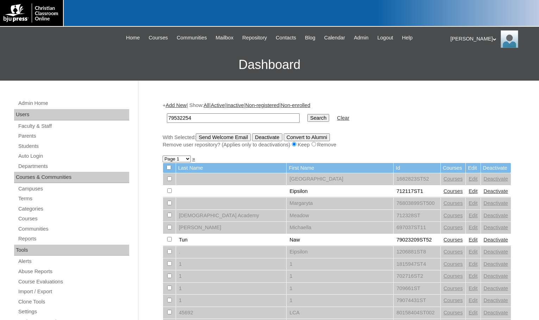
type input "79532254"
click at [307, 119] on input "Search" at bounding box center [318, 118] width 22 height 8
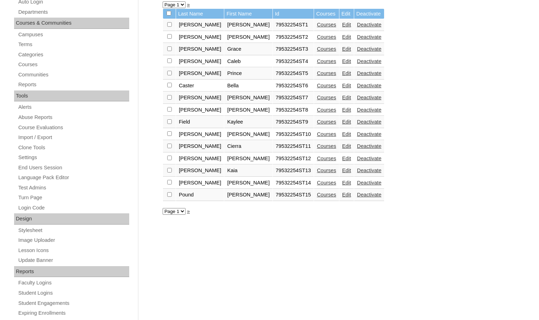
scroll to position [176, 0]
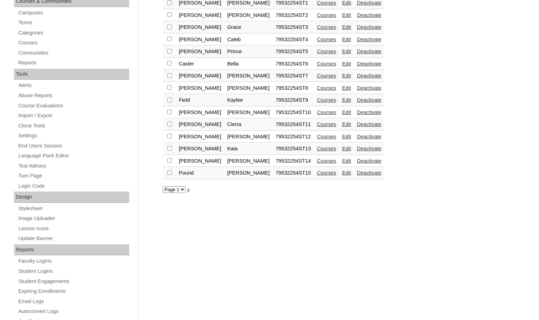
click at [317, 174] on link "Courses" at bounding box center [326, 173] width 19 height 6
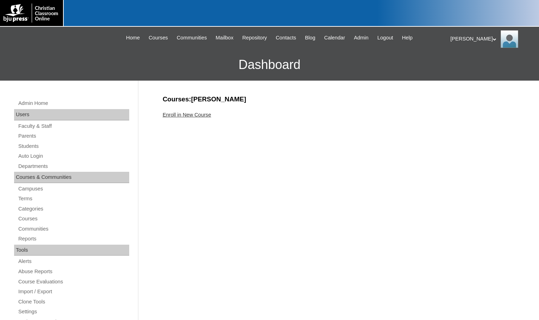
click at [206, 116] on link "Enroll in New Course" at bounding box center [187, 115] width 49 height 6
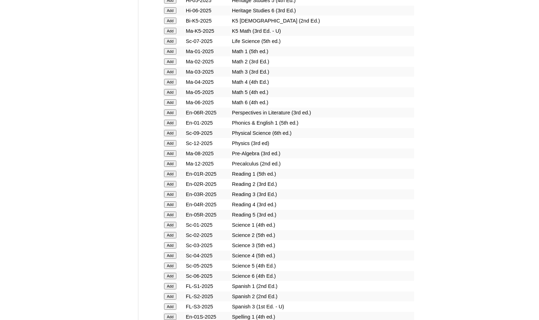
scroll to position [774, 0]
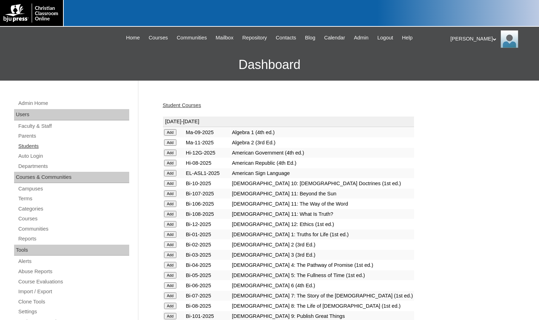
click at [38, 145] on link "Students" at bounding box center [74, 146] width 112 height 9
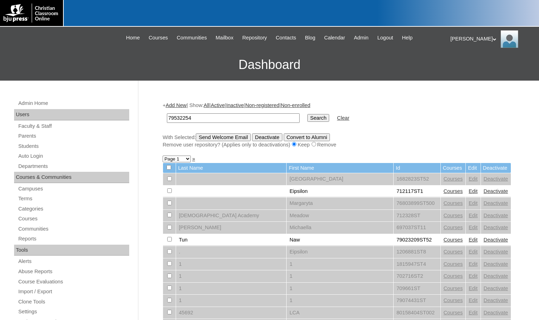
type input "79532254"
click at [307, 114] on input "Search" at bounding box center [318, 118] width 22 height 8
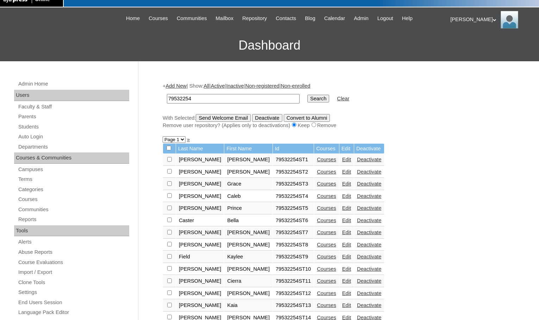
scroll to position [70, 0]
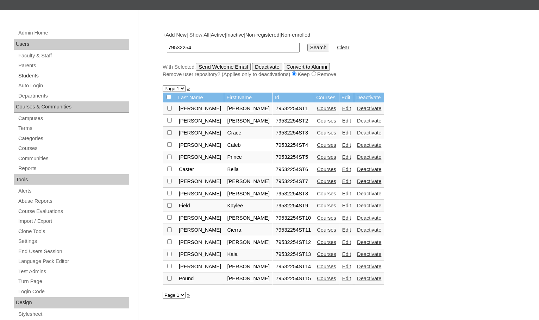
click at [21, 76] on link "Students" at bounding box center [74, 75] width 112 height 9
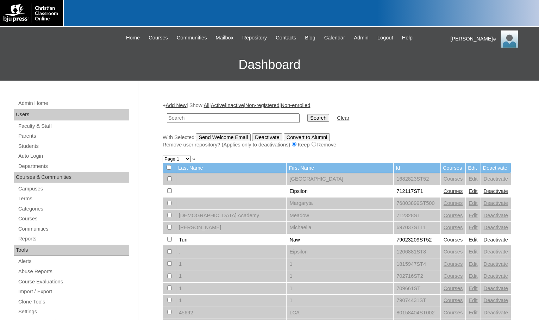
click at [177, 102] on link "Add New" at bounding box center [175, 105] width 21 height 6
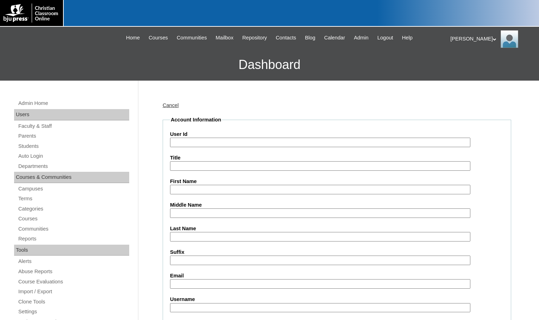
click at [199, 140] on input "User Id" at bounding box center [320, 143] width 300 height 10
paste input "79532254"
type input "79532254ST17"
type input "Xander"
type input "Smith"
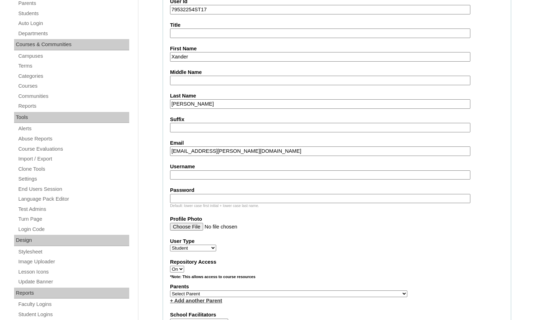
scroll to position [176, 0]
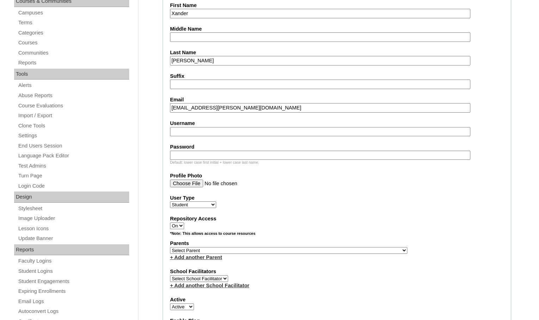
type input "xander.smith@ccajtn.com"
click at [324, 248] on select "Select Parent , [GEOGRAPHIC_DATA], Ma 1, 1 23-24 accountMorgan, [PERSON_NAME] 6…" at bounding box center [288, 250] width 237 height 7
select select "37230"
click at [336, 250] on div "Parents Select Parent , Fautanu, Ma 1, 1 23-24 accountMorgan, Jason 6th Street …" at bounding box center [337, 250] width 334 height 21
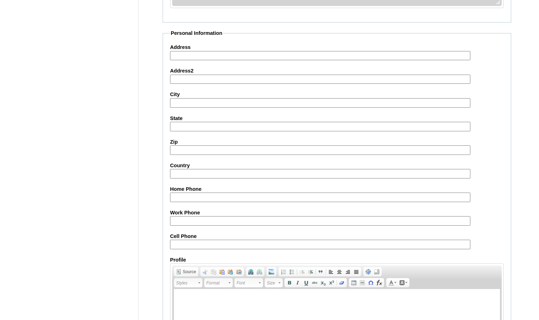
scroll to position [751, 0]
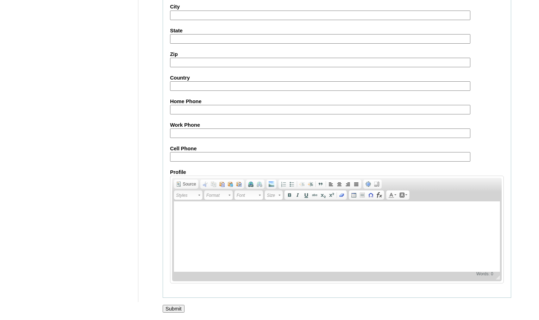
click at [179, 307] on input "Submit" at bounding box center [174, 309] width 22 height 8
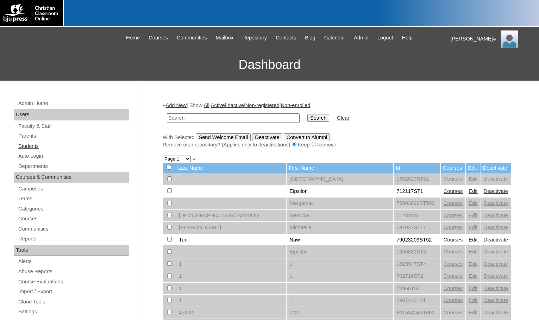
click at [33, 142] on link "Students" at bounding box center [74, 146] width 112 height 9
type input "79532254"
click at [307, 114] on input "Search" at bounding box center [318, 118] width 22 height 8
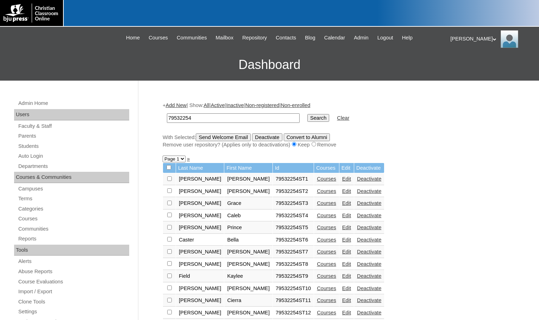
scroll to position [211, 0]
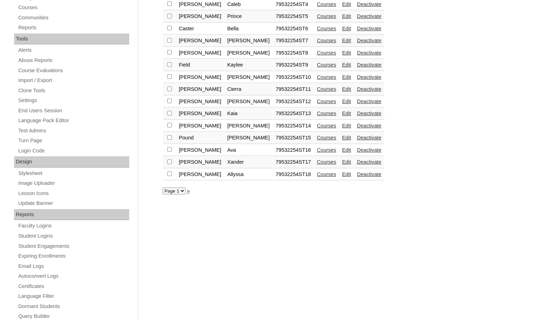
click at [317, 175] on link "Courses" at bounding box center [326, 174] width 19 height 6
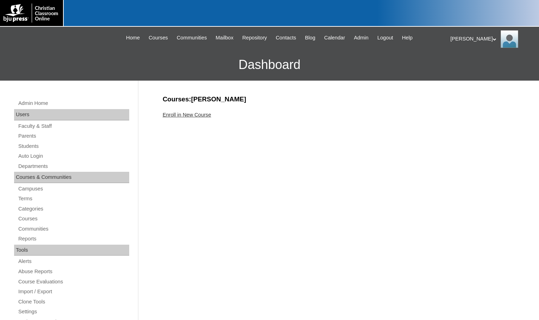
click at [197, 117] on link "Enroll in New Course" at bounding box center [187, 115] width 49 height 6
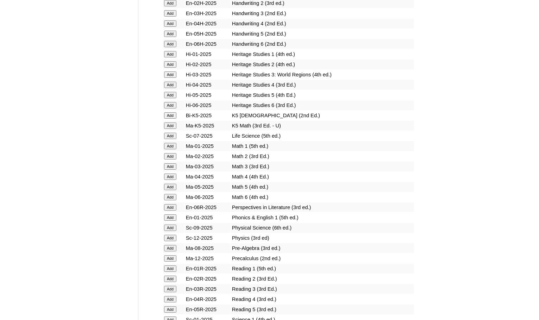
scroll to position [704, 0]
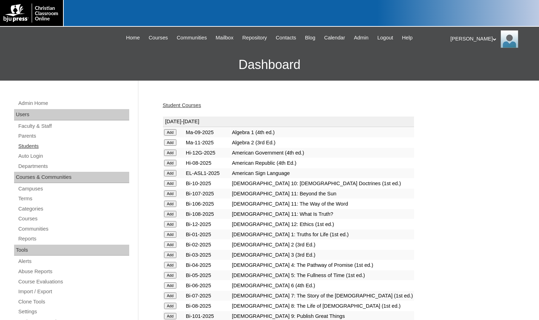
click at [42, 148] on link "Students" at bounding box center [74, 146] width 112 height 9
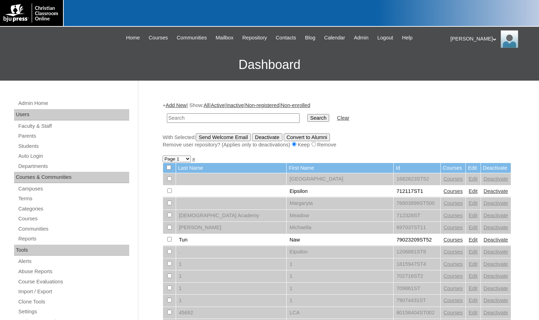
click at [176, 103] on link "Add New" at bounding box center [175, 105] width 21 height 6
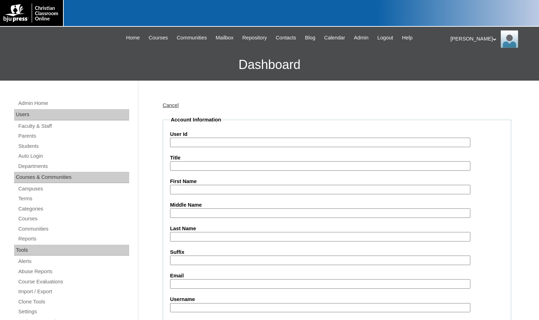
click at [199, 139] on input "User Id" at bounding box center [320, 143] width 300 height 10
paste input "79532254"
type input "79532254ST19"
type input "Michael"
type input "Stahlman"
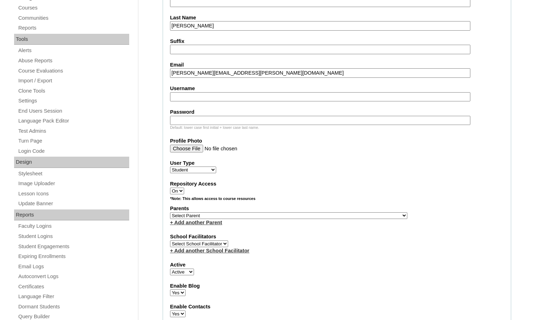
scroll to position [211, 0]
type input "michael.stahlman@ccajtn.com"
click at [322, 214] on select "Select Parent , Fautanu, Ma 1, 1 23-24 accountMorgan, Jason 6th Street Mennonit…" at bounding box center [288, 215] width 237 height 7
select select "37230"
click at [341, 215] on div "Parents Select Parent , Fautanu, Ma 1, 1 23-24 accountMorgan, Jason 6th Street …" at bounding box center [337, 214] width 334 height 21
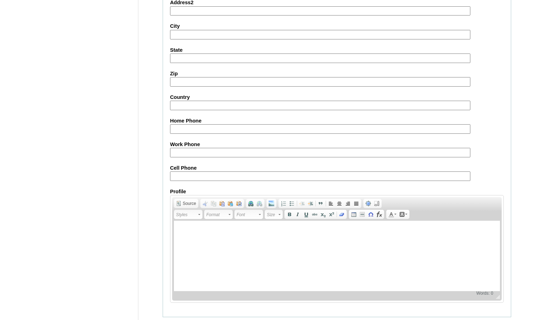
scroll to position [751, 0]
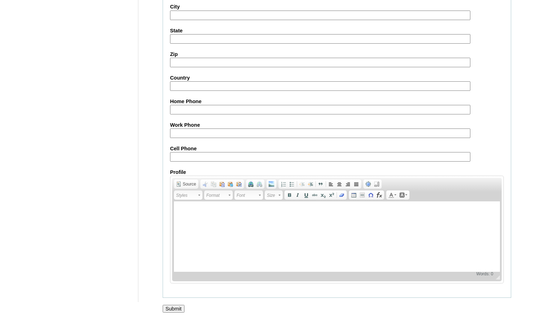
click at [178, 308] on input "Submit" at bounding box center [174, 309] width 22 height 8
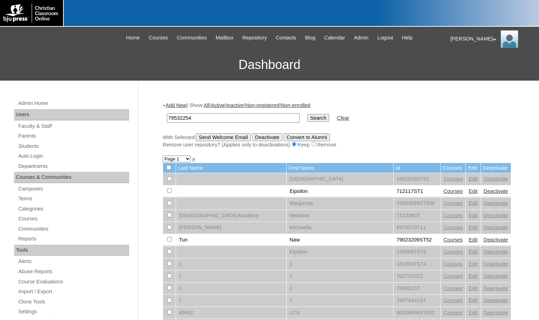
type input "79532254"
click at [307, 120] on input "Search" at bounding box center [318, 118] width 22 height 8
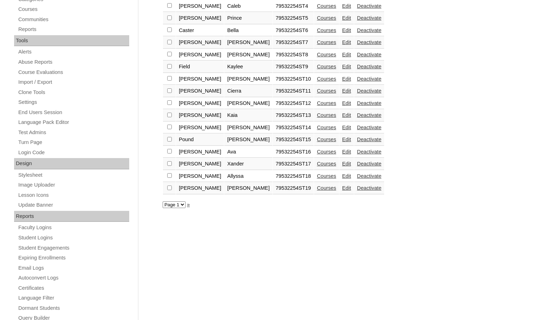
scroll to position [211, 0]
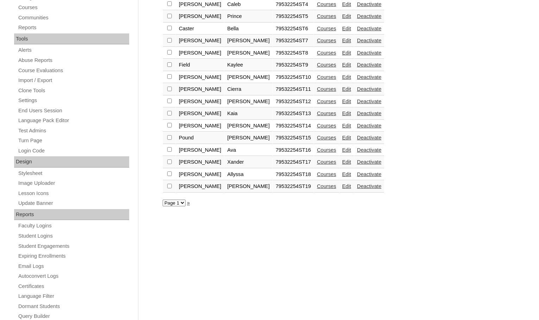
click at [317, 184] on link "Courses" at bounding box center [326, 186] width 19 height 6
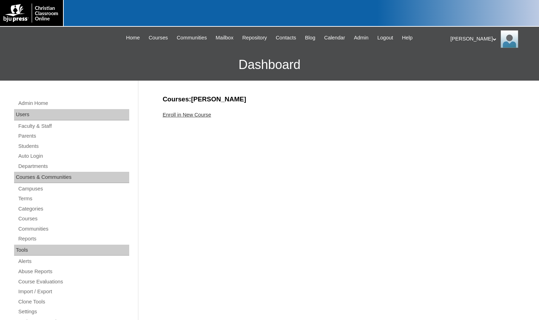
click at [180, 113] on link "Enroll in New Course" at bounding box center [187, 115] width 49 height 6
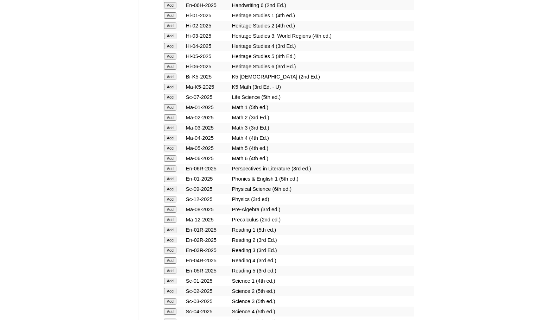
scroll to position [774, 0]
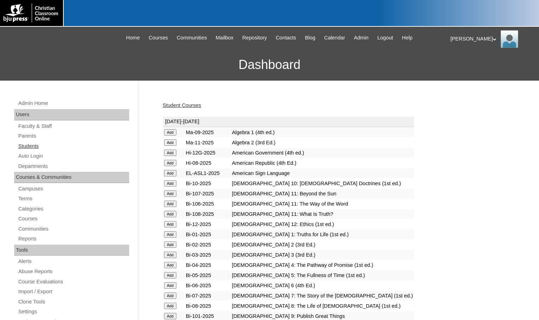
click at [35, 144] on link "Students" at bounding box center [74, 146] width 112 height 9
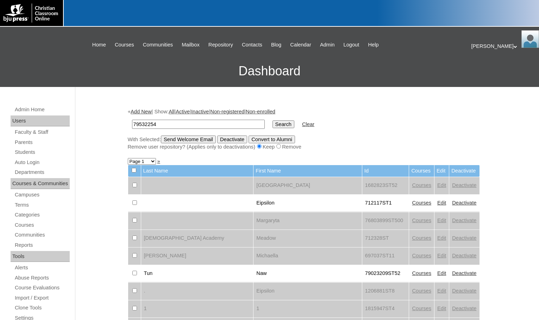
type input "79532254"
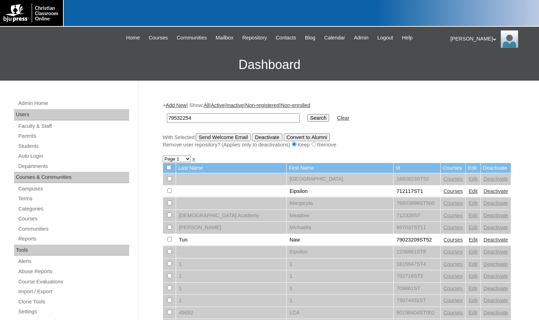
click at [307, 117] on input "Search" at bounding box center [318, 118] width 22 height 8
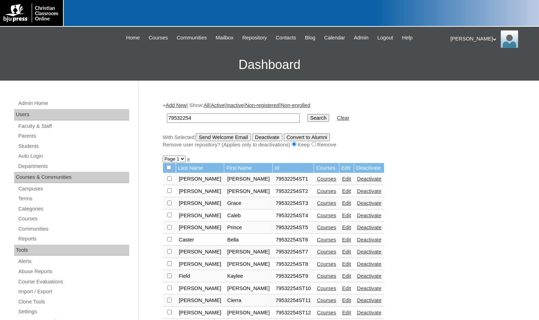
click at [172, 105] on link "Add New" at bounding box center [175, 105] width 21 height 6
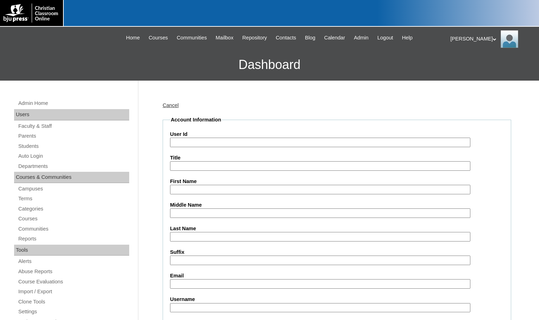
click at [214, 145] on input "User Id" at bounding box center [320, 143] width 300 height 10
paste input "79532254"
type input "79532254ST20"
type input "Emersyn"
type input "Strefeler"
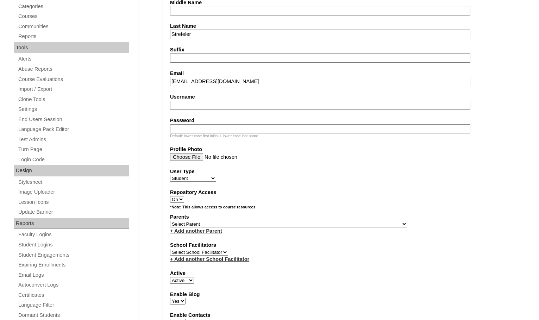
scroll to position [211, 0]
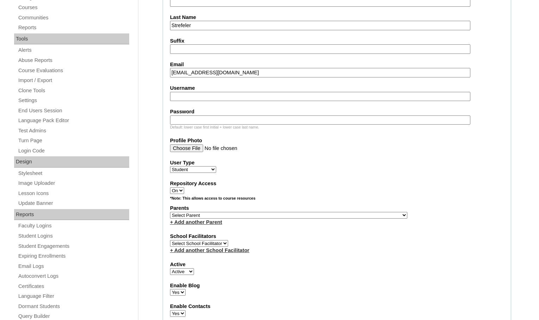
type input "emersyn.strefeler@ccajtn.com"
click at [314, 215] on select "Select Parent , Fautanu, Ma 1, 1 23-24 accountMorgan, Jason 6th Street Mennonit…" at bounding box center [288, 215] width 237 height 7
select select "37230"
click at [335, 213] on div "Parents Select Parent , Fautanu, Ma 1, 1 23-24 accountMorgan, Jason 6th Street …" at bounding box center [337, 214] width 334 height 21
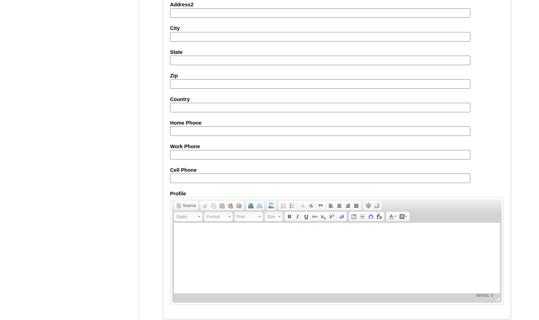
scroll to position [751, 0]
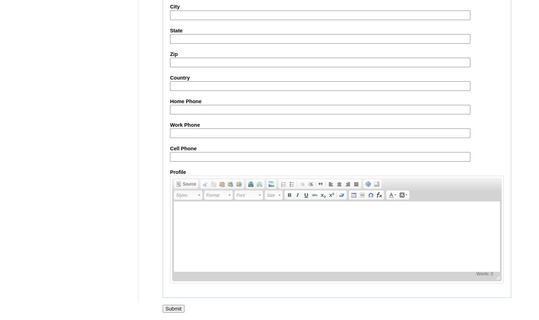
click at [176, 306] on input "Submit" at bounding box center [174, 309] width 22 height 8
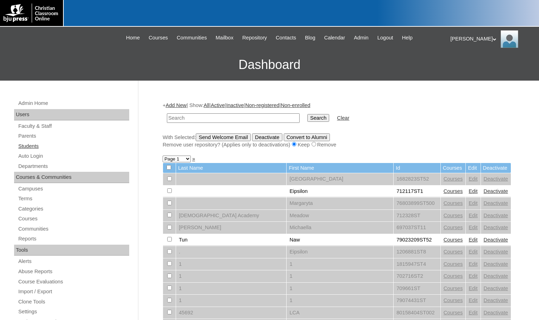
click at [36, 144] on link "Students" at bounding box center [74, 146] width 112 height 9
type input "79532254"
click at [307, 114] on input "Search" at bounding box center [318, 118] width 22 height 8
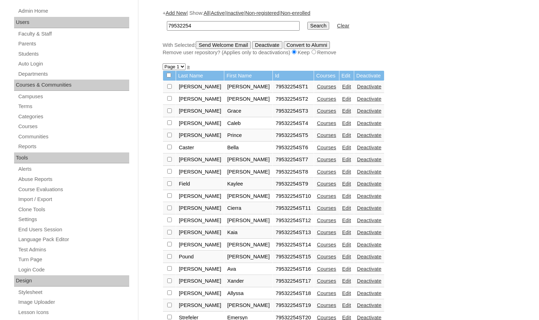
scroll to position [176, 0]
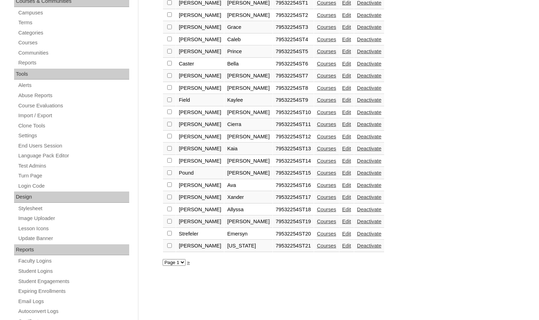
click at [317, 247] on link "Courses" at bounding box center [326, 246] width 19 height 6
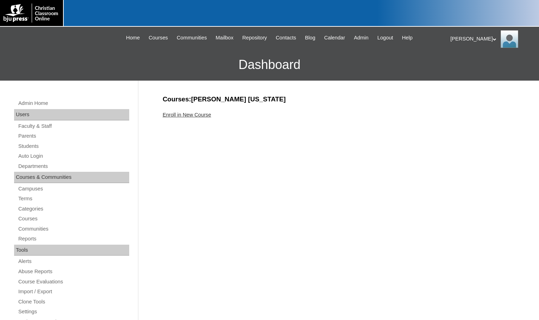
click at [202, 117] on link "Enroll in New Course" at bounding box center [187, 115] width 49 height 6
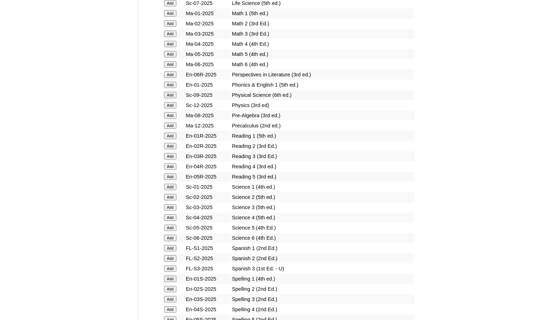
scroll to position [739, 0]
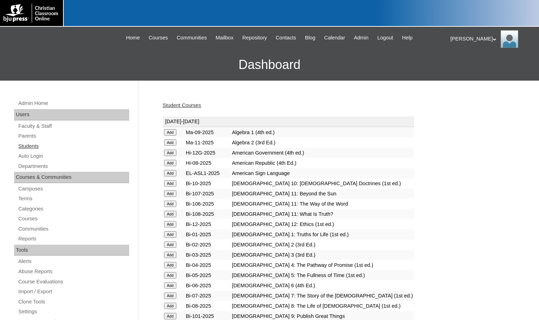
click at [42, 147] on link "Students" at bounding box center [74, 146] width 112 height 9
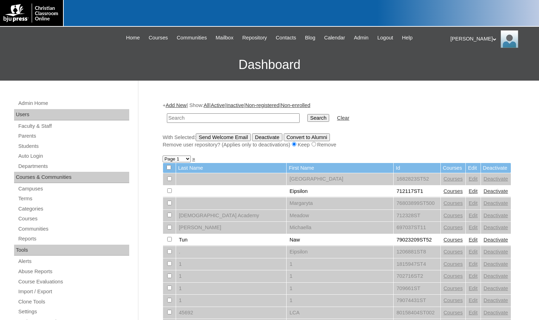
click at [184, 102] on link "Add New" at bounding box center [175, 105] width 21 height 6
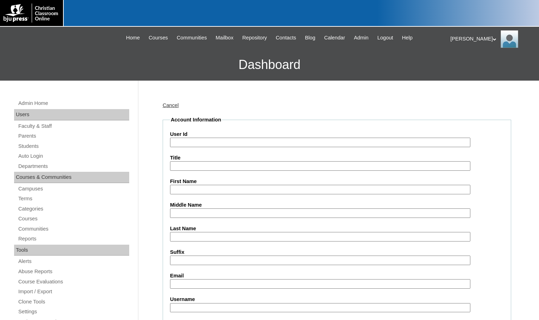
click at [208, 141] on input "User Id" at bounding box center [320, 143] width 300 height 10
paste input "79532254"
type input "79532254ST22"
type input "Lailynne"
type input "Tarnowski"
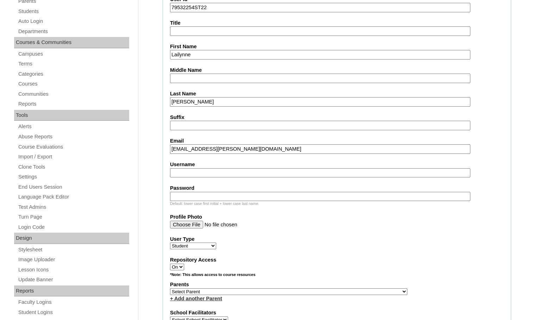
scroll to position [176, 0]
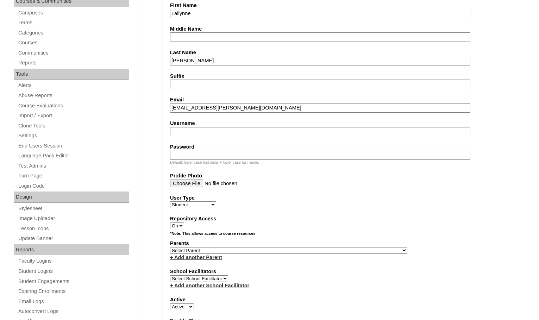
type input "lailynne.tarnowski@ccajtn.com"
click at [320, 250] on select "Select Parent , Fautanu, Ma 1, 1 23-24 accountMorgan, Jason 6th Street Mennonit…" at bounding box center [288, 250] width 237 height 7
select select "37230"
click at [350, 247] on div "Parents Select Parent , Fautanu, Ma 1, 1 23-24 accountMorgan, Jason 6th Street …" at bounding box center [337, 250] width 334 height 21
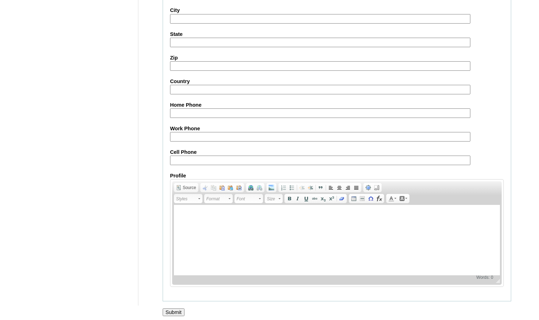
scroll to position [751, 0]
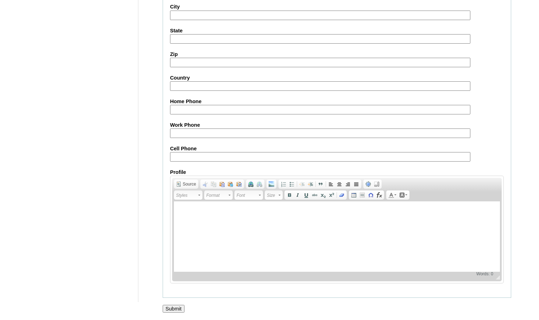
click at [176, 306] on input "Submit" at bounding box center [174, 309] width 22 height 8
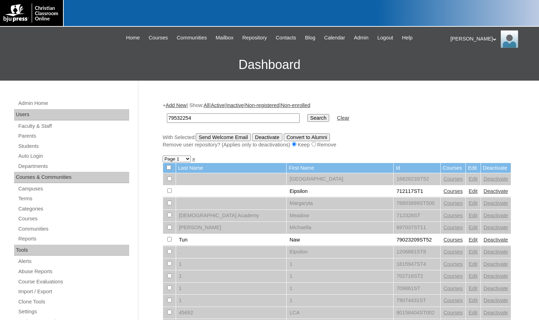
type input "79532254"
click at [307, 118] on input "Search" at bounding box center [318, 118] width 22 height 8
